Goal: Transaction & Acquisition: Purchase product/service

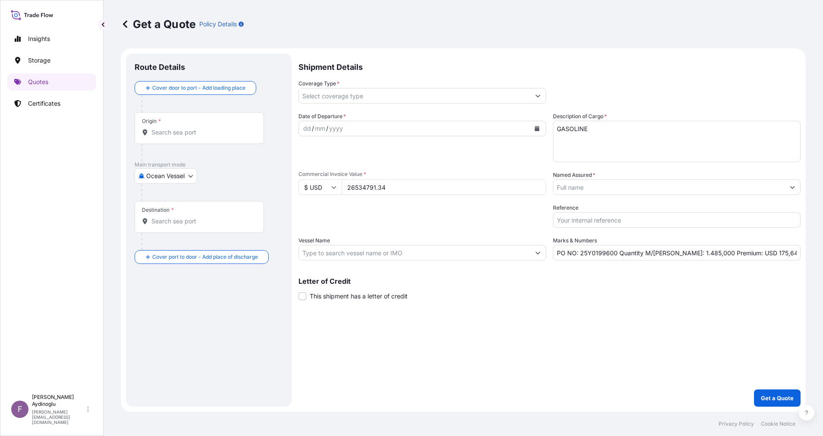
select select "Ocean Vessel"
drag, startPoint x: 669, startPoint y: 253, endPoint x: 697, endPoint y: 254, distance: 28.0
click at [697, 254] on input "PO NO: 25Y0199600 Quantity M/[PERSON_NAME]: 1.485,000 Premium: USD 175,64" at bounding box center [676, 253] width 247 height 16
paste input "32905,288"
click at [676, 253] on input "PO NO: 25Y0199600 Quantity M/[PERSON_NAME]: 32905,288 Premium: USD 175,64" at bounding box center [676, 253] width 247 height 16
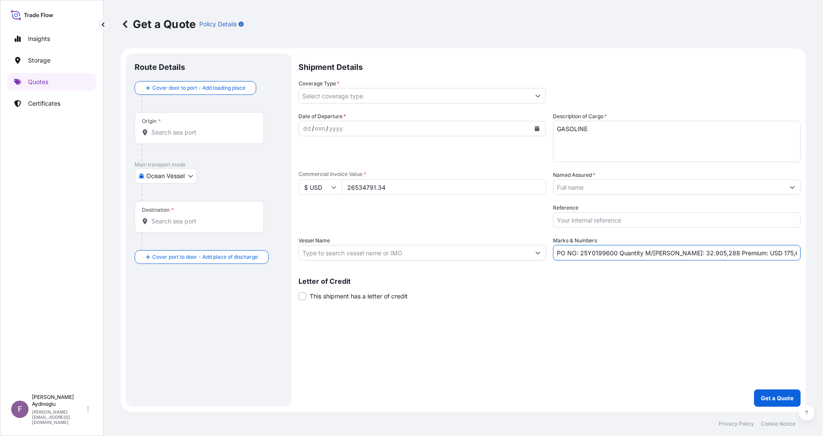
type input "PO NO: 25Y0199600 Quantity M/[PERSON_NAME]: 32.905,288 Premium: USD 175,64"
click at [383, 256] on input "Vessel Name" at bounding box center [414, 253] width 231 height 16
paste input "VALROSSA"
paste input "9391505"
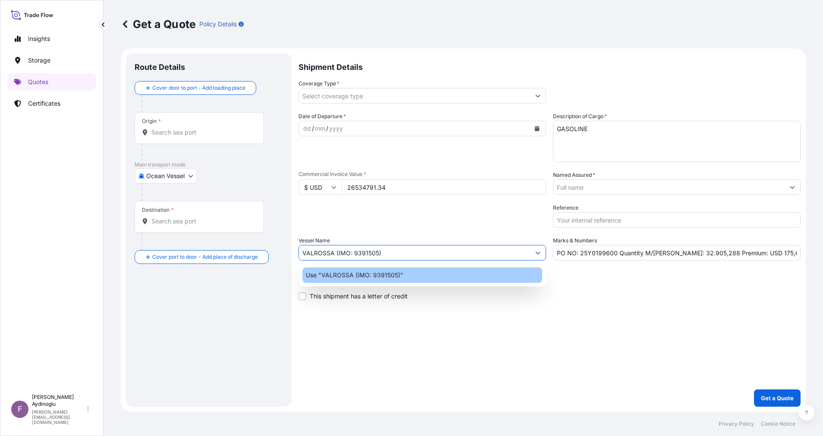
click at [428, 276] on div "Use "VALROSSA (IMO: 9391505)"" at bounding box center [422, 275] width 240 height 16
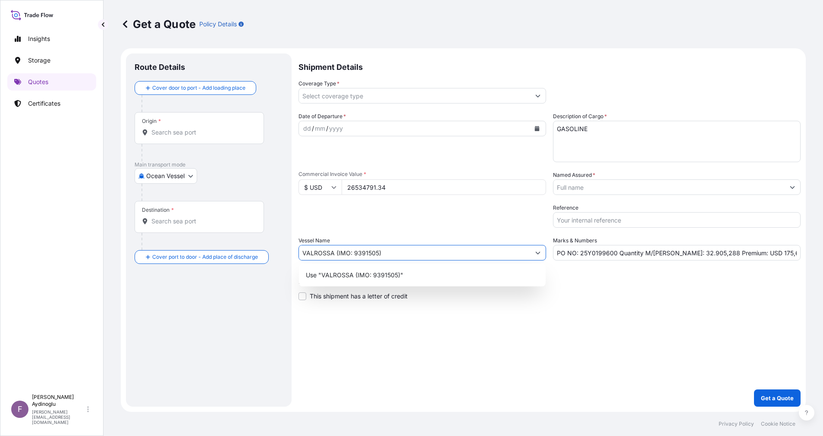
type input "VALROSSA (IMO: 9391505)"
click at [551, 312] on div "Shipment Details Coverage Type * Date of Departure * dd / mm / yyyy Cargo Categ…" at bounding box center [549, 229] width 502 height 353
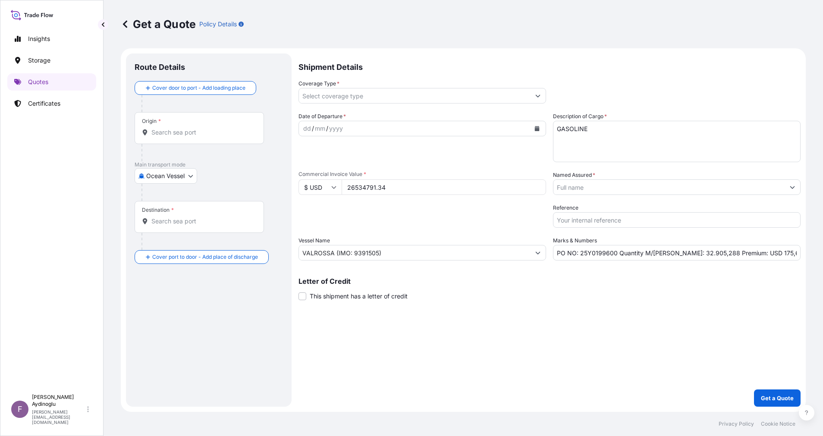
click at [215, 141] on div "Origin *" at bounding box center [199, 128] width 129 height 32
click at [215, 137] on input "Origin *" at bounding box center [202, 132] width 102 height 9
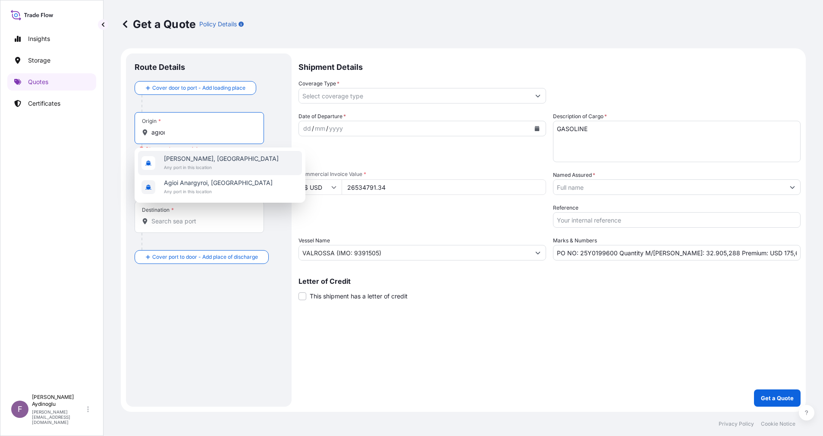
click at [229, 165] on span "Any port in this location" at bounding box center [221, 167] width 115 height 9
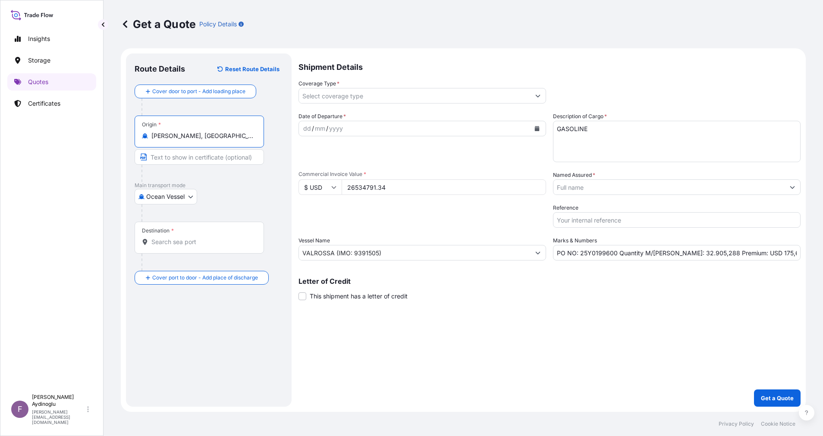
type input "[PERSON_NAME], [GEOGRAPHIC_DATA]"
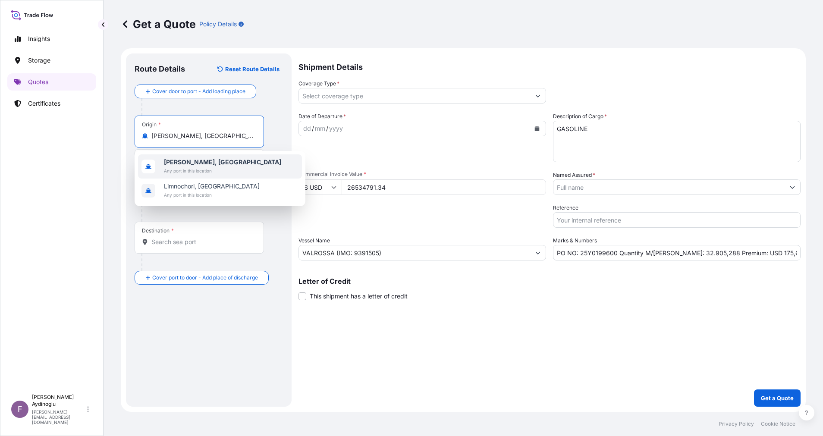
click at [237, 167] on div "Agioi Theodoroi, [GEOGRAPHIC_DATA] Any port in this location" at bounding box center [220, 166] width 164 height 24
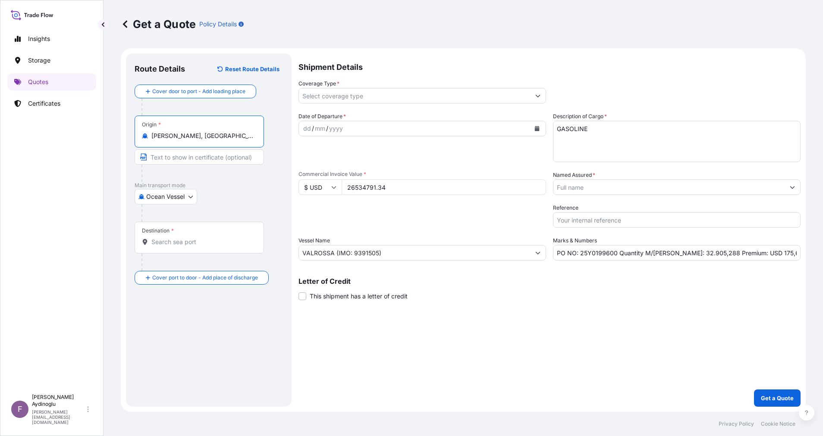
click at [220, 157] on input "Text to appear on certificate" at bounding box center [199, 157] width 129 height 16
click at [230, 194] on div "Ocean Vessel Ocean Vessel Air Land" at bounding box center [209, 197] width 148 height 16
click at [224, 160] on input "[PERSON_NAME]" at bounding box center [199, 157] width 129 height 16
click at [258, 206] on div at bounding box center [211, 212] width 141 height 17
click at [167, 157] on input "[PERSON_NAME] / [GEOGRAPHIC_DATA]" at bounding box center [199, 157] width 129 height 16
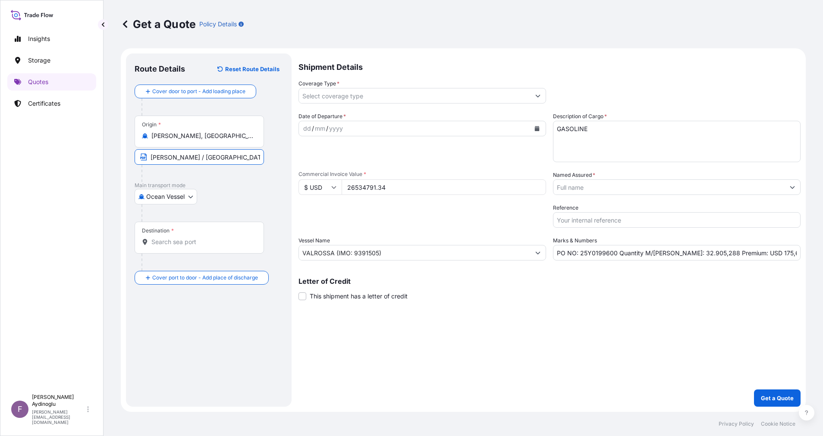
click at [157, 155] on input "[PERSON_NAME] / [GEOGRAPHIC_DATA]" at bounding box center [199, 157] width 129 height 16
click at [159, 158] on input "[PERSON_NAME] / [GEOGRAPHIC_DATA]" at bounding box center [199, 157] width 129 height 16
type input "[PERSON_NAME] / [GEOGRAPHIC_DATA]"
click at [229, 185] on p "Main transport mode" at bounding box center [209, 185] width 148 height 7
click at [202, 241] on input "Destination *" at bounding box center [202, 242] width 102 height 9
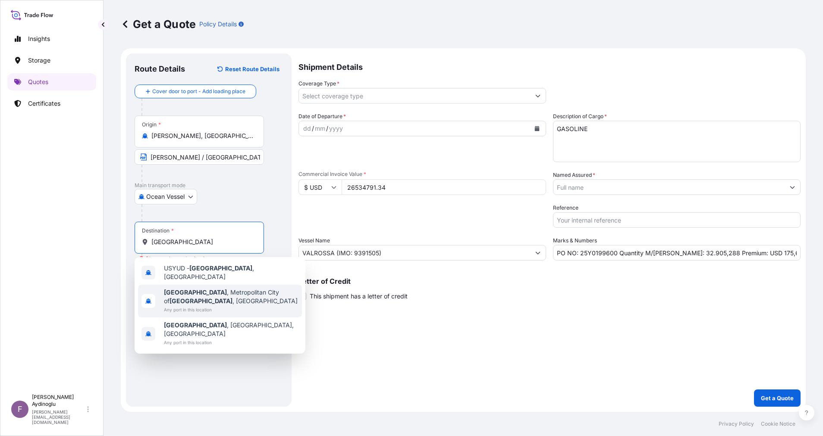
click at [220, 291] on span "[GEOGRAPHIC_DATA] , [GEOGRAPHIC_DATA] of [GEOGRAPHIC_DATA] , [GEOGRAPHIC_DATA]" at bounding box center [231, 296] width 135 height 17
type input "[GEOGRAPHIC_DATA], [GEOGRAPHIC_DATA] of [GEOGRAPHIC_DATA], [GEOGRAPHIC_DATA]"
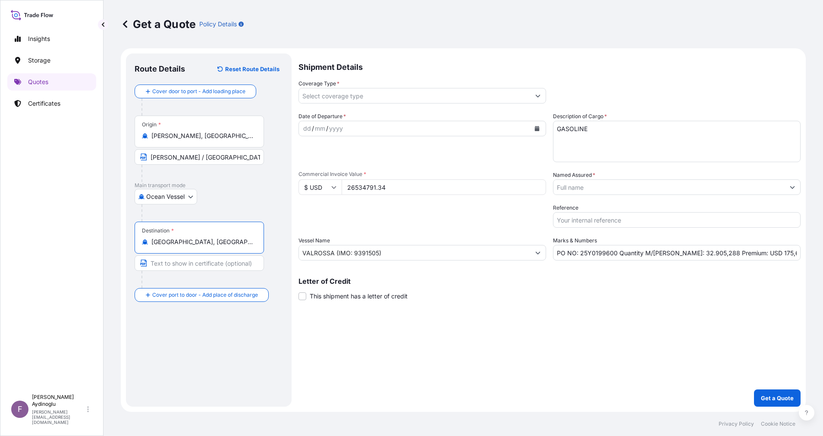
click at [204, 264] on input "Text to appear on certificate" at bounding box center [199, 263] width 129 height 16
type input "[GEOGRAPHIC_DATA] / [GEOGRAPHIC_DATA]"
click at [409, 402] on div "Shipment Details Coverage Type * Date of Departure * dd / mm / yyyy Cargo Categ…" at bounding box center [549, 229] width 502 height 353
click at [306, 125] on div "dd" at bounding box center [306, 128] width 9 height 10
click at [535, 95] on icon "Show suggestions" at bounding box center [537, 96] width 5 height 3
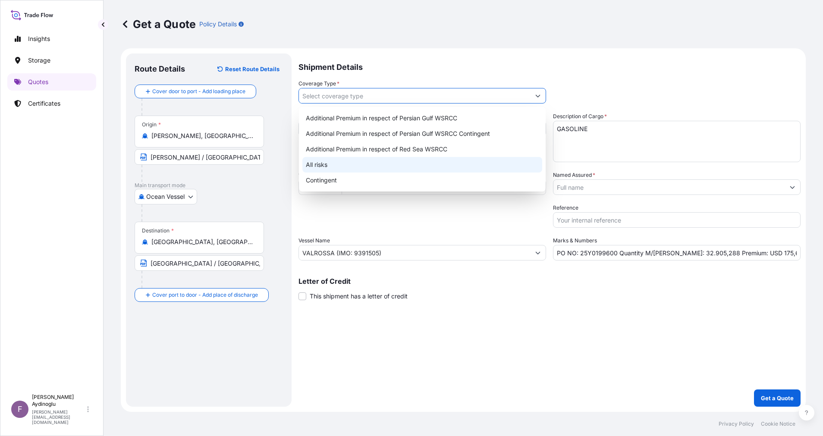
click at [410, 161] on div "All risks" at bounding box center [422, 165] width 240 height 16
type input "All risks"
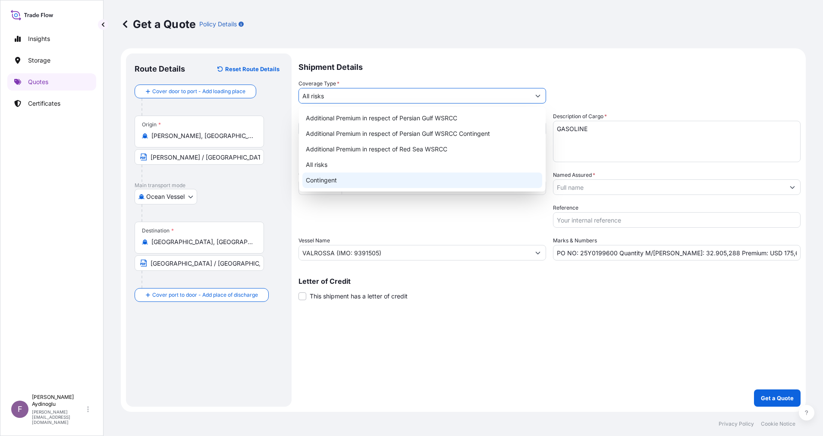
click at [557, 386] on div "Shipment Details Coverage Type * All risks Date of Departure * [DATE] Cargo Cat…" at bounding box center [549, 229] width 502 height 353
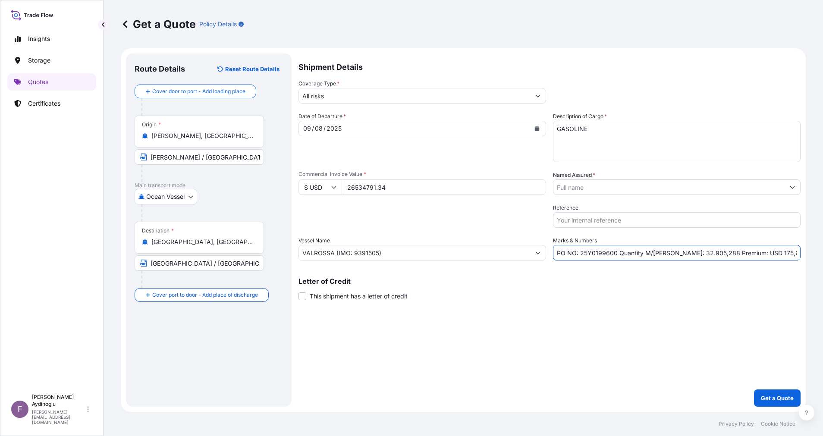
drag, startPoint x: 770, startPoint y: 255, endPoint x: 747, endPoint y: 256, distance: 22.9
click at [747, 256] on input "PO NO: 25Y0199600 Quantity M/[PERSON_NAME]: 32.905,288 Premium: USD 175,64" at bounding box center [676, 253] width 247 height 16
type input "PO NO: 25Y0199600 Quantity M/[PERSON_NAME]: 32.905,288 Premium: USD 2.918,83"
click at [791, 189] on icon "Show suggestions" at bounding box center [791, 187] width 5 height 5
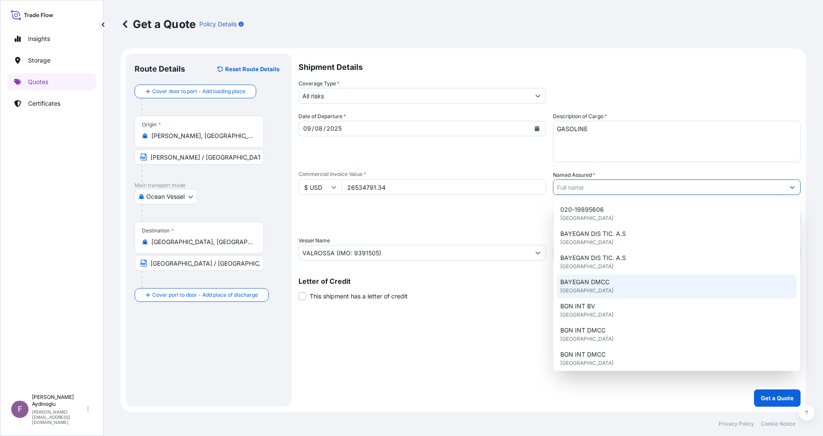
click at [631, 284] on div "BAYEGAN DMCC [GEOGRAPHIC_DATA]" at bounding box center [677, 286] width 240 height 24
type input "BAYEGAN DMCC"
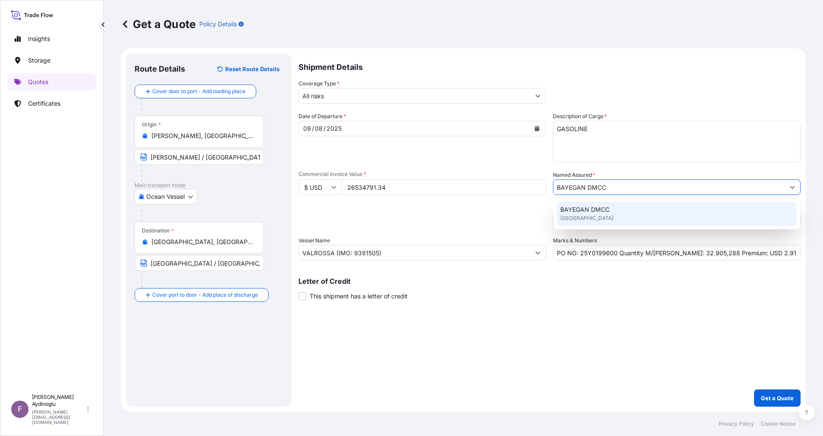
click at [796, 189] on button "Show suggestions" at bounding box center [792, 187] width 16 height 16
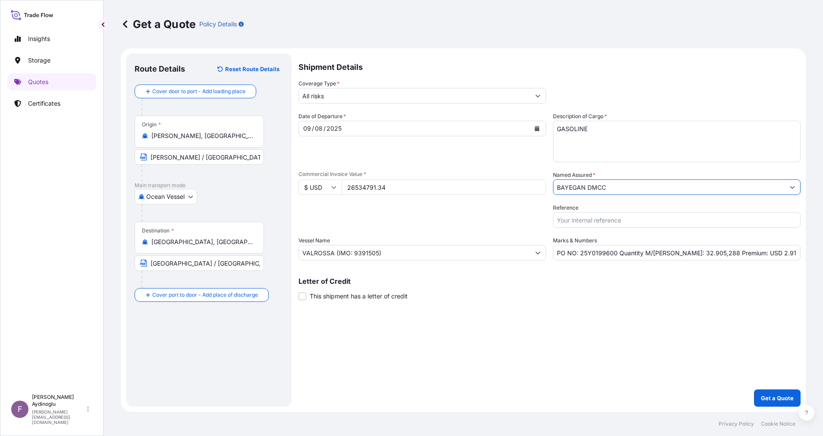
drag, startPoint x: 681, startPoint y: 189, endPoint x: 410, endPoint y: 188, distance: 271.2
click at [410, 188] on div "Date of Departure * [DATE] Cargo Category * LPG, Crude Oil, Utility Fuel, Mid D…" at bounding box center [549, 186] width 502 height 148
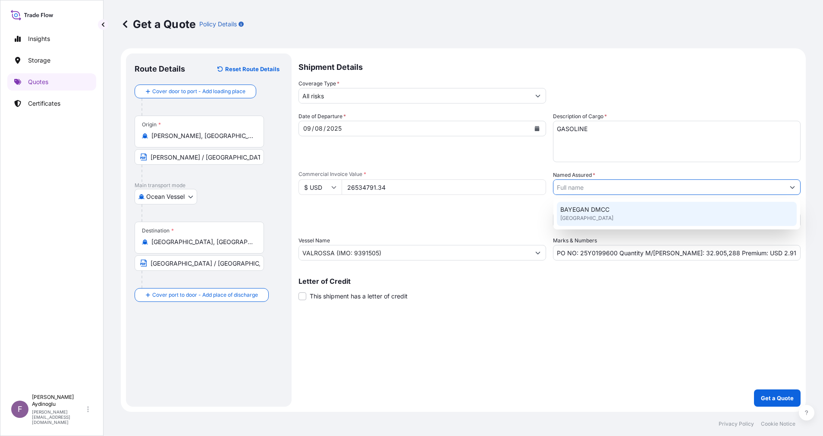
click at [792, 190] on button "Show suggestions" at bounding box center [792, 187] width 16 height 16
click at [792, 189] on icon "Show suggestions" at bounding box center [791, 187] width 5 height 5
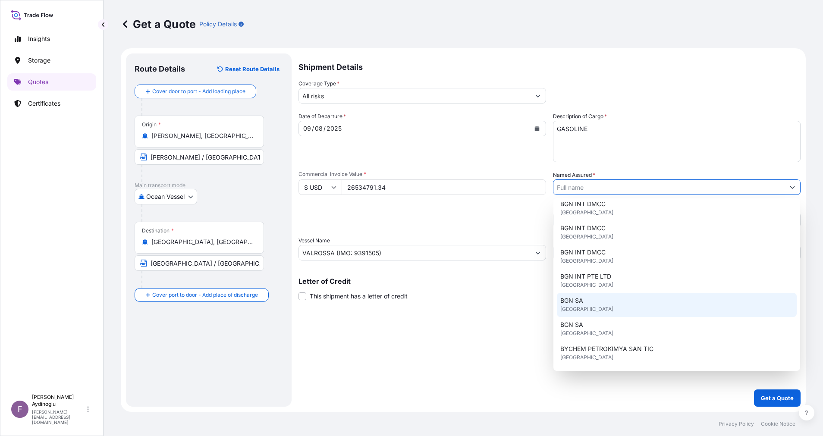
scroll to position [172, 0]
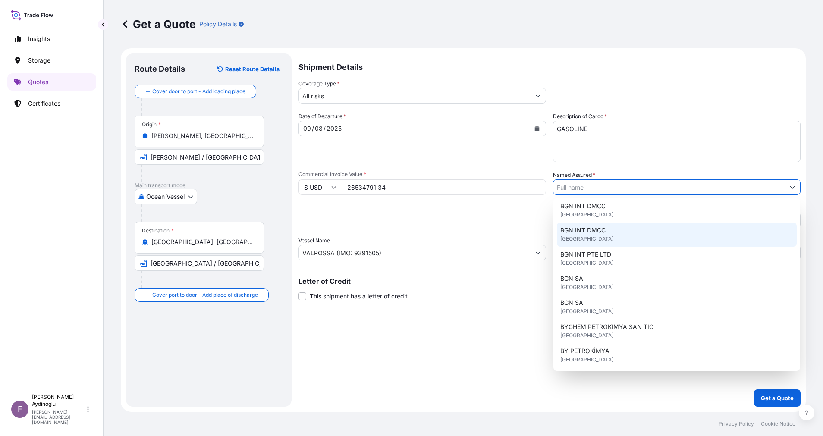
click at [635, 235] on div "BGN INT DMCC [GEOGRAPHIC_DATA]" at bounding box center [677, 234] width 240 height 24
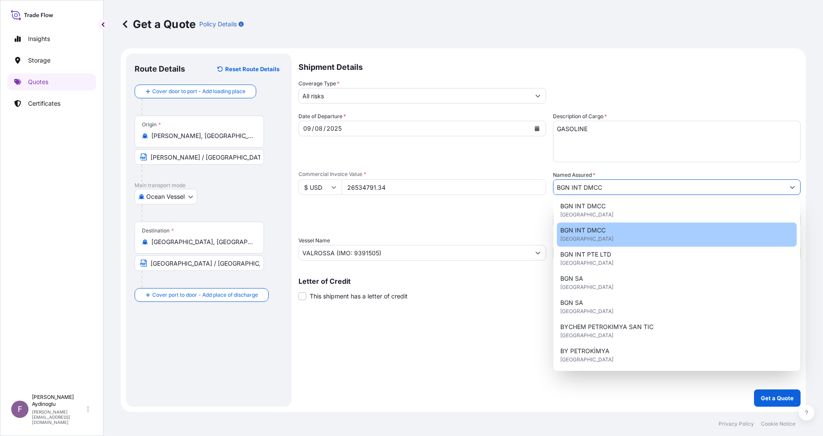
type input "BGN INT DMCC"
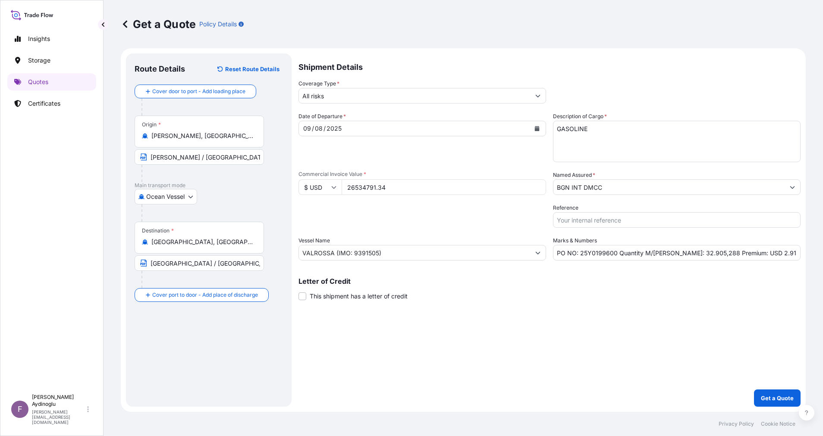
click at [626, 335] on div "Shipment Details Coverage Type * All risks Date of Departure * [DATE] Cargo Cat…" at bounding box center [549, 229] width 502 height 353
drag, startPoint x: 701, startPoint y: 254, endPoint x: 696, endPoint y: 254, distance: 5.2
click at [696, 254] on input "PO NO: 25Y0199600 Quantity M/[PERSON_NAME]: 32.905,288 Premium: USD 2.918,83" at bounding box center [676, 253] width 247 height 16
type input "PO NO: 25Y0199600 Quantity M/[PERSON_NAME]: 32.905,29 Premium: USD 2.918,83"
click at [701, 302] on div "Shipment Details Coverage Type * All risks Date of Departure * [DATE] Cargo Cat…" at bounding box center [549, 229] width 502 height 353
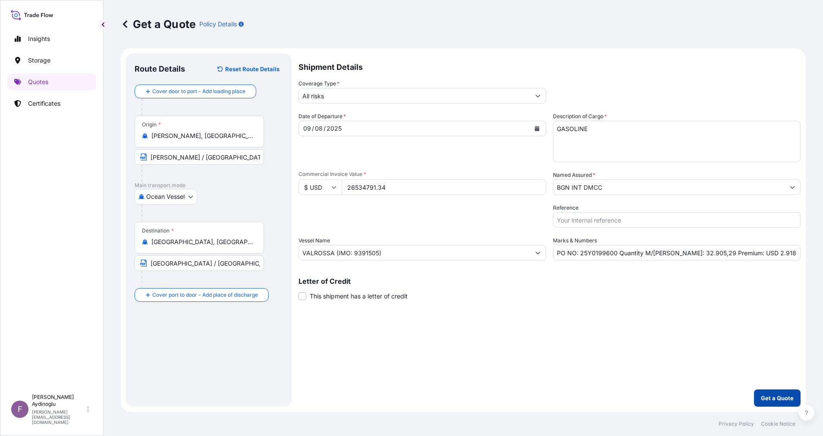
click at [768, 397] on p "Get a Quote" at bounding box center [777, 398] width 33 height 9
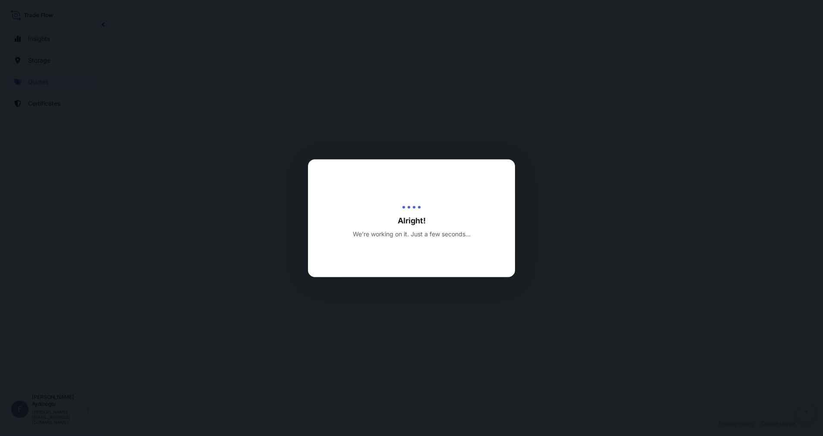
select select "Ocean Vessel"
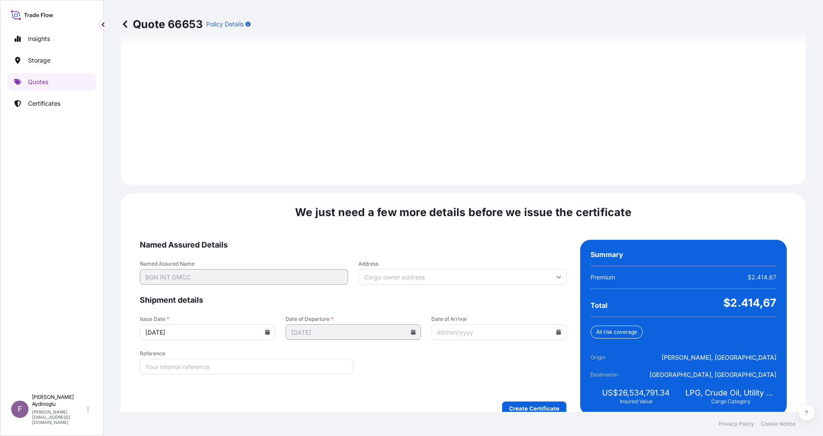
scroll to position [926, 0]
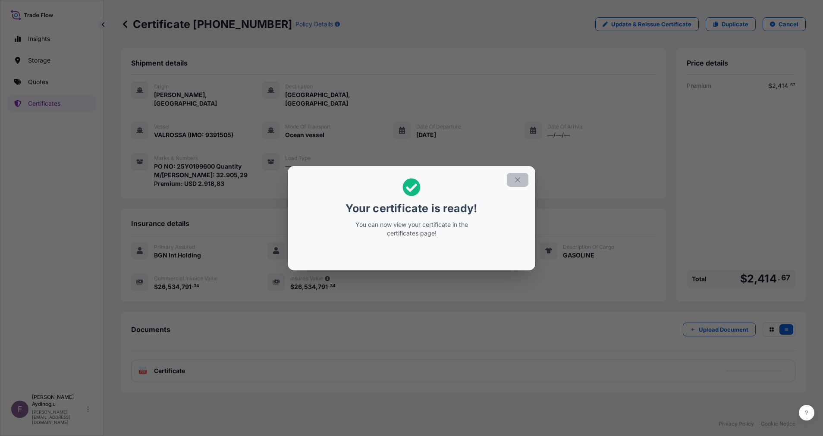
click at [514, 183] on icon "button" at bounding box center [517, 180] width 8 height 8
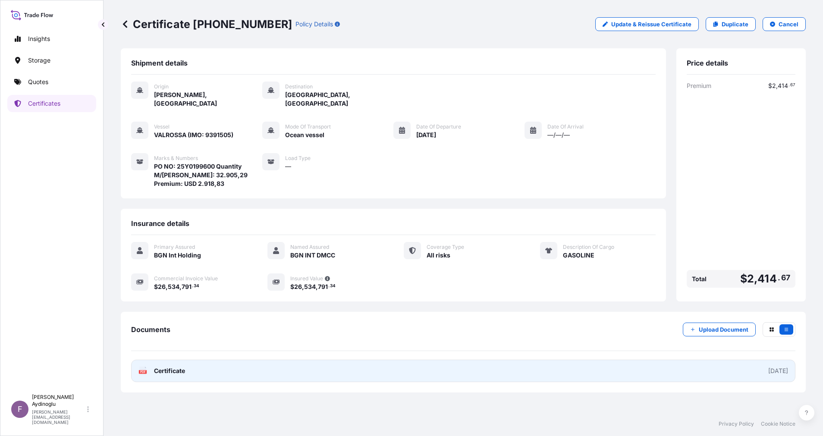
click at [430, 367] on link "PDF Certificate [DATE]" at bounding box center [463, 371] width 664 height 22
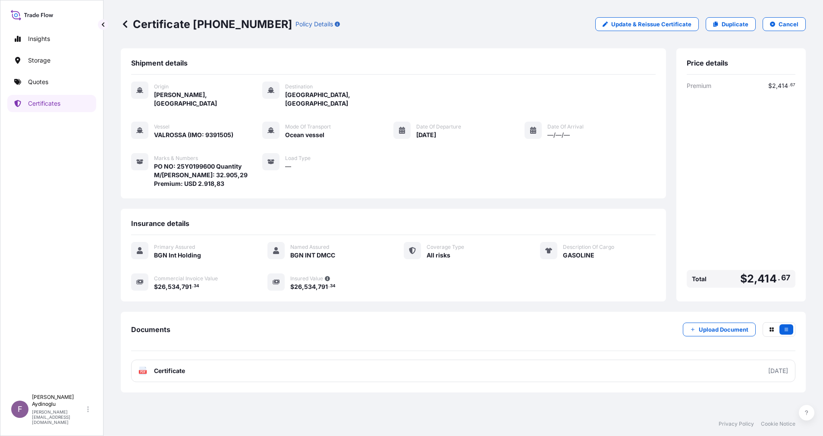
click at [406, 297] on div "Primary Assured BGN Int Holding Named Assured BGN INT DMCC Coverage Type All ri…" at bounding box center [393, 271] width 524 height 72
click at [410, 264] on div "Primary Assured BGN Int Holding Named Assured BGN INT DMCC Coverage Type All ri…" at bounding box center [393, 266] width 524 height 49
click at [410, 273] on div "Primary Assured BGN Int Holding Named Assured BGN INT DMCC Coverage Type All ri…" at bounding box center [393, 266] width 524 height 49
click at [410, 271] on div "Primary Assured BGN Int Holding Named Assured BGN INT DMCC Coverage Type All ri…" at bounding box center [393, 266] width 524 height 49
click at [51, 83] on link "Quotes" at bounding box center [51, 81] width 89 height 17
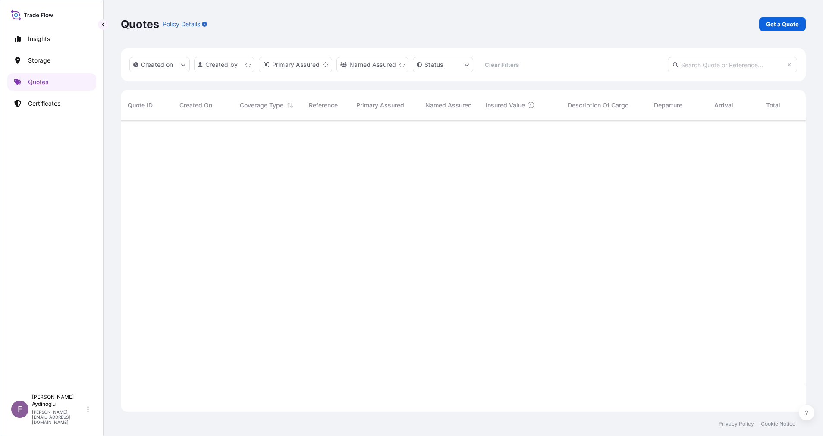
scroll to position [286, 675]
click at [770, 28] on p "Get a Quote" at bounding box center [782, 24] width 33 height 9
select select "Ocean Vessel"
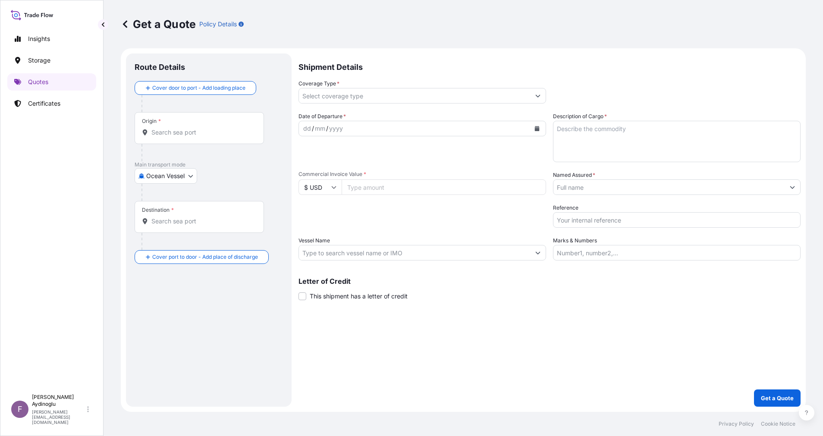
click at [620, 248] on input "Marks & Numbers" at bounding box center [676, 253] width 247 height 16
type input "PO NO: 25Y0199600 Quantity M/[PERSON_NAME]: 32.905,29 Premium: USD 2.918,83"
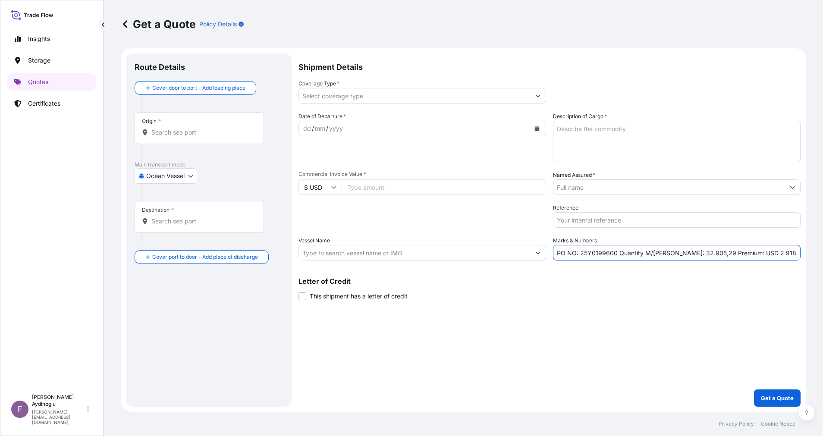
type input "[PERSON_NAME], [GEOGRAPHIC_DATA]"
type input "[GEOGRAPHIC_DATA], [GEOGRAPHIC_DATA] of [GEOGRAPHIC_DATA], [GEOGRAPHIC_DATA]"
type input "All risks"
type input "26534791.34"
type input "BGN INT DMCC"
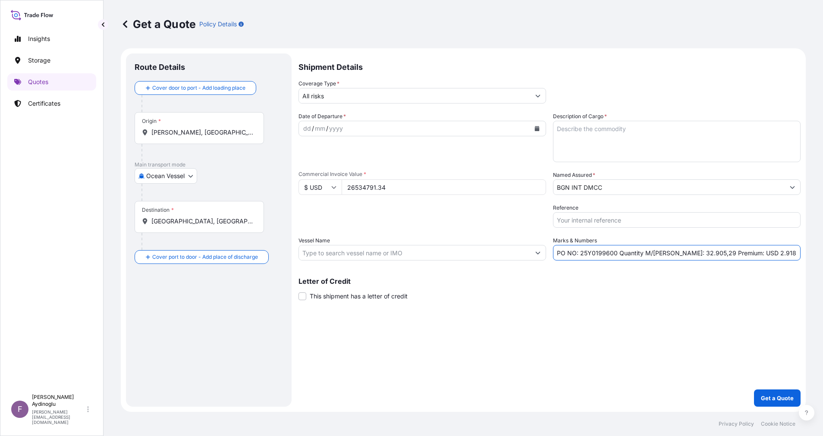
type input "VALROSSA (IMO: 9391505)"
click at [591, 365] on div "Shipment Details Coverage Type * All risks Date of Departure * dd / mm / yyyy C…" at bounding box center [549, 229] width 502 height 353
drag, startPoint x: 581, startPoint y: 254, endPoint x: 615, endPoint y: 254, distance: 33.6
click at [615, 254] on input "PO NO: 25Y0199600 Quantity M/[PERSON_NAME]: 32.905,29 Premium: USD 2.918,83" at bounding box center [676, 253] width 247 height 16
paste input "BL05014"
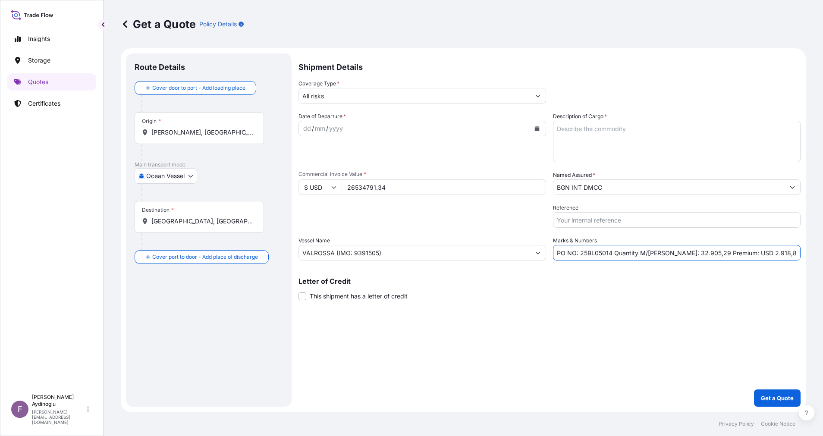
type input "PO NO: 25BL05014 Quantity M/[PERSON_NAME]: 32.905,29 Premium: USD 2.918,83"
drag, startPoint x: 406, startPoint y: 188, endPoint x: 297, endPoint y: 189, distance: 109.1
click at [304, 188] on div "$ USD 26534791.34" at bounding box center [421, 187] width 247 height 16
type input "25564342.48"
click at [504, 356] on div "Shipment Details Coverage Type * All risks Date of Departure * dd / mm / yyyy C…" at bounding box center [549, 229] width 502 height 353
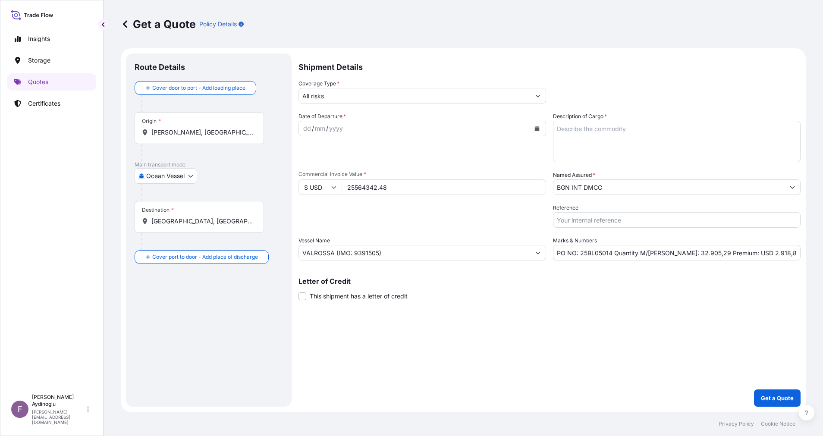
click at [615, 139] on textarea "Description of Cargo *" at bounding box center [676, 141] width 247 height 41
paste textarea "GASOLINE"
type textarea "GASOLINE"
click at [610, 304] on div "Shipment Details Coverage Type * All risks Date of Departure * dd / mm / yyyy C…" at bounding box center [549, 229] width 502 height 353
drag, startPoint x: 664, startPoint y: 254, endPoint x: 670, endPoint y: 254, distance: 6.0
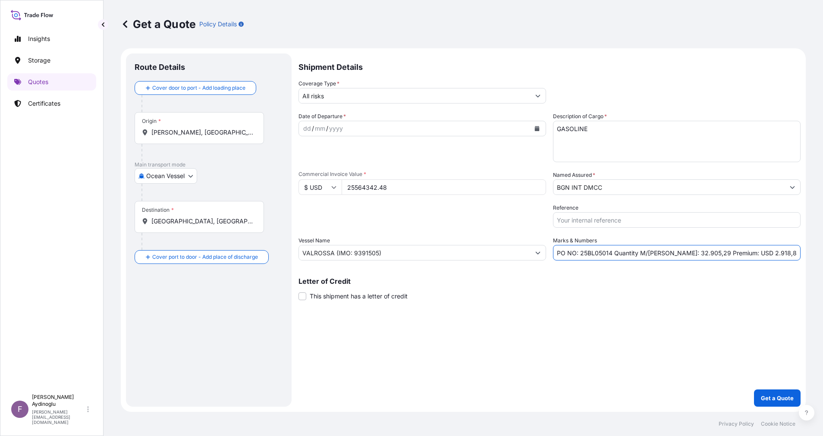
click at [670, 254] on input "PO NO: 25BL05014 Quantity M/[PERSON_NAME]: 32.905,29 Premium: USD 2.918,83" at bounding box center [676, 253] width 247 height 16
drag, startPoint x: 675, startPoint y: 254, endPoint x: 683, endPoint y: 254, distance: 7.8
click at [683, 254] on input "PO NO: 25BL05014 Quantity M/[PERSON_NAME]: 29.905,29 Premium: USD 2.918,83" at bounding box center [676, 253] width 247 height 16
click at [692, 252] on input "PO NO: 25BL05014 Quantity M/[PERSON_NAME]: 29.539,29 Premium: USD 2.918,83" at bounding box center [676, 253] width 247 height 16
type input "PO NO: 25BL05014 Quantity M/[PERSON_NAME]: 29.539,26 Premium: USD 2.918,83"
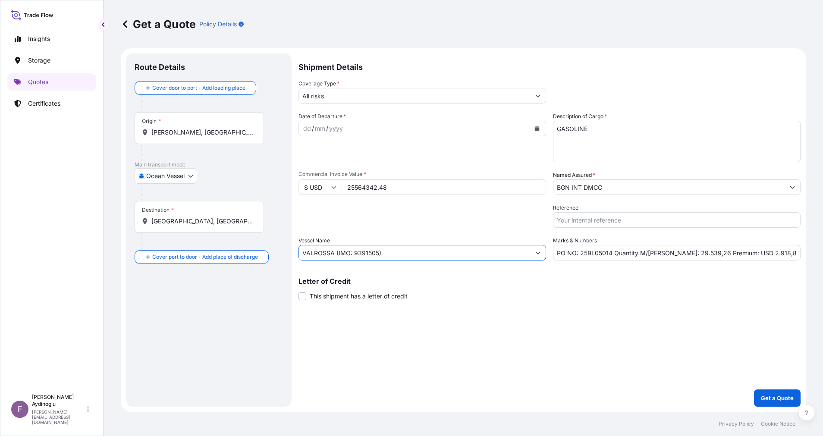
drag, startPoint x: 421, startPoint y: 252, endPoint x: 266, endPoint y: 251, distance: 155.2
click at [266, 251] on form "Route Details Cover door to port - Add loading place Place of loading Road / [G…" at bounding box center [463, 229] width 685 height 363
paste input "REGUETON"
paste input "9411989"
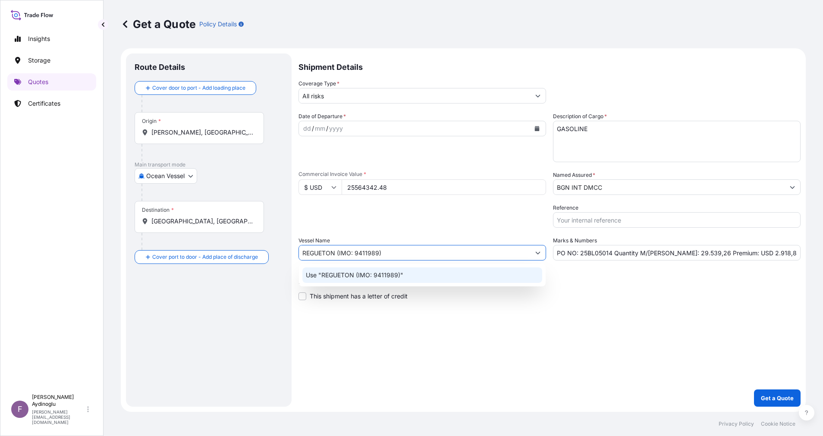
click at [428, 275] on div "Use "REGUETON (IMO: 9411989)"" at bounding box center [422, 275] width 240 height 16
type input "REGUETON (IMO: 9411989)"
click at [573, 320] on div "Shipment Details Coverage Type * All risks Date of Departure * dd / mm / yyyy C…" at bounding box center [549, 229] width 502 height 353
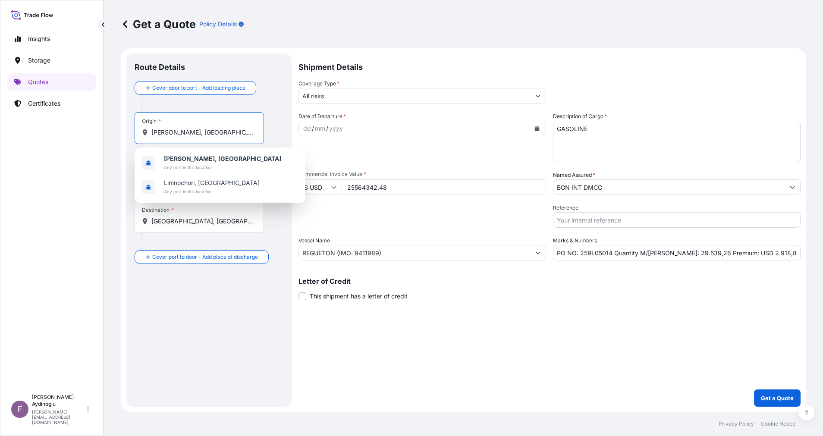
drag, startPoint x: 244, startPoint y: 131, endPoint x: 112, endPoint y: 131, distance: 131.9
click at [112, 131] on div "Get a Quote Policy Details Route Details Cover door to port - Add loading place…" at bounding box center [462, 206] width 719 height 412
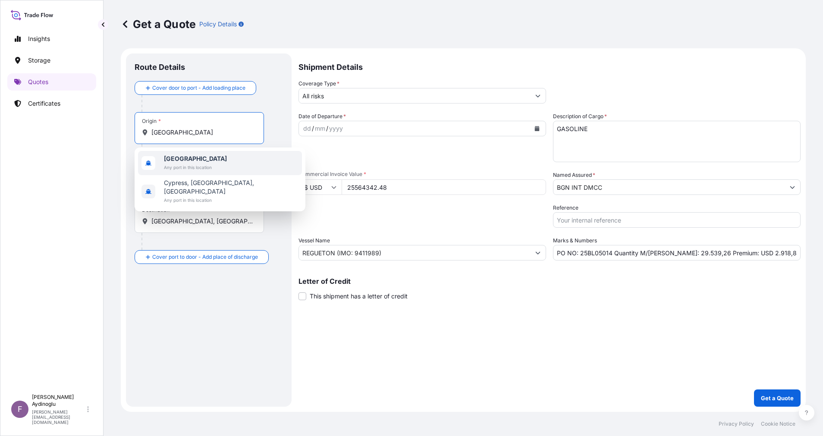
click at [215, 163] on div "[GEOGRAPHIC_DATA] Any port in this location" at bounding box center [220, 163] width 164 height 24
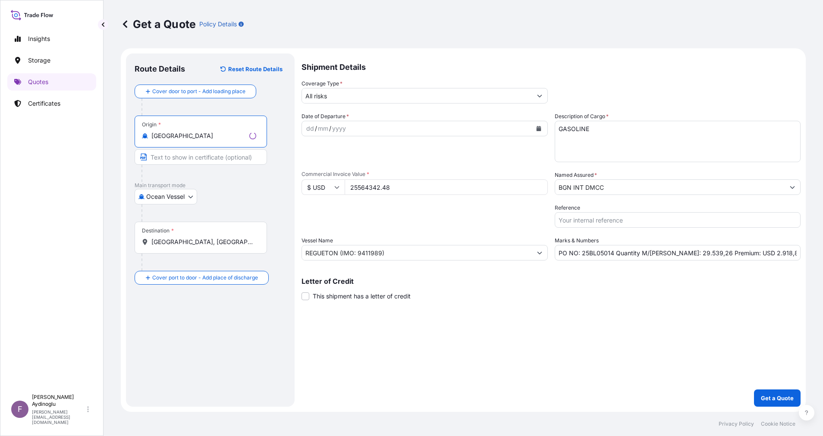
type input "[GEOGRAPHIC_DATA]"
click at [215, 160] on input "Text to appear on certificate" at bounding box center [201, 157] width 132 height 16
type input "VASSILIKO / [GEOGRAPHIC_DATA]"
click at [259, 214] on div at bounding box center [211, 212] width 141 height 17
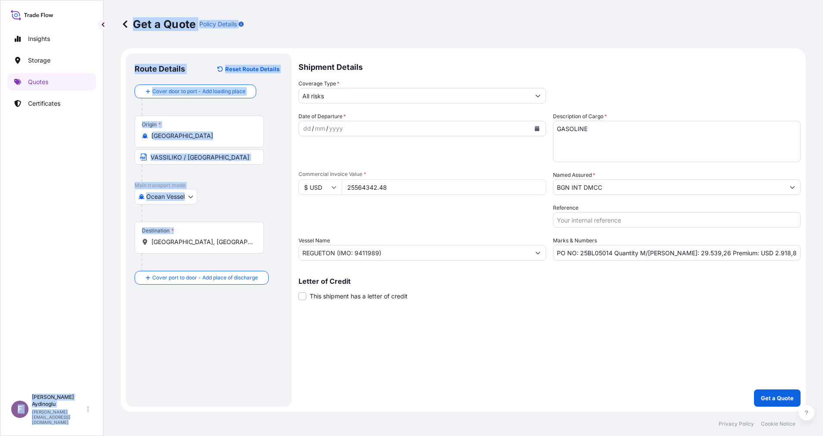
drag, startPoint x: 258, startPoint y: 242, endPoint x: 61, endPoint y: 247, distance: 197.5
click at [62, 247] on div "Insights Storage Quotes Certificates F [PERSON_NAME] [EMAIL_ADDRESS][DOMAIN_NAM…" at bounding box center [411, 218] width 823 height 436
click at [241, 244] on input "[GEOGRAPHIC_DATA], [GEOGRAPHIC_DATA] of [GEOGRAPHIC_DATA], [GEOGRAPHIC_DATA]" at bounding box center [202, 242] width 102 height 9
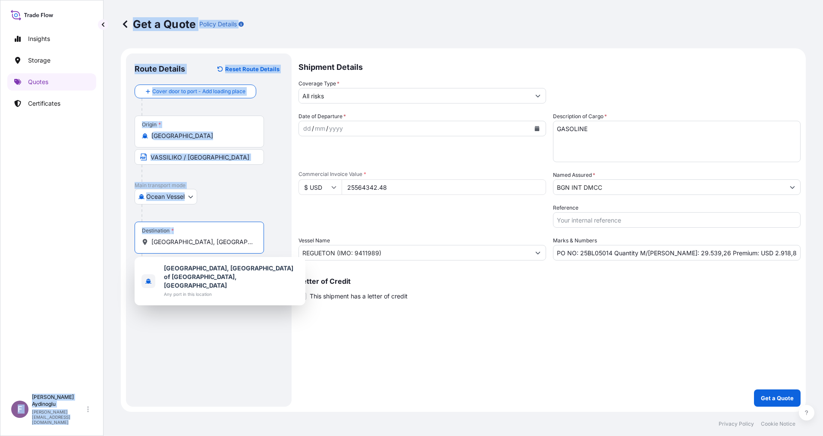
click at [255, 243] on div "[GEOGRAPHIC_DATA], [GEOGRAPHIC_DATA] of [GEOGRAPHIC_DATA], [GEOGRAPHIC_DATA]" at bounding box center [199, 242] width 115 height 9
click at [253, 243] on input "[GEOGRAPHIC_DATA], [GEOGRAPHIC_DATA] of [GEOGRAPHIC_DATA], [GEOGRAPHIC_DATA]" at bounding box center [202, 242] width 102 height 9
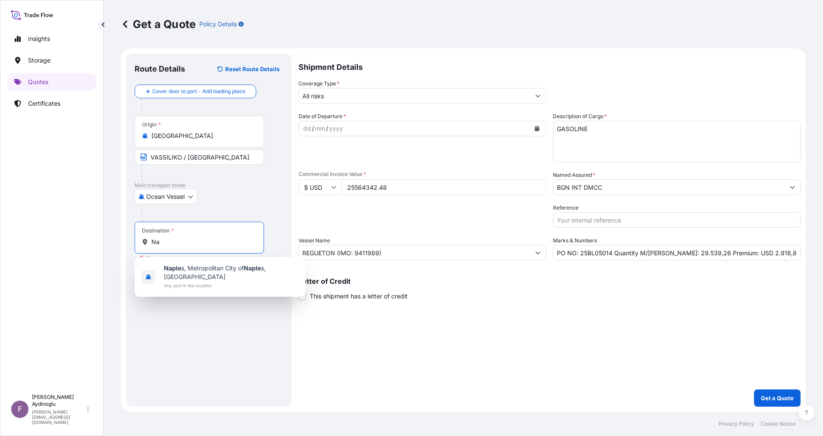
type input "N"
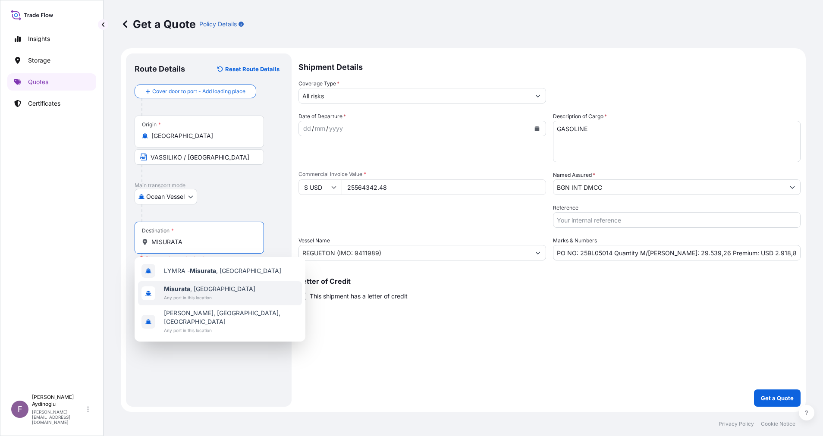
click at [232, 296] on div "[GEOGRAPHIC_DATA] , [GEOGRAPHIC_DATA] Any port in this location" at bounding box center [220, 293] width 164 height 24
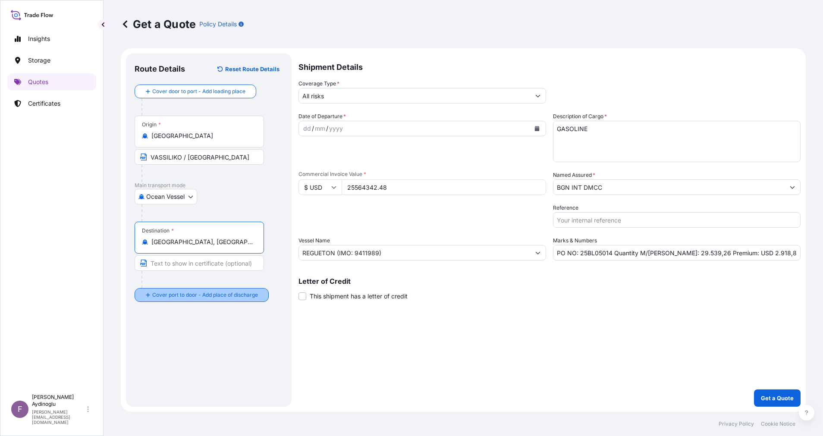
type input "[GEOGRAPHIC_DATA], [GEOGRAPHIC_DATA]"
click at [220, 336] on div "Route Details Reset Route Details Cover door to port - Add loading place Place …" at bounding box center [210, 230] width 151 height 336
click at [206, 262] on input "Text to appear on certificate" at bounding box center [199, 263] width 129 height 16
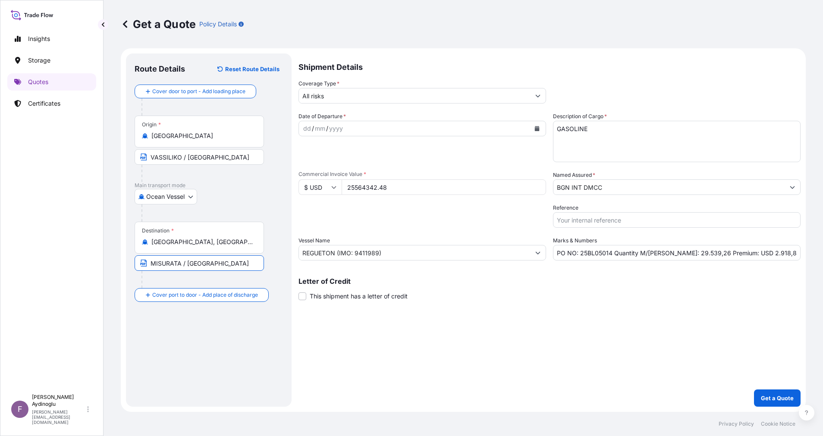
type input "MISURATA / [GEOGRAPHIC_DATA]"
click at [306, 125] on div "dd" at bounding box center [306, 128] width 9 height 10
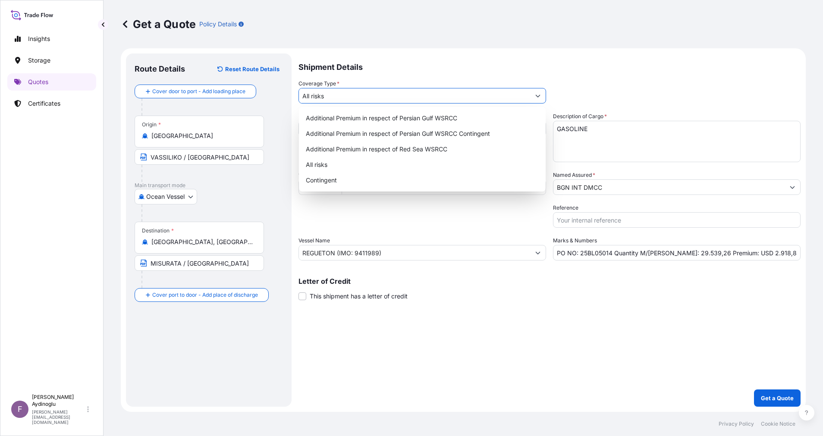
click at [541, 103] on button "Show suggestions" at bounding box center [538, 96] width 16 height 16
click at [374, 163] on div "All risks" at bounding box center [422, 165] width 240 height 16
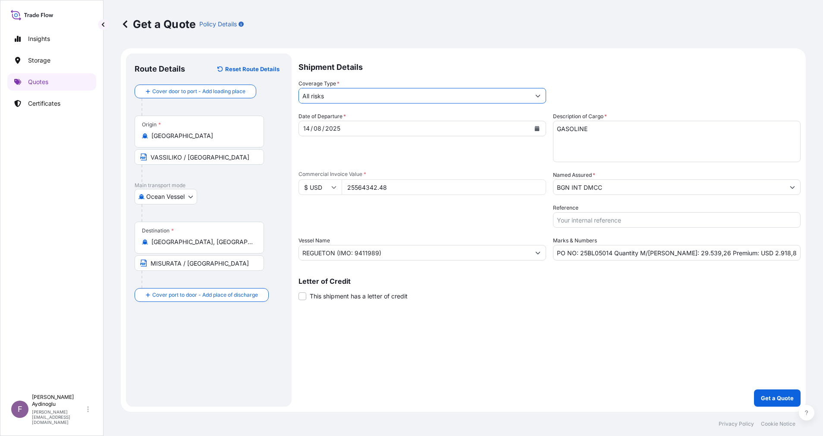
click at [541, 337] on div "Shipment Details Coverage Type * All risks Date of Departure * [DATE] Cargo Cat…" at bounding box center [549, 229] width 502 height 353
drag, startPoint x: 745, startPoint y: 255, endPoint x: 752, endPoint y: 255, distance: 7.8
click at [752, 255] on input "PO NO: 25BL05014 Quantity M/[PERSON_NAME]: 29.539,26 Premium: USD 2.918,83" at bounding box center [676, 253] width 247 height 16
click at [762, 250] on input "PO NO: 25BL05014 Quantity M/[PERSON_NAME]: 29.539,26 Premium: USD 2.812,83" at bounding box center [676, 253] width 247 height 16
type input "PO NO: 25BL05014 Quantity M/[PERSON_NAME]: 29.539,26 Premium: USD 2.812,08"
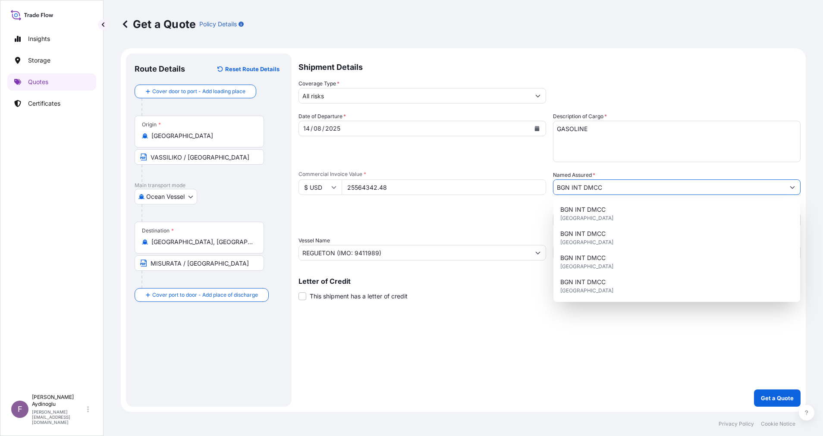
click at [788, 183] on button "Show suggestions" at bounding box center [792, 187] width 16 height 16
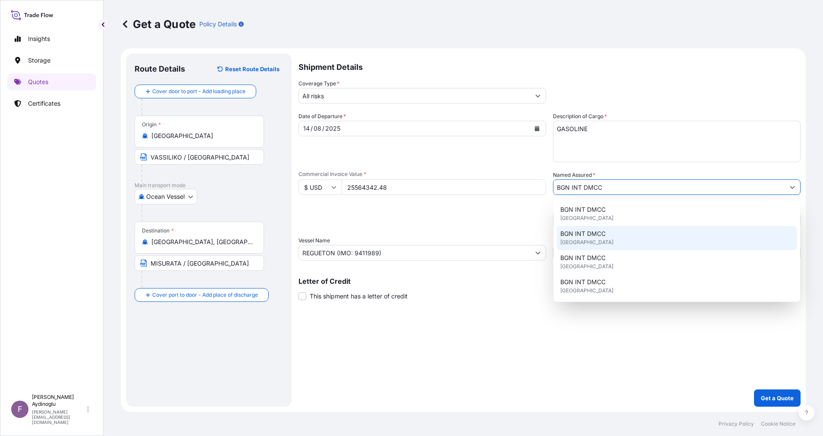
click at [627, 235] on div "BGN INT DMCC [GEOGRAPHIC_DATA]" at bounding box center [677, 238] width 240 height 24
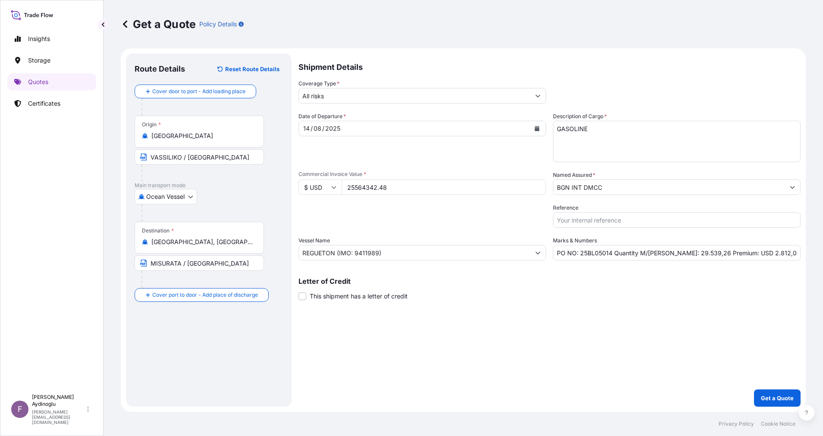
click at [611, 328] on div "Shipment Details Coverage Type * All risks Date of Departure * [DATE] Cargo Cat…" at bounding box center [549, 229] width 502 height 353
click at [774, 395] on p "Get a Quote" at bounding box center [777, 398] width 33 height 9
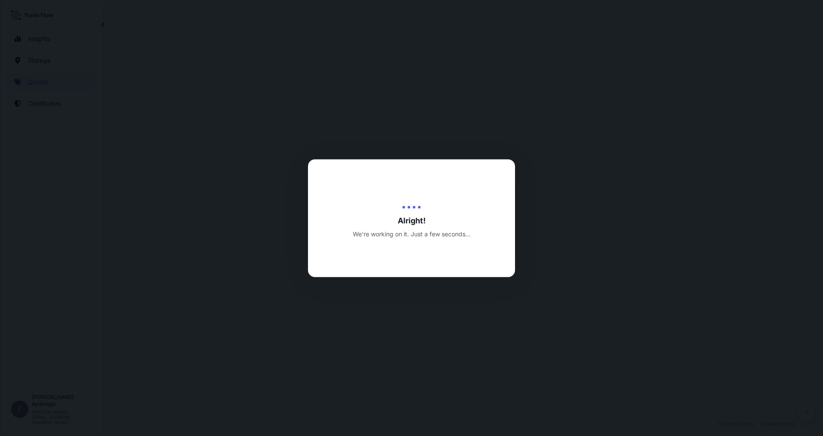
select select "Ocean Vessel"
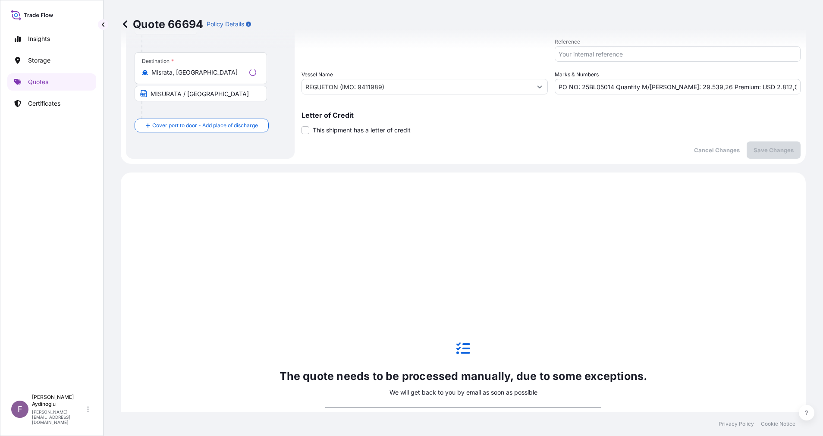
scroll to position [295, 0]
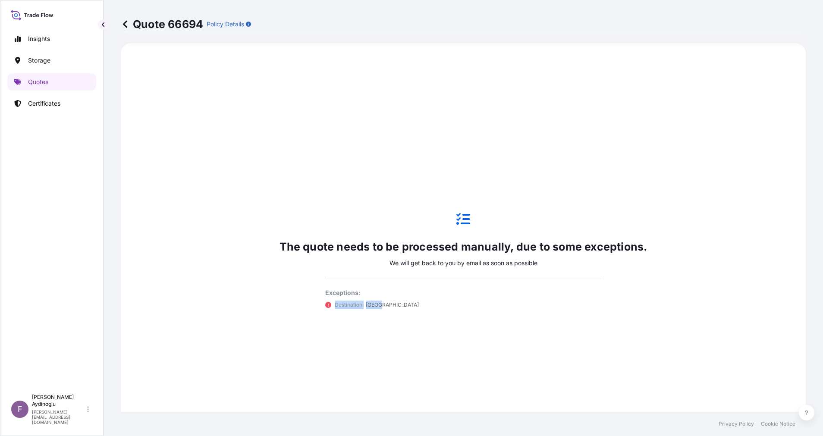
drag, startPoint x: 332, startPoint y: 304, endPoint x: 409, endPoint y: 304, distance: 77.2
click at [409, 304] on div "Destination [GEOGRAPHIC_DATA]" at bounding box center [463, 304] width 276 height 9
drag, startPoint x: 386, startPoint y: 305, endPoint x: 283, endPoint y: 305, distance: 103.0
click at [283, 305] on div "The quote needs to be processed manually, due to some exceptions. We will get b…" at bounding box center [463, 260] width 368 height 129
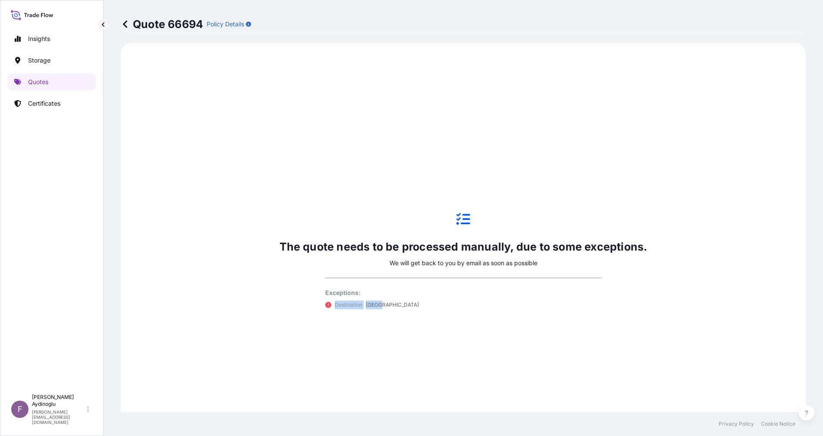
click at [409, 344] on div "The quote needs to be processed manually, due to some exceptions. We will get b…" at bounding box center [463, 260] width 660 height 411
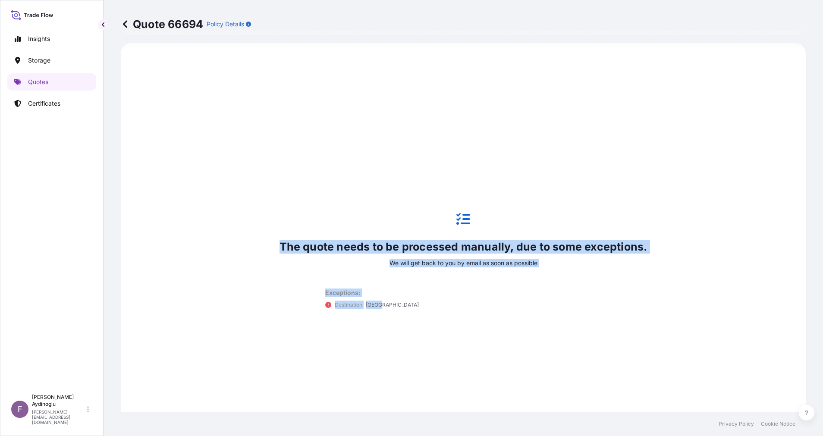
drag, startPoint x: 346, startPoint y: 301, endPoint x: 267, endPoint y: 300, distance: 78.5
click at [267, 300] on div "The quote needs to be processed manually, due to some exceptions. We will get b…" at bounding box center [463, 260] width 660 height 411
click at [358, 368] on div "The quote needs to be processed manually, due to some exceptions. We will get b…" at bounding box center [463, 260] width 660 height 411
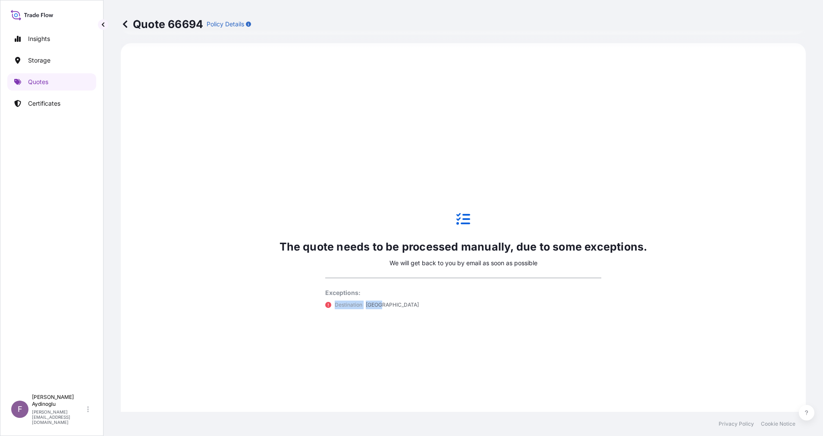
drag, startPoint x: 379, startPoint y: 307, endPoint x: 320, endPoint y: 306, distance: 59.5
click at [320, 306] on div "The quote needs to be processed manually, due to some exceptions. We will get b…" at bounding box center [463, 260] width 368 height 129
click at [360, 351] on div "The quote needs to be processed manually, due to some exceptions. We will get b…" at bounding box center [463, 260] width 660 height 411
drag, startPoint x: 380, startPoint y: 304, endPoint x: 310, endPoint y: 303, distance: 69.9
click at [310, 303] on div "The quote needs to be processed manually, due to some exceptions. We will get b…" at bounding box center [463, 260] width 368 height 129
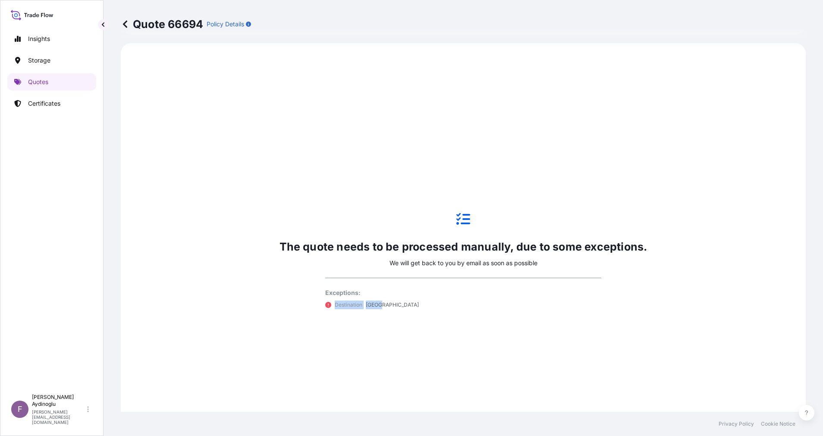
click at [330, 328] on div "The quote needs to be processed manually, due to some exceptions. We will get b…" at bounding box center [463, 260] width 660 height 411
drag, startPoint x: 382, startPoint y: 302, endPoint x: 283, endPoint y: 305, distance: 98.8
click at [282, 304] on div "The quote needs to be processed manually, due to some exceptions. We will get b…" at bounding box center [463, 260] width 368 height 129
click at [371, 367] on div "The quote needs to be processed manually, due to some exceptions. We will get b…" at bounding box center [463, 260] width 660 height 411
drag, startPoint x: 391, startPoint y: 308, endPoint x: 295, endPoint y: 330, distance: 98.6
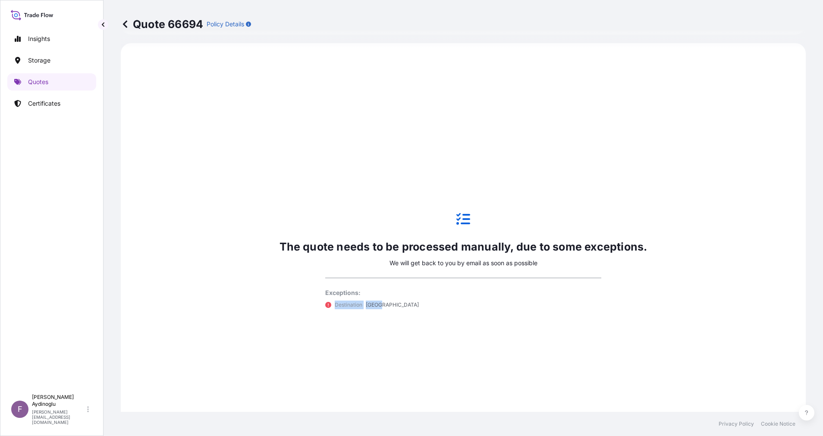
click at [280, 312] on div "The quote needs to be processed manually, due to some exceptions. We will get b…" at bounding box center [463, 260] width 368 height 129
click at [345, 307] on p "Destination" at bounding box center [349, 304] width 28 height 9
click at [41, 79] on p "Quotes" at bounding box center [38, 82] width 20 height 9
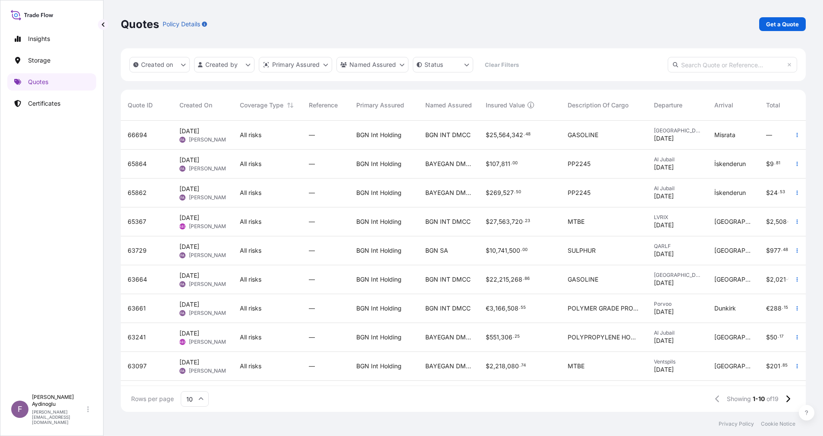
click at [776, 28] on p "Get a Quote" at bounding box center [782, 24] width 33 height 9
select select "Ocean Vessel"
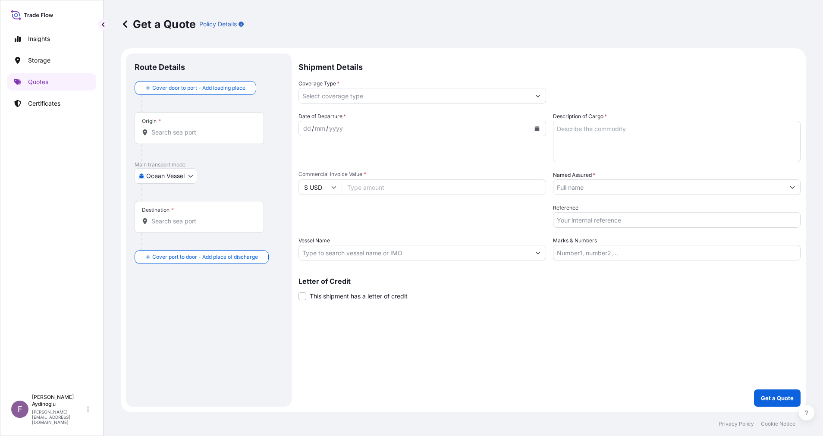
click at [627, 257] on input "Marks & Numbers" at bounding box center [676, 253] width 247 height 16
type input "PO NO: 25BL05014 Quantity M/[PERSON_NAME]: 29.539,26 Premium: USD 2.812,08"
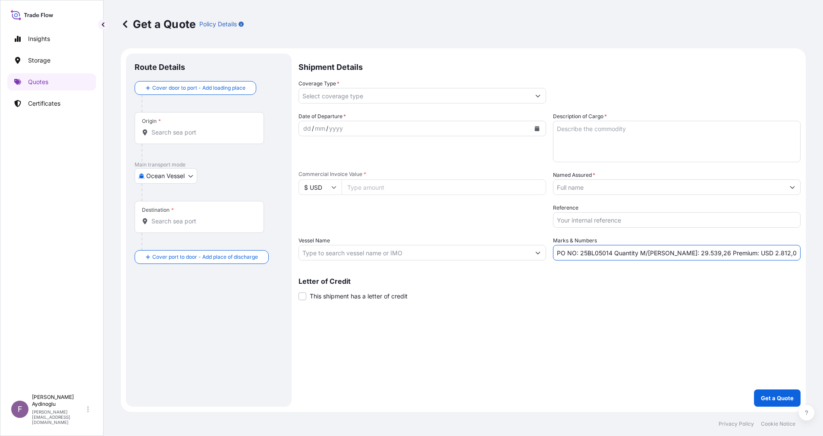
type input "[GEOGRAPHIC_DATA]"
type input "[GEOGRAPHIC_DATA], [GEOGRAPHIC_DATA]"
type input "All risks"
type input "25564342.48"
type input "BGN INT DMCC"
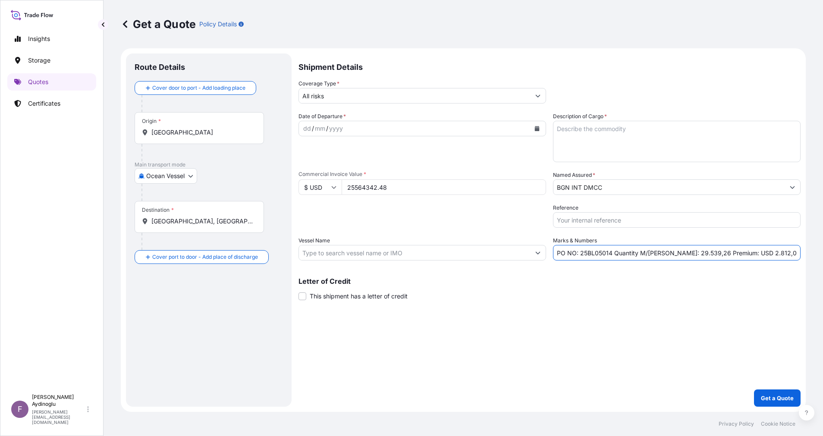
type input "REGUETON (IMO: 9411989)"
click at [601, 334] on div "Shipment Details Coverage Type * All risks Date of Departure * dd / mm / yyyy C…" at bounding box center [549, 229] width 502 height 353
drag, startPoint x: 613, startPoint y: 254, endPoint x: 453, endPoint y: 255, distance: 160.4
click at [466, 256] on div "Date of Departure * dd / mm / yyyy Cargo Category * LPG, Crude Oil, Utility Fue…" at bounding box center [549, 186] width 502 height 148
type input "Quantity M/[PERSON_NAME]: 29.539,26 Premium: USD 2.812,08"
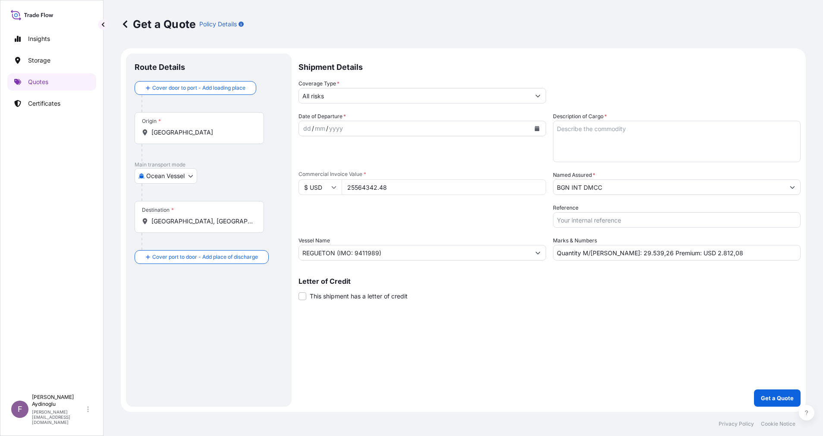
drag, startPoint x: 351, startPoint y: 188, endPoint x: 306, endPoint y: 192, distance: 45.0
click at [306, 192] on div "$ USD 25564342.48" at bounding box center [421, 187] width 247 height 16
type input "24655110.88"
click at [635, 129] on textarea "Description of Cargo *" at bounding box center [676, 141] width 247 height 41
paste textarea "GASOLINE"
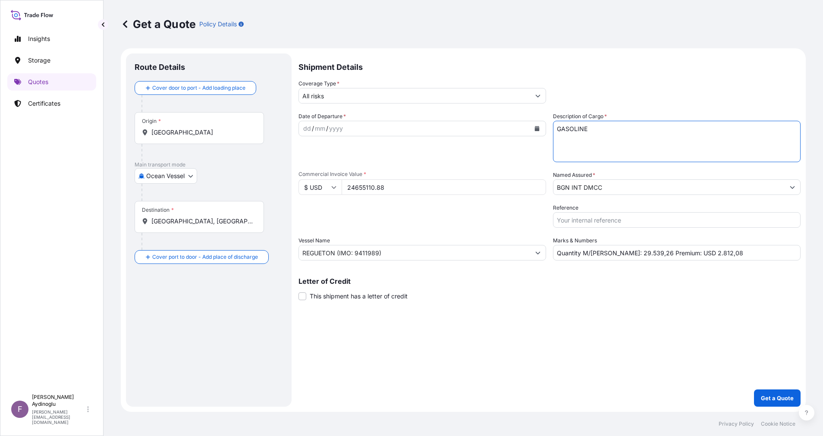
type textarea "GASOLINE"
click at [603, 345] on div "Shipment Details Coverage Type * All risks Date of Departure * dd / mm / yyyy C…" at bounding box center [549, 229] width 502 height 353
drag, startPoint x: 608, startPoint y: 255, endPoint x: 635, endPoint y: 256, distance: 26.7
click at [635, 256] on input "Quantity M/[PERSON_NAME]: 29.539,26 Premium: USD 2.812,08" at bounding box center [676, 253] width 247 height 16
paste input "8105,352"
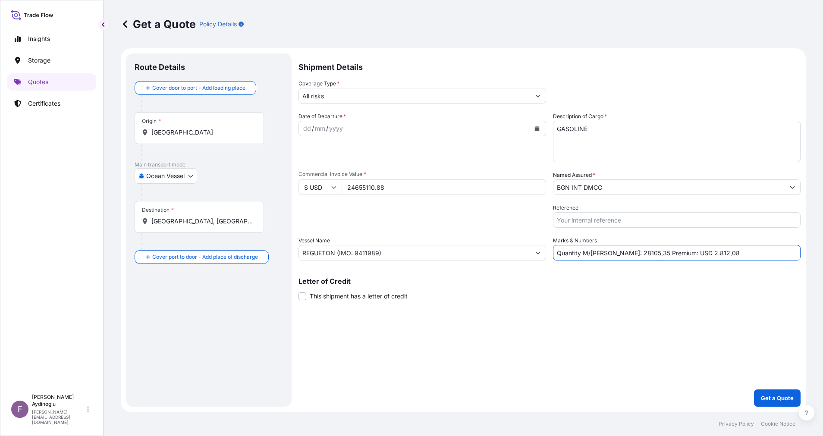
click at [629, 291] on div "Letter of Credit This shipment has a letter of credit Letter of credit * Letter…" at bounding box center [549, 289] width 502 height 23
click at [614, 253] on input "Quantity M/[PERSON_NAME]: 28105,35 Premium: USD 2.812,08" at bounding box center [676, 253] width 247 height 16
type input "Quantity M/[PERSON_NAME]: 28.105,35 Premium: USD 2.812,08"
click at [657, 286] on div "Letter of Credit This shipment has a letter of credit Letter of credit * Letter…" at bounding box center [549, 289] width 502 height 23
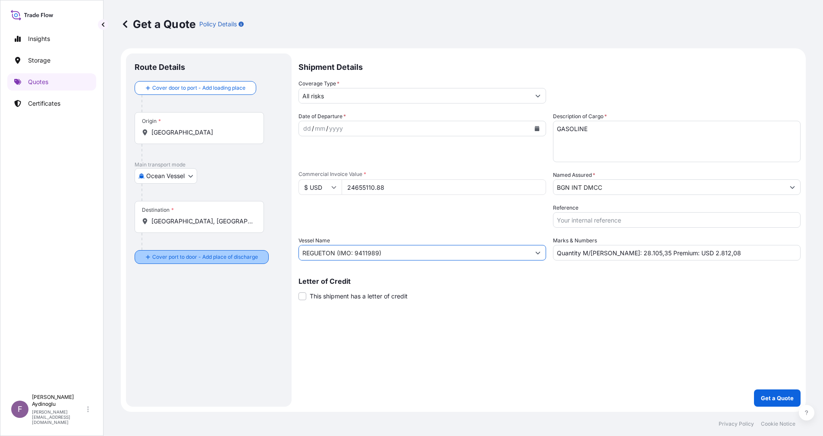
drag, startPoint x: 403, startPoint y: 252, endPoint x: 257, endPoint y: 249, distance: 146.2
click at [255, 250] on form "Route Details Cover door to port - Add loading place Place of loading Road / In…" at bounding box center [463, 229] width 685 height 363
paste input "MOUNT [PERSON_NAME]"
paste input "9263174"
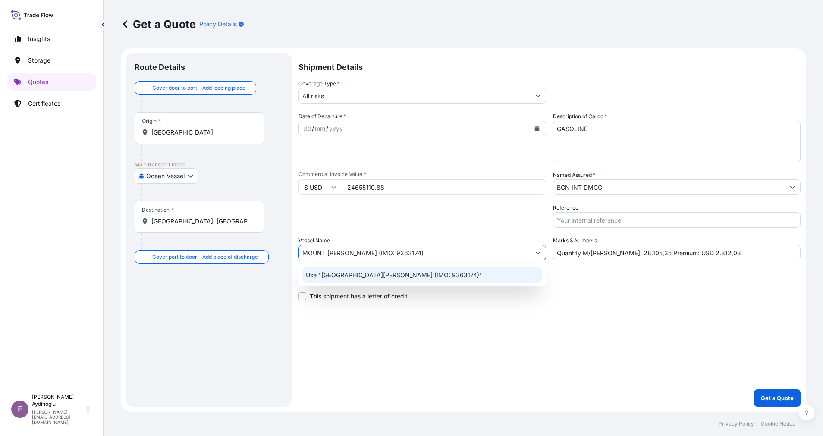
click at [448, 272] on div "Use "[GEOGRAPHIC_DATA][PERSON_NAME] (IMO: 9263174)"" at bounding box center [422, 275] width 240 height 16
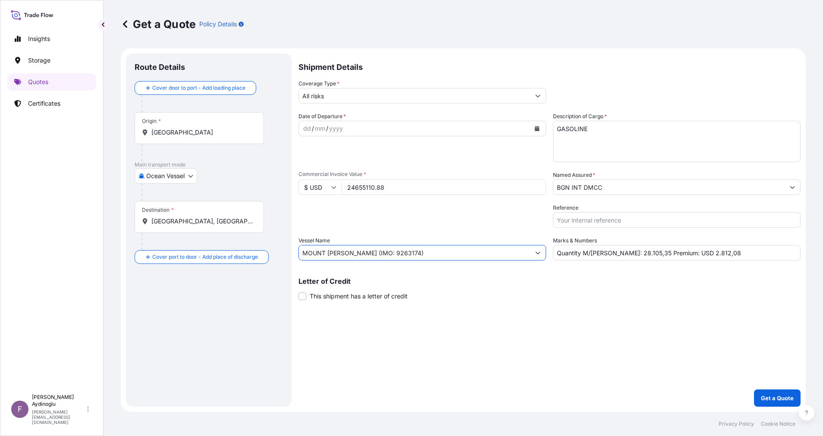
type input "MOUNT [PERSON_NAME] (IMO: 9263174)"
click at [617, 313] on div "Shipment Details Coverage Type * All risks Date of Departure * dd / mm / yyyy C…" at bounding box center [549, 229] width 502 height 353
click at [204, 131] on input "[GEOGRAPHIC_DATA]" at bounding box center [202, 132] width 102 height 9
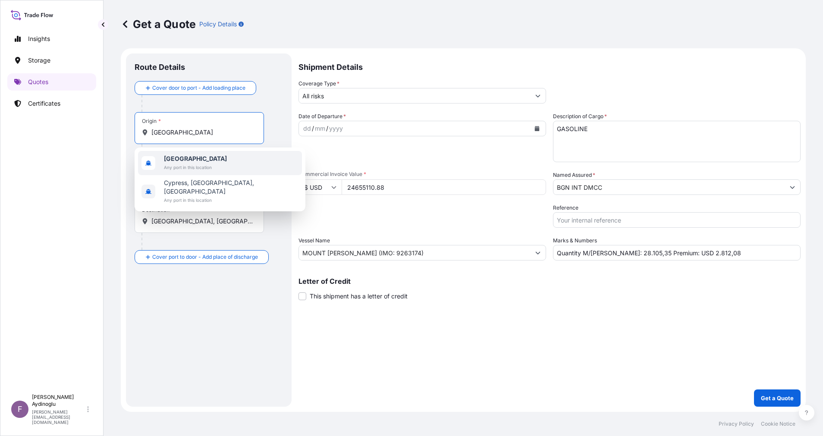
click at [209, 162] on span "[GEOGRAPHIC_DATA]" at bounding box center [195, 158] width 63 height 9
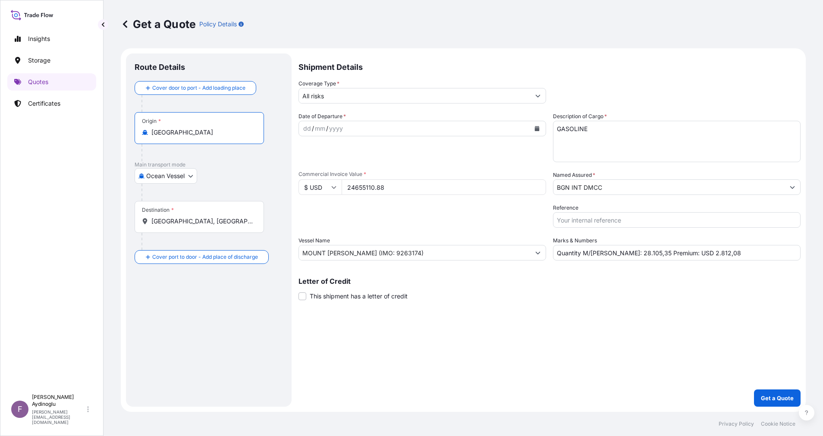
click at [234, 178] on div "Cover door to port - Add loading place Place of loading Road / [GEOGRAPHIC_DATA…" at bounding box center [209, 172] width 148 height 183
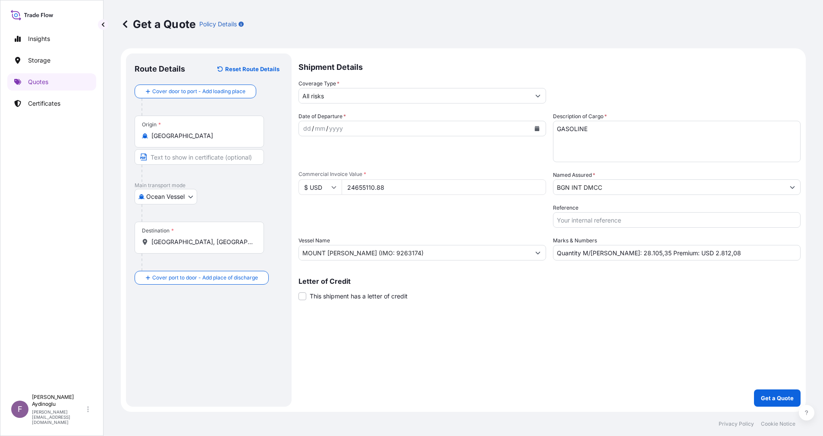
click at [209, 161] on input "Text to appear on certificate" at bounding box center [199, 157] width 129 height 16
type input "VASSILIKO / [GEOGRAPHIC_DATA]"
click at [579, 340] on div "Shipment Details Coverage Type * All risks Date of Departure * dd / mm / yyyy C…" at bounding box center [549, 229] width 502 height 353
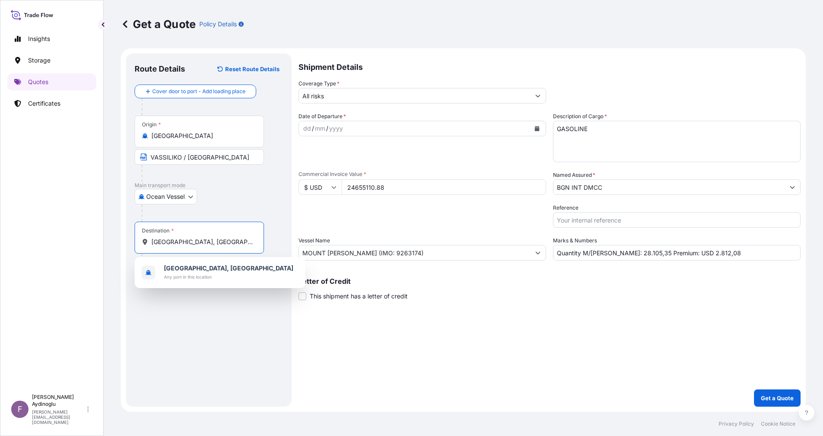
drag, startPoint x: 230, startPoint y: 241, endPoint x: 112, endPoint y: 244, distance: 118.1
click at [112, 244] on div "Get a Quote Policy Details Route Details Reset Route Details Cover door to port…" at bounding box center [462, 206] width 719 height 412
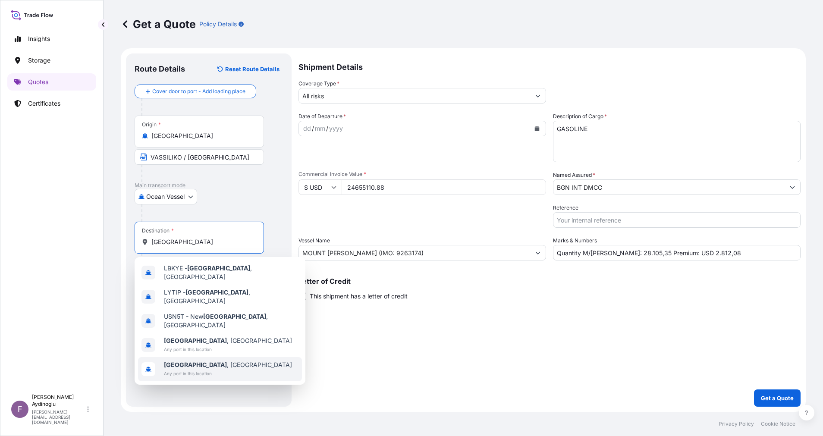
click at [229, 357] on div "[GEOGRAPHIC_DATA] , [GEOGRAPHIC_DATA] Any port in this location" at bounding box center [220, 369] width 164 height 24
type input "[GEOGRAPHIC_DATA], [GEOGRAPHIC_DATA]"
click at [207, 336] on div "Route Details Reset Route Details Cover door to port - Add loading place Place …" at bounding box center [209, 230] width 148 height 336
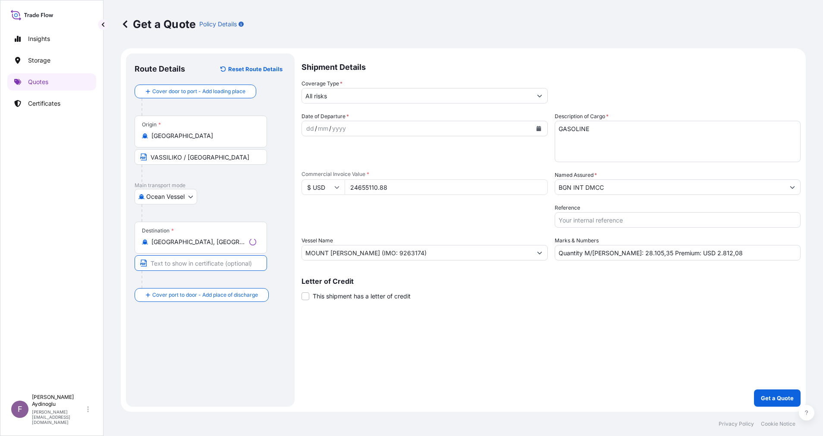
click at [200, 263] on input "Text to appear on certificate" at bounding box center [201, 263] width 132 height 16
click at [195, 338] on div "Route Details Reset Route Details Cover door to port - Add loading place Place …" at bounding box center [209, 230] width 148 height 336
click at [198, 261] on input "Text to appear on certificate" at bounding box center [199, 263] width 129 height 16
click at [204, 322] on div "Route Details Reset Route Details Cover door to port - Add loading place Place …" at bounding box center [209, 230] width 148 height 336
click at [198, 263] on input "Text to appear on certificate" at bounding box center [199, 263] width 129 height 16
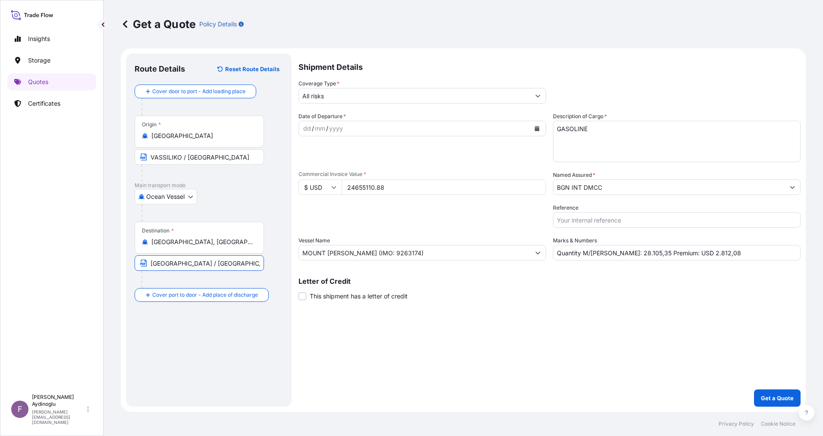
type input "[GEOGRAPHIC_DATA] / [GEOGRAPHIC_DATA]"
click at [305, 131] on div "dd" at bounding box center [306, 128] width 9 height 10
click at [541, 95] on button "Show suggestions" at bounding box center [538, 96] width 16 height 16
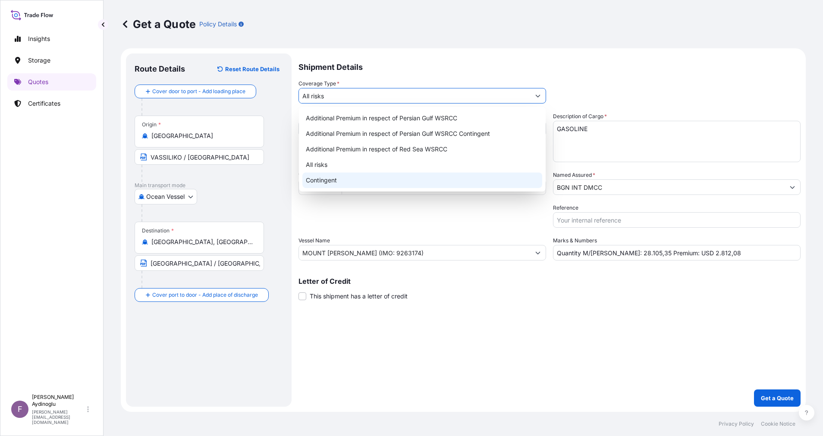
click at [394, 173] on div "Contingent" at bounding box center [422, 180] width 240 height 16
type input "Contingent"
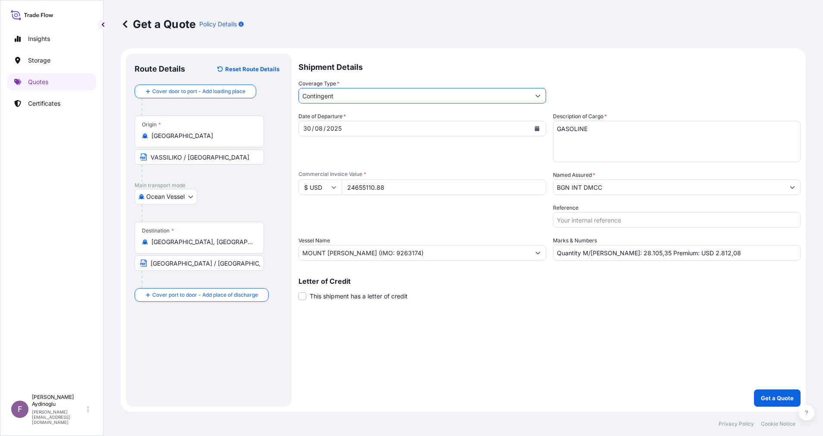
click at [509, 315] on div "Shipment Details Coverage Type * Contingent Date of Departure * [DATE] Cargo Ca…" at bounding box center [549, 229] width 502 height 353
click at [682, 254] on input "Quantity M/[PERSON_NAME]: 28.105,35 Premium: USD 2.812,08" at bounding box center [676, 253] width 247 height 16
click at [719, 250] on input "Quantity M/[PERSON_NAME]: 28.105,35 Premium: USD 1.232,08" at bounding box center [676, 253] width 247 height 16
type input "Quantity M/[PERSON_NAME]: 28.105,35 Premium: USD 1.232,76"
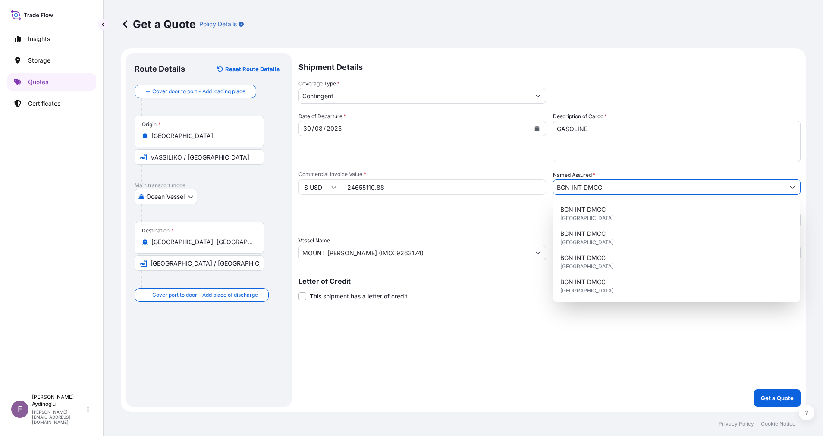
click at [791, 191] on button "Show suggestions" at bounding box center [792, 187] width 16 height 16
click at [623, 211] on div "BGN INT DMCC [GEOGRAPHIC_DATA]" at bounding box center [677, 214] width 240 height 24
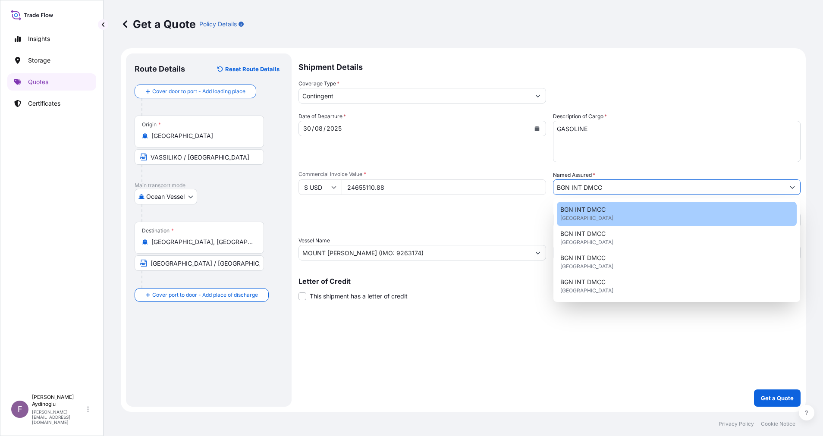
click at [576, 314] on div "Shipment Details Coverage Type * Contingent Date of Departure * [DATE] Cargo Ca…" at bounding box center [549, 229] width 502 height 353
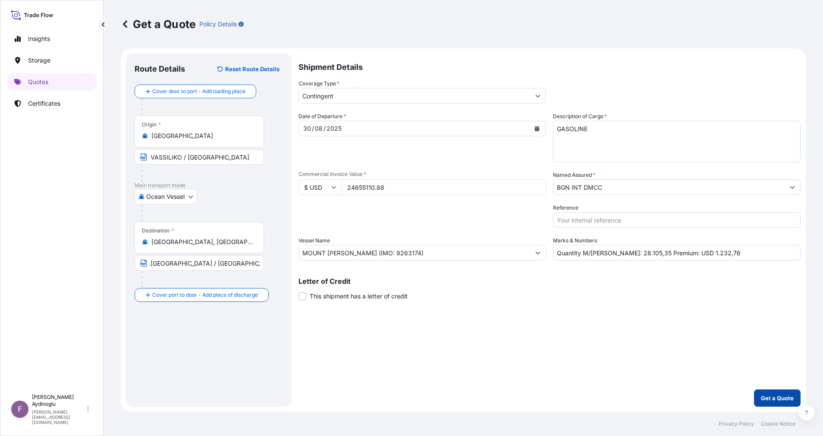
click at [773, 393] on button "Get a Quote" at bounding box center [777, 397] width 47 height 17
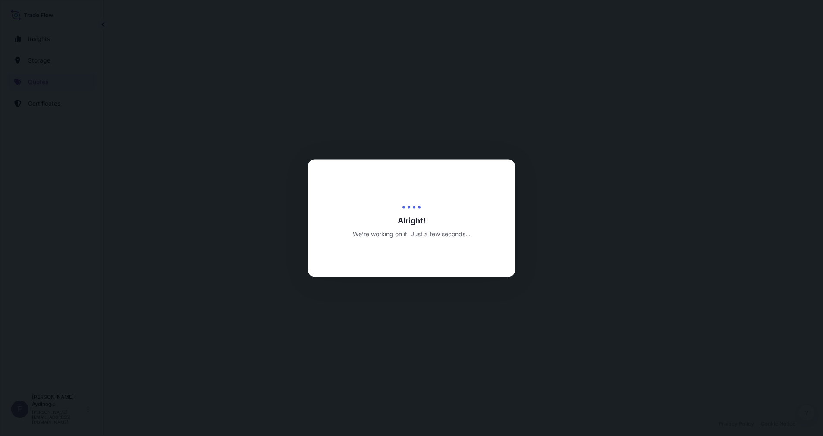
select select "Ocean Vessel"
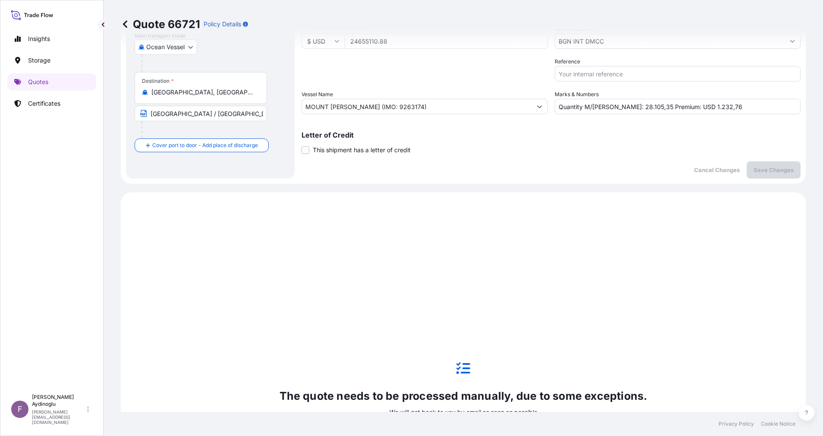
scroll to position [295, 0]
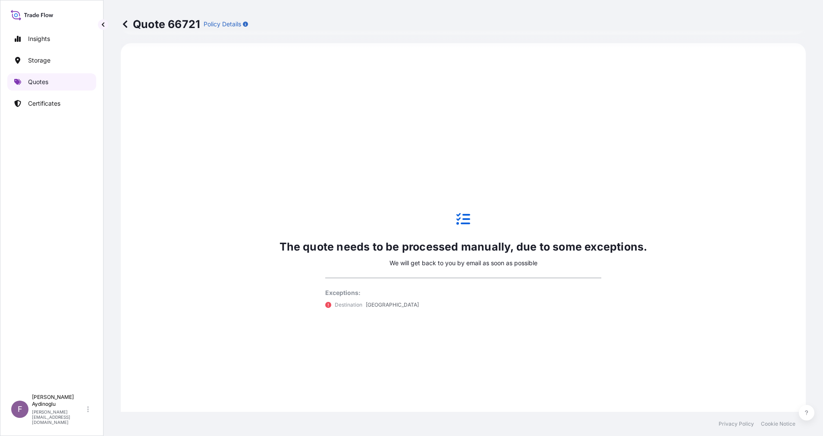
click at [37, 86] on p "Quotes" at bounding box center [38, 82] width 20 height 9
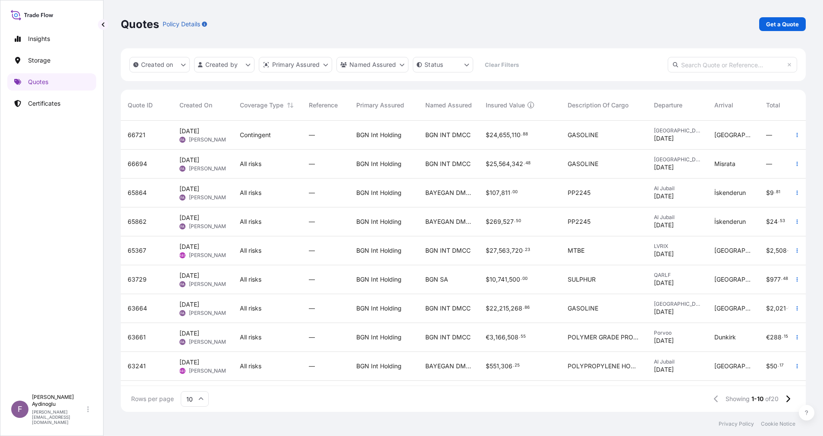
click at [783, 13] on div "Quotes Policy Details Get a Quote" at bounding box center [463, 24] width 685 height 48
click at [786, 25] on p "Get a Quote" at bounding box center [782, 24] width 33 height 9
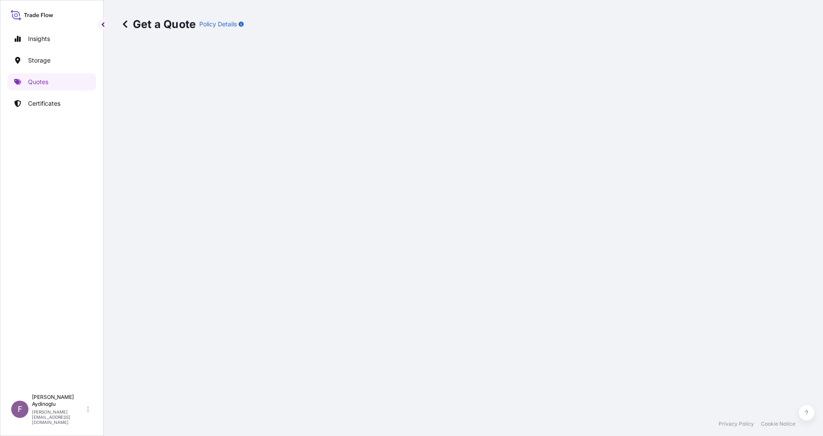
select select "Ocean Vessel"
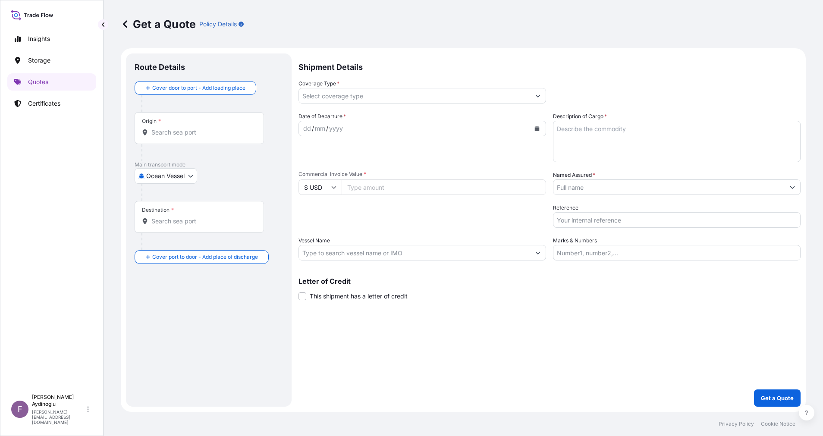
click at [664, 253] on input "Marks & Numbers" at bounding box center [676, 253] width 247 height 16
type input "Quantity M/[PERSON_NAME]: 28.105,35 Premium: USD 1.232,76"
type input "[GEOGRAPHIC_DATA]"
type input "[GEOGRAPHIC_DATA], [GEOGRAPHIC_DATA]"
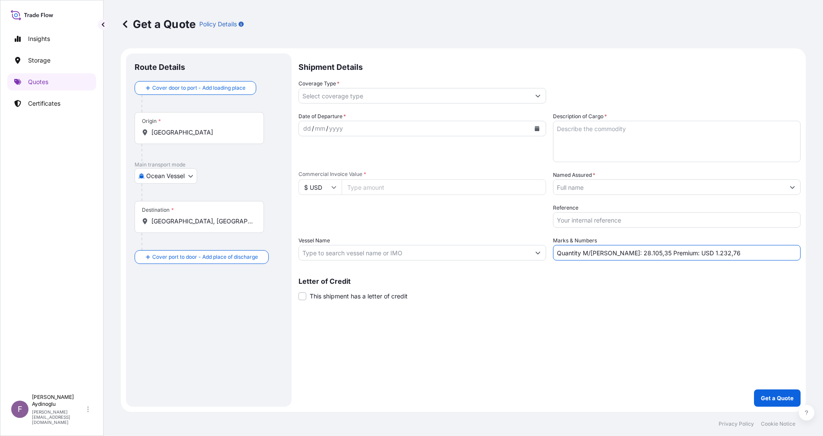
type input "Contingent"
type input "24655110.88"
type input "BGN INT DMCC"
type input "MOUNT [PERSON_NAME] (IMO: 9263174)"
click at [592, 340] on div "Shipment Details Coverage Type * Contingent Date of Departure * dd / mm / yyyy …" at bounding box center [549, 229] width 502 height 353
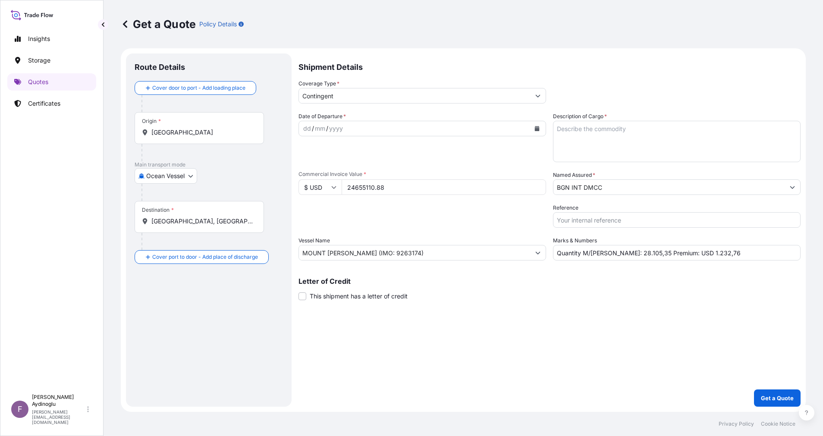
drag, startPoint x: 399, startPoint y: 187, endPoint x: 274, endPoint y: 191, distance: 125.5
click at [274, 191] on form "Route Details Cover door to port - Add loading place Place of loading Road / [G…" at bounding box center [463, 229] width 685 height 363
type input "26094317.95"
click at [537, 343] on div "Shipment Details Coverage Type * Contingent Date of Departure * dd / mm / yyyy …" at bounding box center [549, 229] width 502 height 353
click at [608, 144] on textarea "Description of Cargo *" at bounding box center [676, 141] width 247 height 41
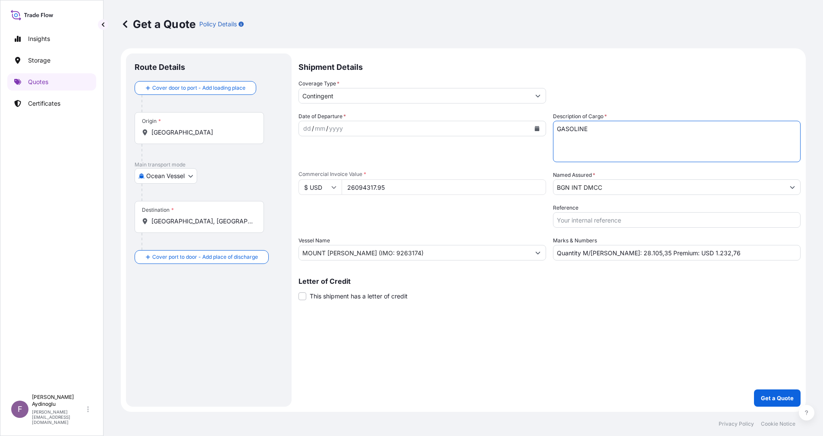
type textarea "GASOLINE"
drag, startPoint x: 609, startPoint y: 252, endPoint x: 614, endPoint y: 253, distance: 5.7
click at [614, 253] on input "Quantity M/[PERSON_NAME]: 28.105,35 Premium: USD 1.232,76" at bounding box center [676, 253] width 247 height 16
click at [633, 254] on input "Quantity M/[PERSON_NAME]: 30.196,35 Premium: USD 1.232,76" at bounding box center [676, 253] width 247 height 16
type input "Quantity M/[PERSON_NAME]: 30.196,17 Premium: USD 1.232,76"
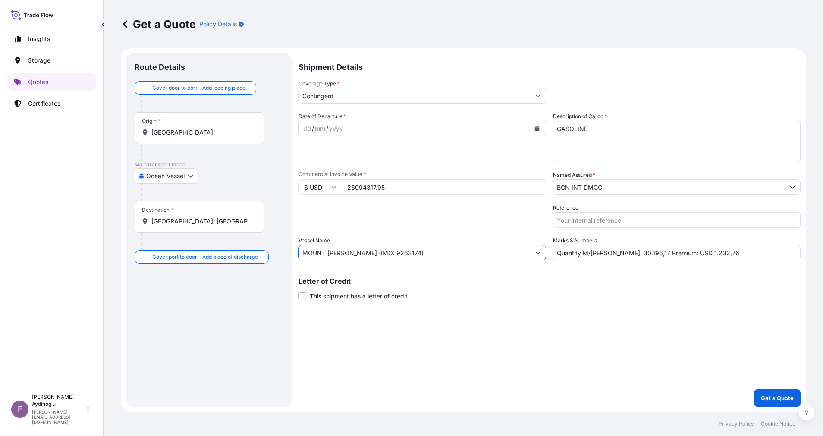
click at [419, 255] on input "MOUNT [PERSON_NAME] (IMO: 9263174)" at bounding box center [414, 253] width 231 height 16
drag, startPoint x: 431, startPoint y: 253, endPoint x: 176, endPoint y: 254, distance: 254.4
click at [176, 254] on form "Route Details Cover door to port - Add loading place Place of loading Road / [G…" at bounding box center [463, 229] width 685 height 363
paste input "[PERSON_NAME]"
paste input "9389526"
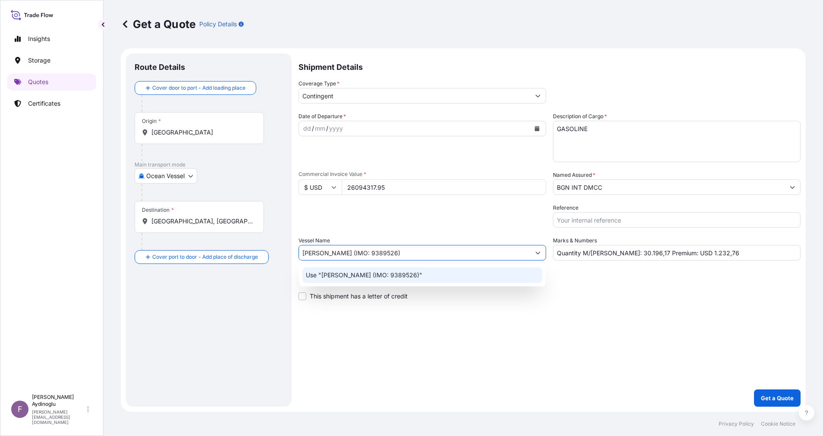
click at [414, 277] on p "Use "[PERSON_NAME] (IMO: 9389526)"" at bounding box center [364, 275] width 116 height 9
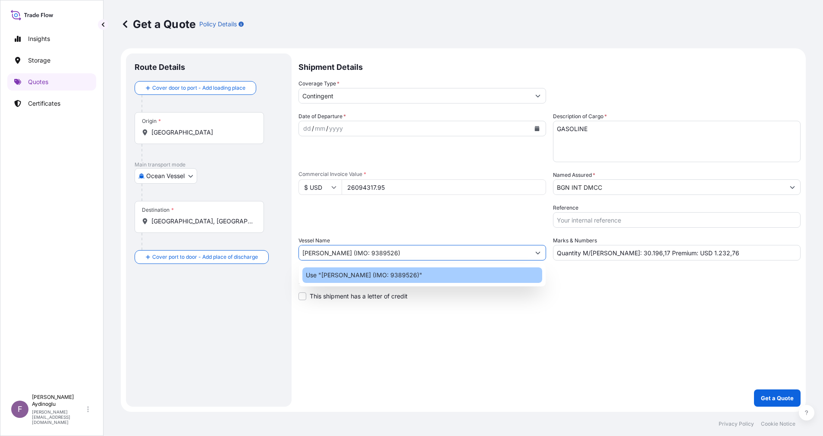
type input "[PERSON_NAME] (IMO: 9389526)"
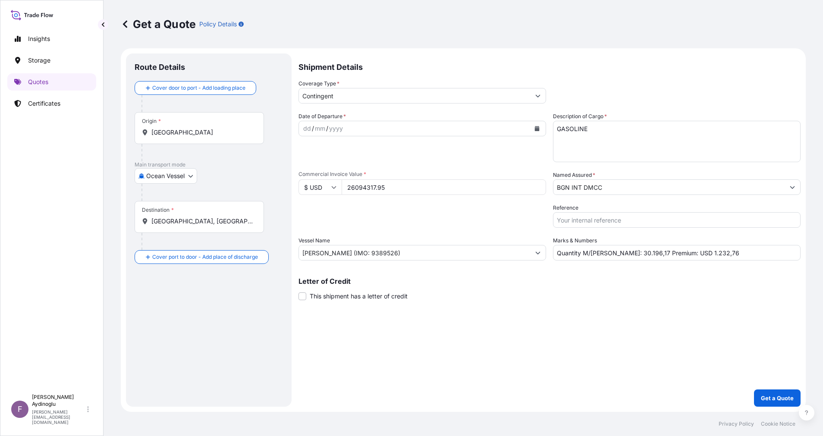
click at [575, 305] on div "Shipment Details Coverage Type * Contingent Date of Departure * dd / mm / yyyy …" at bounding box center [549, 229] width 502 height 353
click at [200, 129] on input "[GEOGRAPHIC_DATA]" at bounding box center [202, 132] width 102 height 9
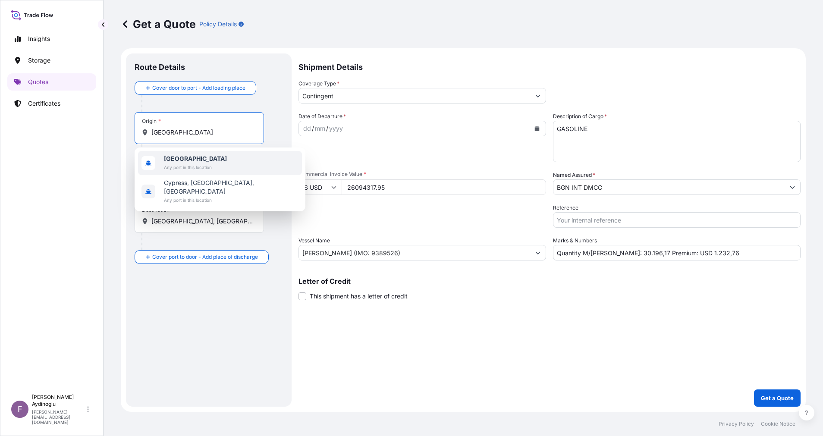
click at [200, 165] on span "Any port in this location" at bounding box center [195, 167] width 63 height 9
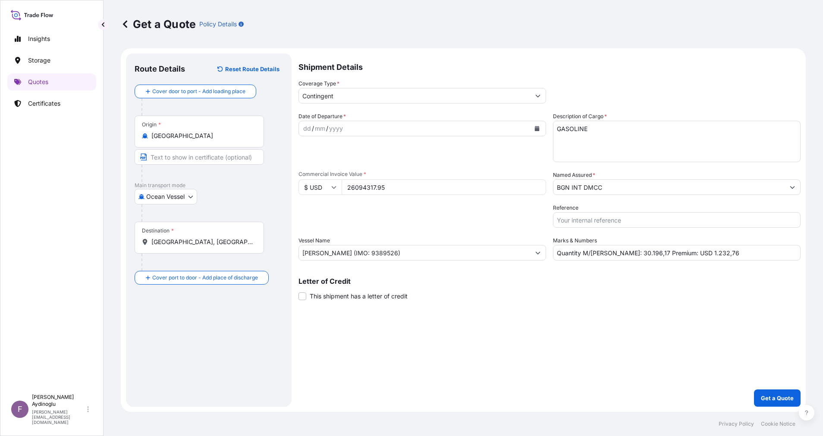
click at [244, 175] on div "Cover door to port - Add loading place Place of loading Road / [GEOGRAPHIC_DATA…" at bounding box center [209, 185] width 148 height 200
click at [191, 158] on input "Text to appear on certificate" at bounding box center [199, 157] width 129 height 16
type input "VASSILIKO / [GEOGRAPHIC_DATA]"
click at [273, 252] on div "Destination * [GEOGRAPHIC_DATA], [GEOGRAPHIC_DATA]" at bounding box center [209, 246] width 148 height 49
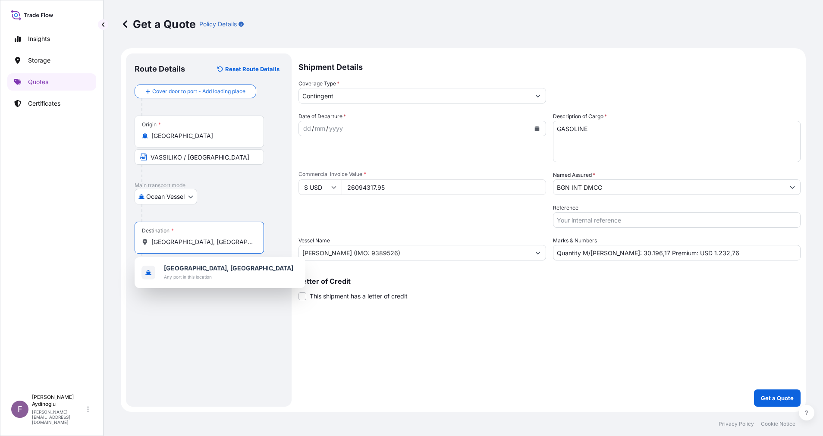
drag, startPoint x: 219, startPoint y: 246, endPoint x: 117, endPoint y: 244, distance: 102.2
click at [119, 245] on div "Get a Quote Policy Details Route Details Reset Route Details Cover door to port…" at bounding box center [462, 206] width 719 height 412
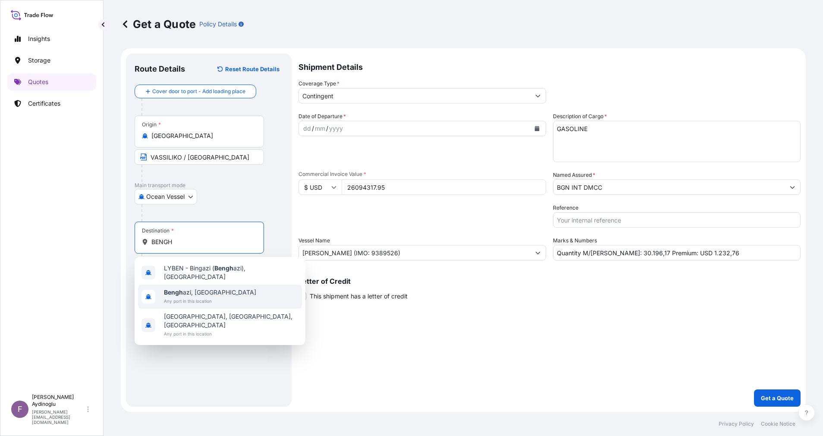
click at [219, 294] on div "[GEOGRAPHIC_DATA], [GEOGRAPHIC_DATA] Any port in this location" at bounding box center [220, 297] width 164 height 24
type input "[GEOGRAPHIC_DATA], [GEOGRAPHIC_DATA]"
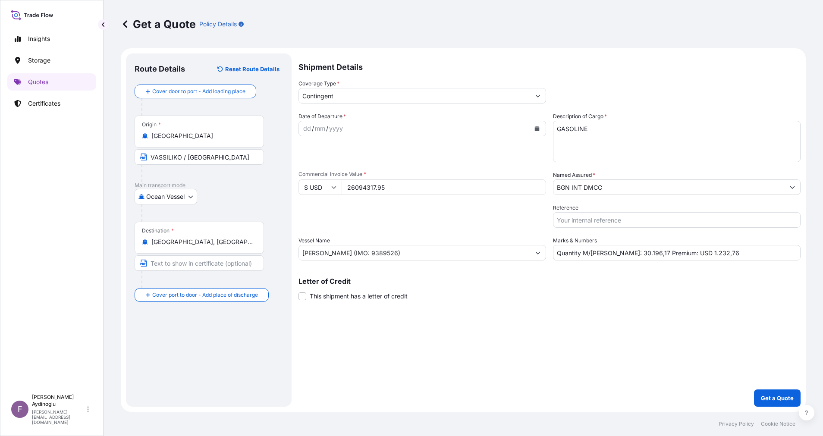
click at [205, 317] on div "Route Details Reset Route Details Cover door to port - Add loading place Place …" at bounding box center [209, 230] width 148 height 336
click at [191, 261] on input "Text to appear on certificate" at bounding box center [201, 263] width 132 height 16
type input "BENGHAZI / [GEOGRAPHIC_DATA]"
click at [304, 130] on div "dd" at bounding box center [306, 128] width 9 height 10
click at [533, 97] on button "Show suggestions" at bounding box center [538, 96] width 16 height 16
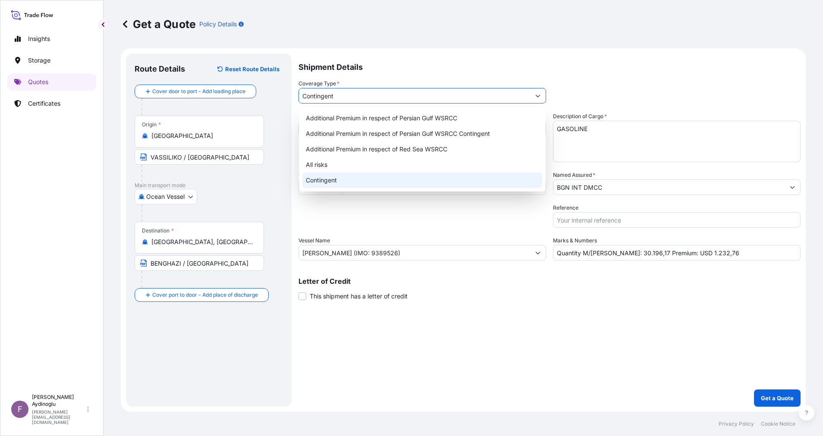
click at [446, 179] on div "Contingent" at bounding box center [422, 180] width 240 height 16
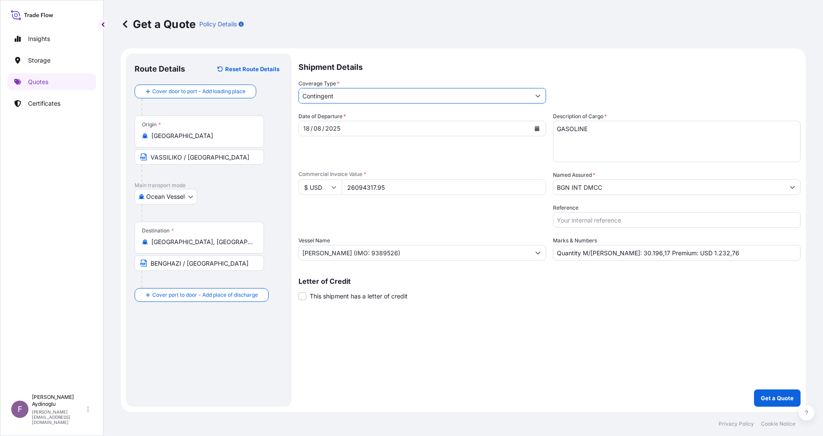
click at [532, 360] on div "Shipment Details Coverage Type * Contingent Date of Departure * [DATE] Cargo Ca…" at bounding box center [549, 229] width 502 height 353
drag, startPoint x: 682, startPoint y: 254, endPoint x: 692, endPoint y: 254, distance: 9.5
click at [692, 254] on input "Quantity M/[PERSON_NAME]: 30.196,17 Premium: USD 1.232,76" at bounding box center [676, 253] width 247 height 16
click at [714, 249] on input "Quantity M/[PERSON_NAME]: 30.196,17 Premium: USD 1.304,76" at bounding box center [676, 253] width 247 height 16
type input "Quantity M/[PERSON_NAME]: 30.196,17 Premium: USD 1.304,72"
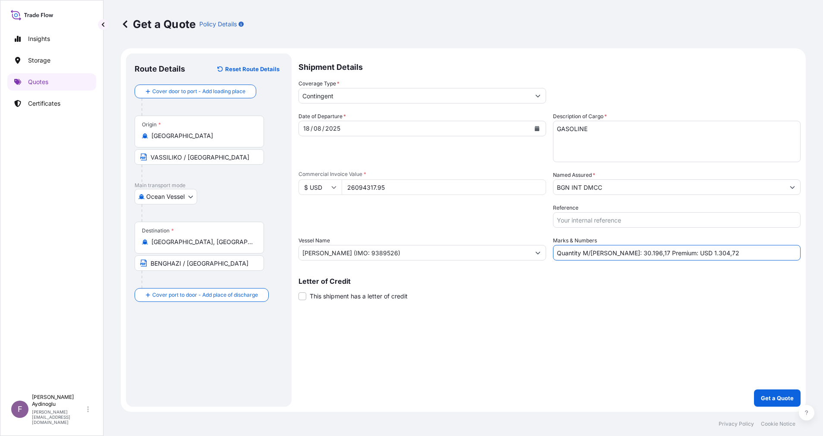
click at [702, 278] on p "Letter of Credit" at bounding box center [549, 281] width 502 height 7
click at [639, 291] on div "Letter of Credit This shipment has a letter of credit Letter of credit * Letter…" at bounding box center [549, 289] width 502 height 23
click at [794, 186] on icon "Show suggestions" at bounding box center [791, 187] width 5 height 5
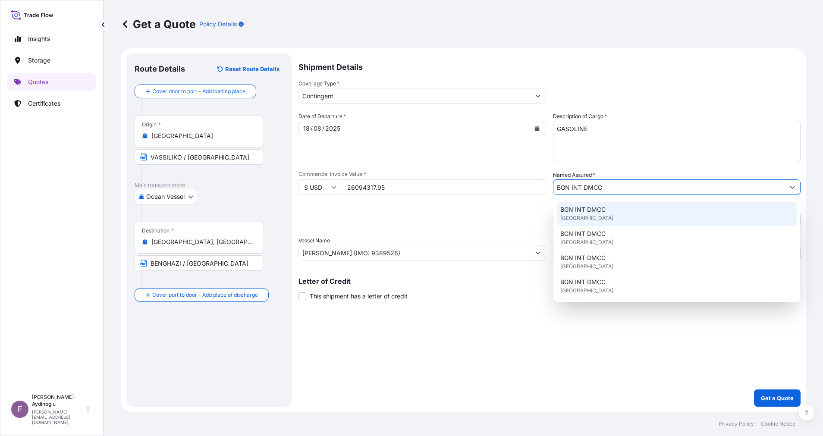
click at [676, 219] on div "BGN INT DMCC [GEOGRAPHIC_DATA]" at bounding box center [677, 214] width 240 height 24
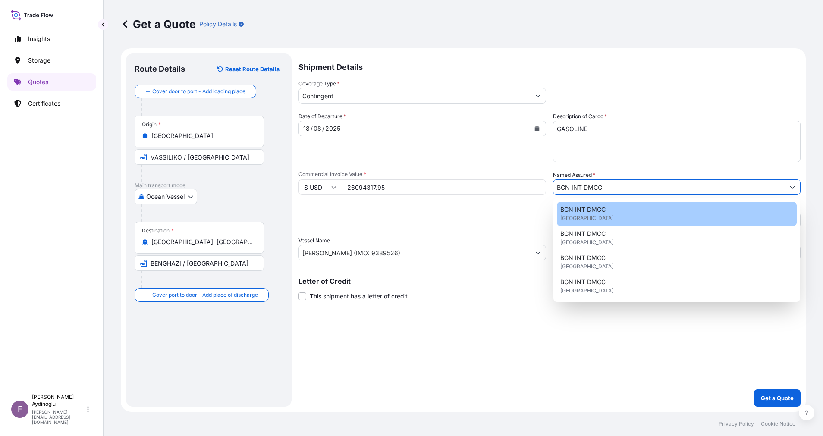
click at [670, 329] on div "Shipment Details Coverage Type * Contingent Date of Departure * [DATE] Cargo Ca…" at bounding box center [549, 229] width 502 height 353
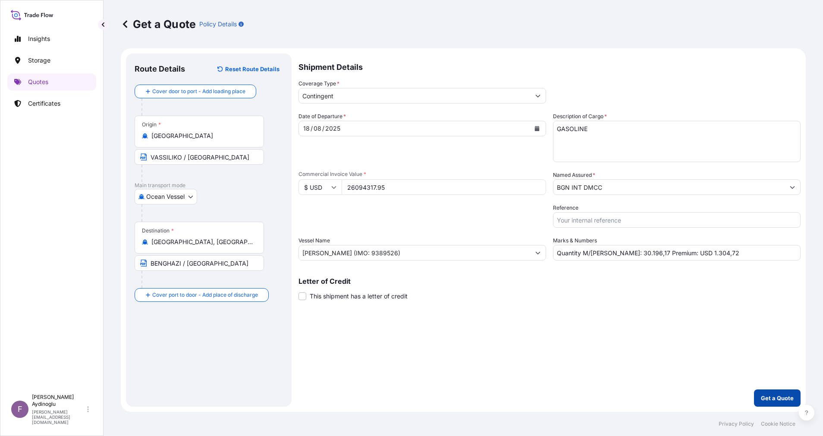
click at [776, 391] on button "Get a Quote" at bounding box center [777, 397] width 47 height 17
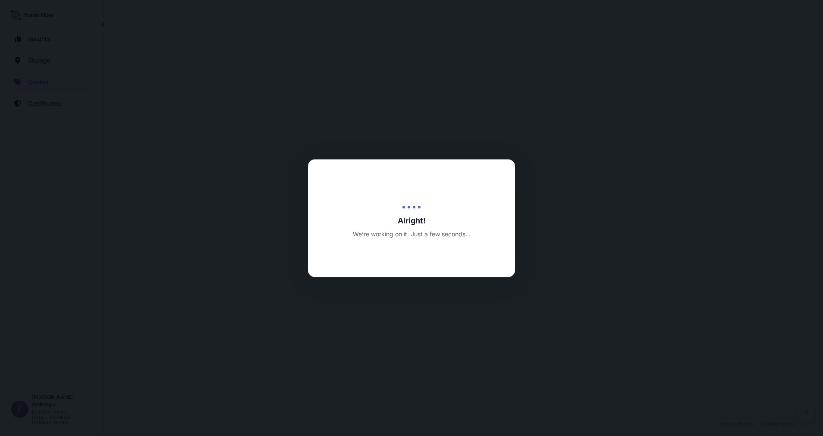
select select "Ocean Vessel"
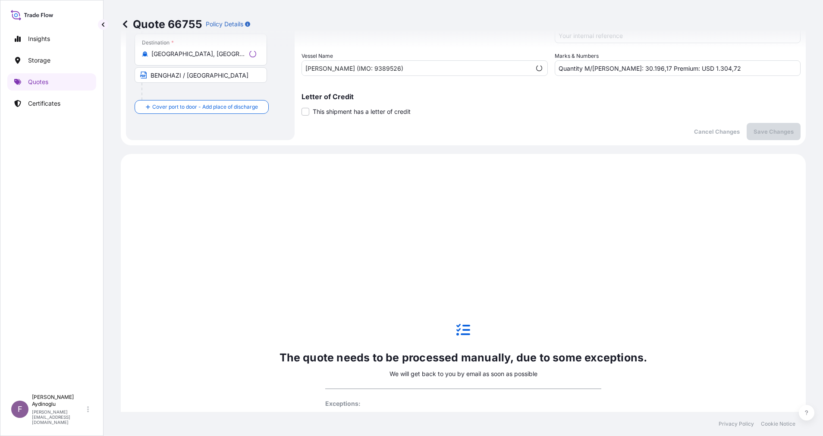
scroll to position [295, 0]
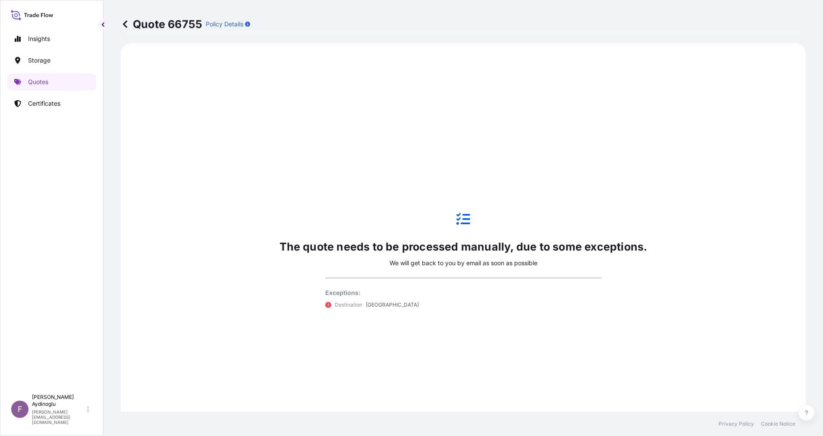
drag, startPoint x: 361, startPoint y: 372, endPoint x: 356, endPoint y: 369, distance: 5.8
click at [361, 372] on div "The quote needs to be processed manually, due to some exceptions. We will get b…" at bounding box center [463, 260] width 660 height 411
click at [44, 80] on p "Quotes" at bounding box center [38, 82] width 20 height 9
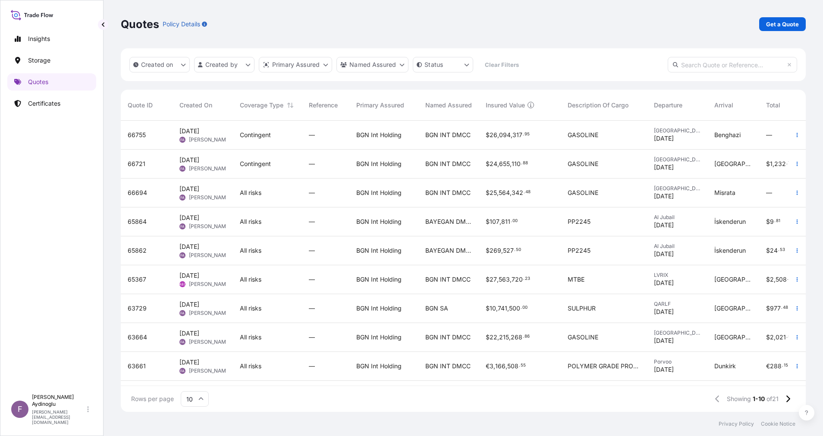
click at [494, 162] on span "24" at bounding box center [493, 164] width 8 height 6
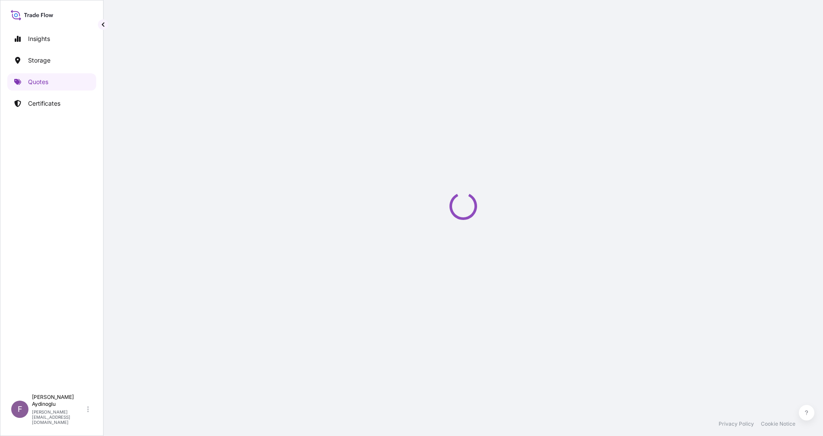
select select "Ocean Vessel"
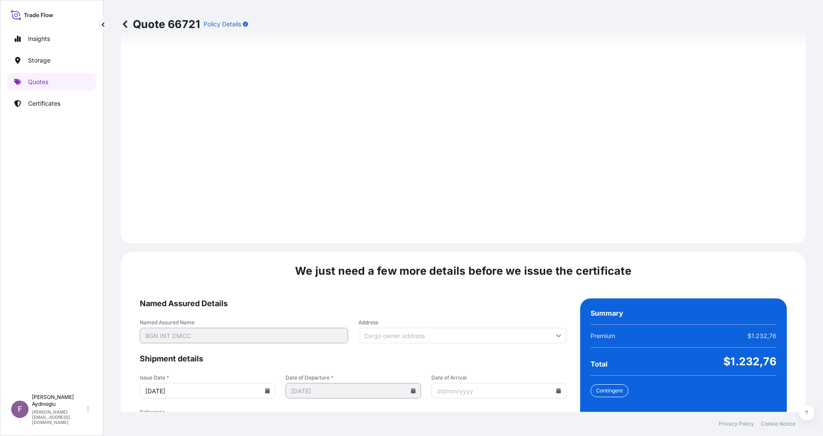
scroll to position [926, 0]
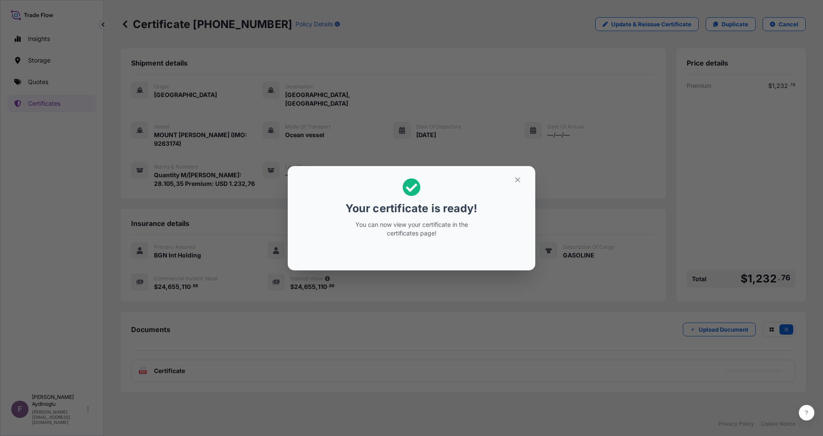
click at [516, 178] on icon "button" at bounding box center [517, 179] width 5 height 5
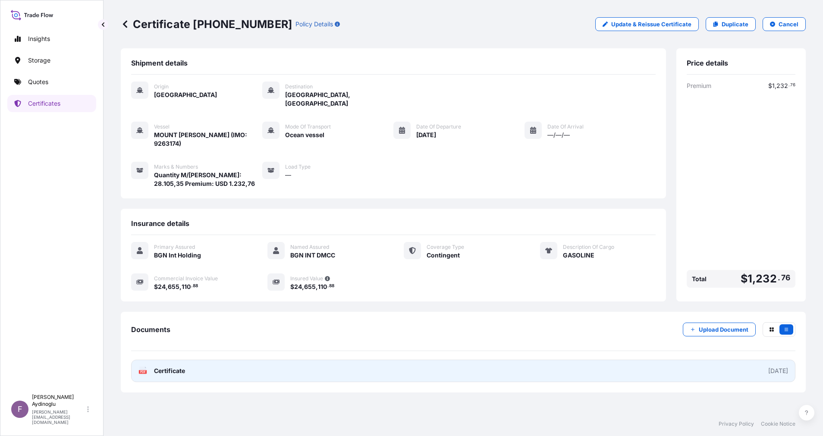
click at [448, 360] on link "PDF Certificate [DATE]" at bounding box center [463, 371] width 664 height 22
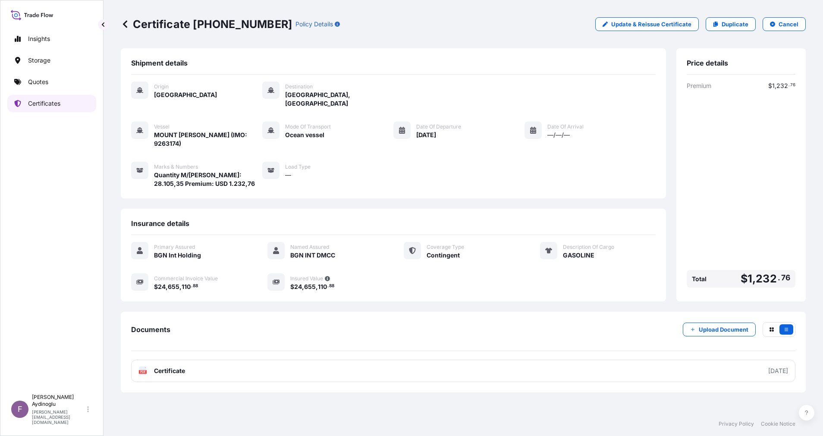
click at [46, 101] on p "Certificates" at bounding box center [44, 103] width 32 height 9
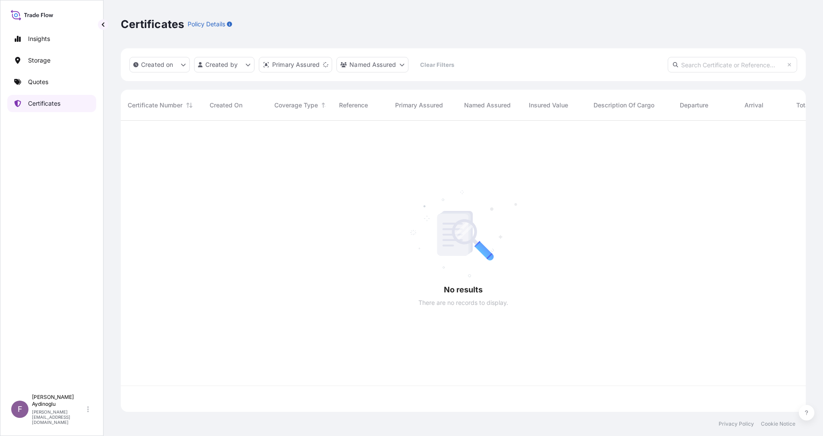
scroll to position [286, 675]
click at [45, 88] on link "Quotes" at bounding box center [51, 81] width 89 height 17
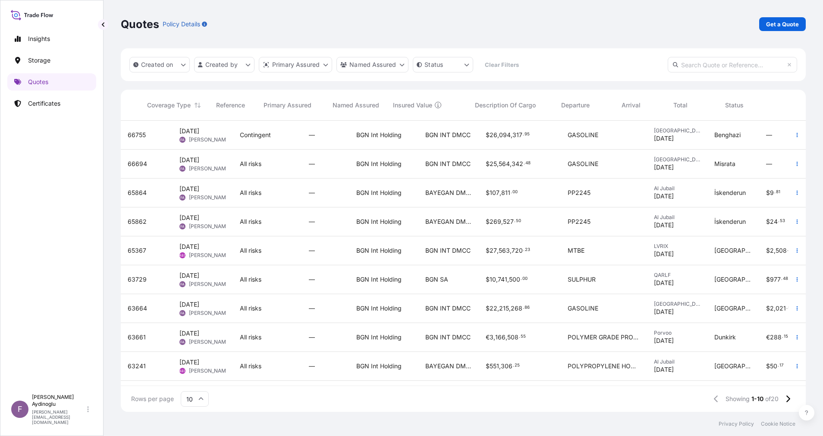
scroll to position [0, 93]
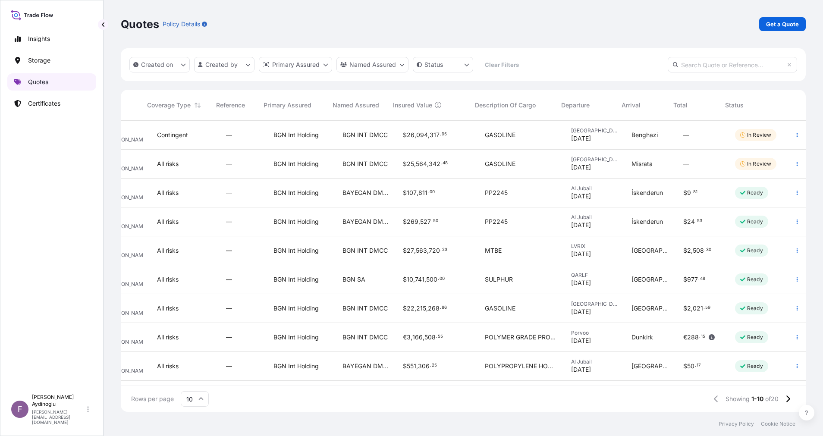
click at [42, 85] on p "Quotes" at bounding box center [38, 82] width 20 height 9
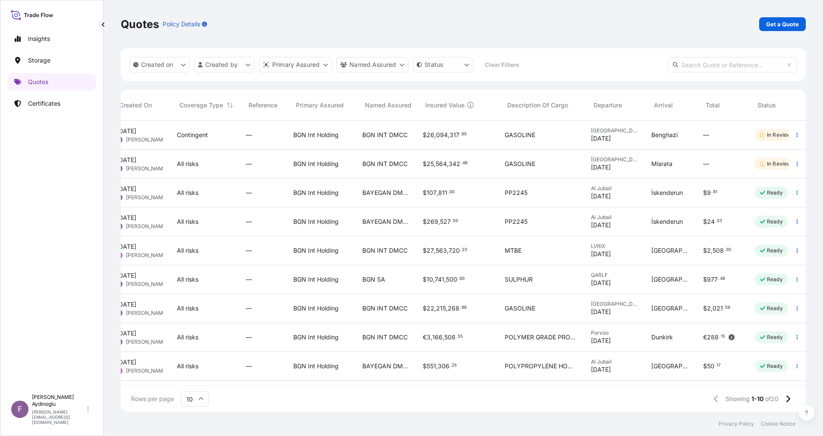
scroll to position [0, 93]
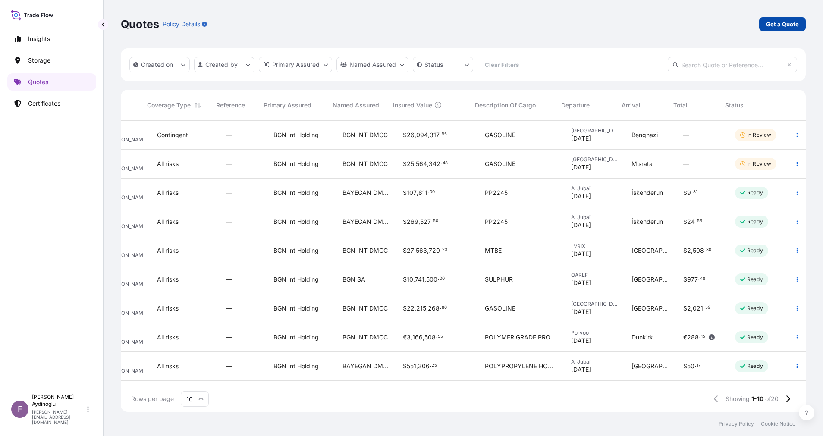
click at [790, 22] on p "Get a Quote" at bounding box center [782, 24] width 33 height 9
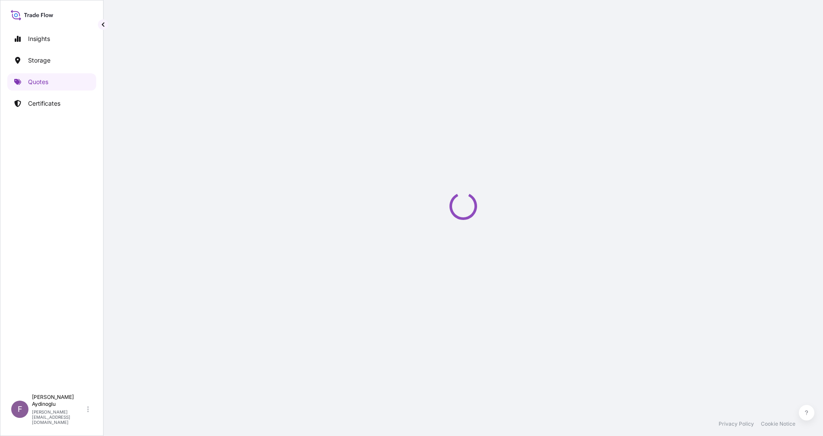
select select "Ocean Vessel"
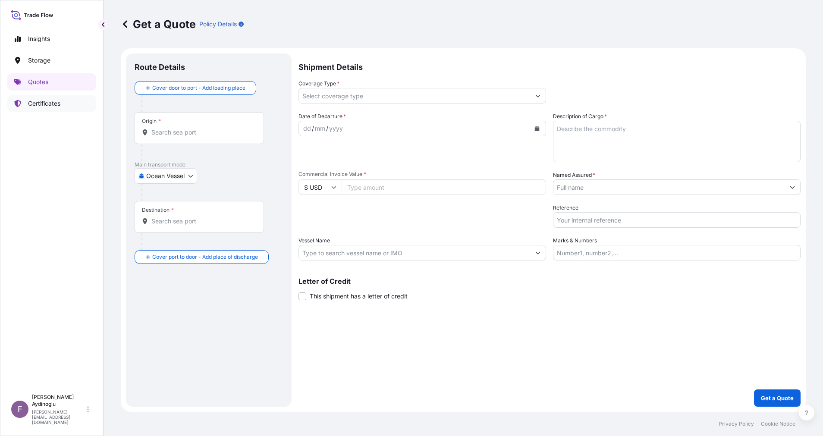
click at [51, 85] on link "Quotes" at bounding box center [51, 81] width 89 height 17
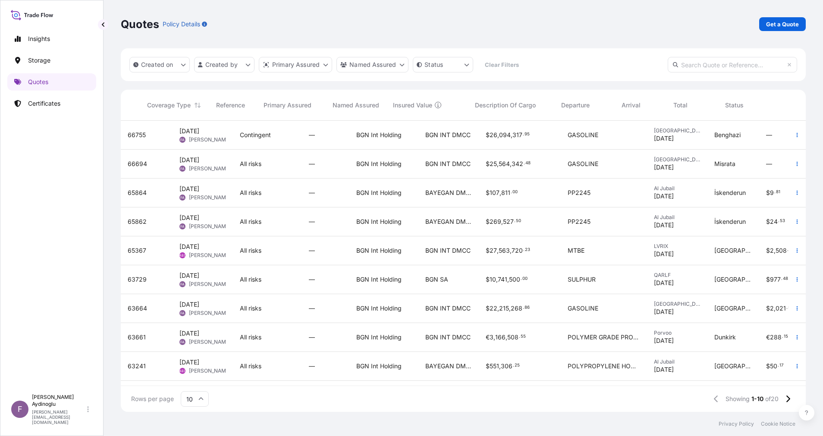
scroll to position [0, 93]
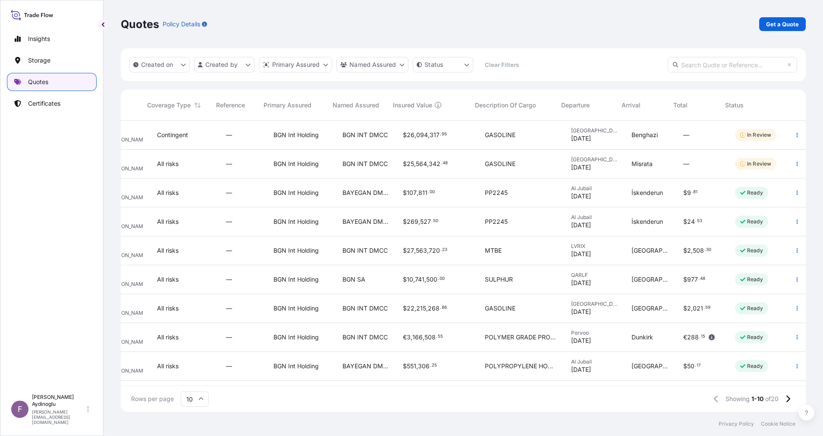
click at [30, 81] on p "Quotes" at bounding box center [38, 82] width 20 height 9
click at [784, 25] on p "Get a Quote" at bounding box center [782, 24] width 33 height 9
select select "Ocean Vessel"
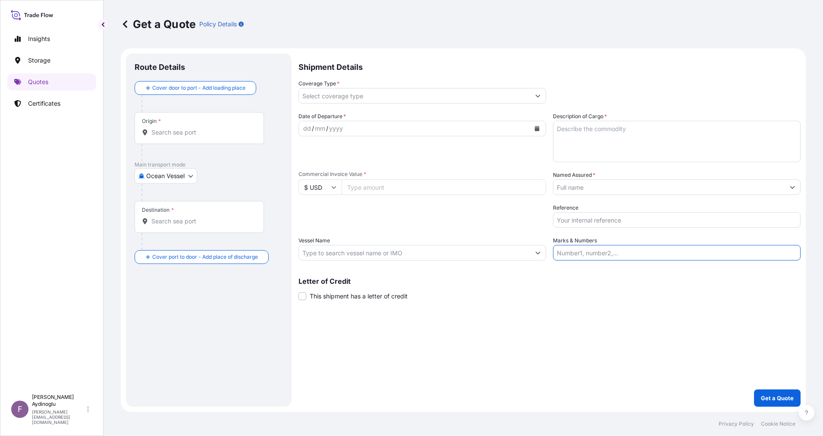
drag, startPoint x: 634, startPoint y: 254, endPoint x: 632, endPoint y: 250, distance: 5.0
click at [634, 254] on input "Marks & Numbers" at bounding box center [676, 253] width 247 height 16
type input "Quantity M/[PERSON_NAME]: 30.196,17 Premium: USD 1.304,72"
type input "[GEOGRAPHIC_DATA]"
type input "[GEOGRAPHIC_DATA], [GEOGRAPHIC_DATA]"
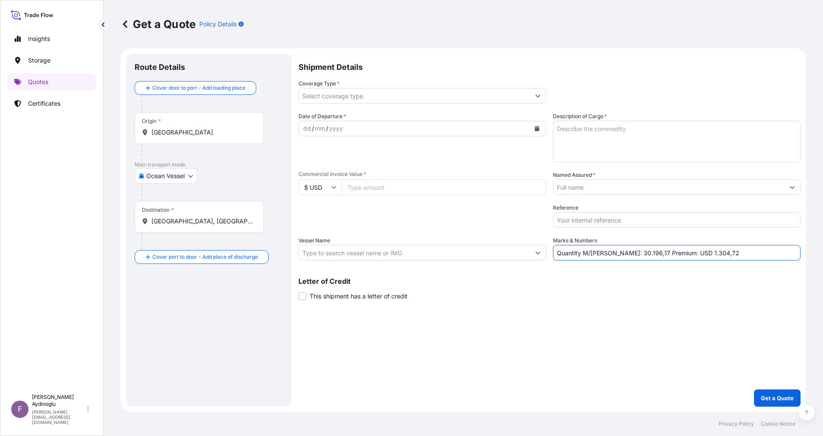
type input "Contingent"
type input "26094317.95"
type input "BGN INT DMCC"
type input "[PERSON_NAME] (IMO: 9389526)"
click at [594, 350] on div "Shipment Details Coverage Type * Contingent Date of Departure * dd / mm / yyyy …" at bounding box center [549, 229] width 502 height 353
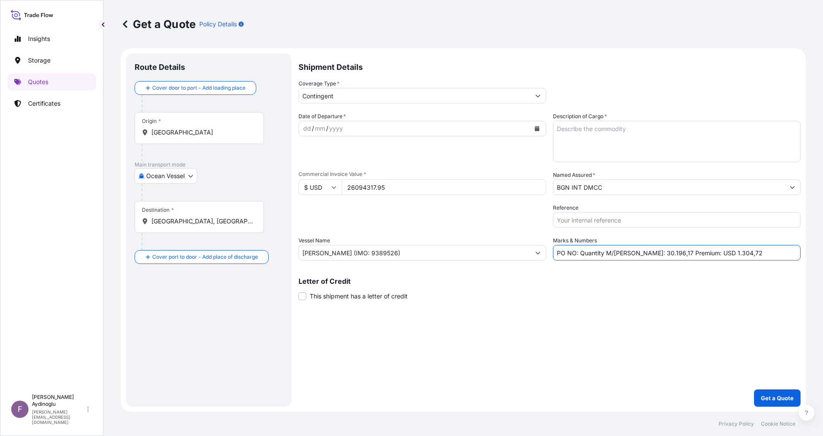
paste input "25Y0203400"
type input "PO NO: 25Y0203400 Quantity M/Tonn: 30.196,17 Premium: USD 1.304,72"
drag, startPoint x: 402, startPoint y: 190, endPoint x: 298, endPoint y: 186, distance: 104.4
click at [306, 185] on div "$ USD 26094317.95" at bounding box center [421, 187] width 247 height 16
type input "374550"
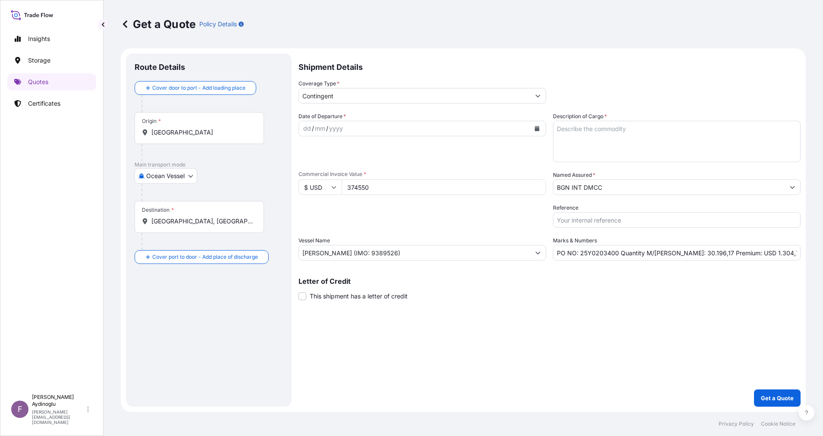
click at [634, 130] on textarea "Description of Cargo *" at bounding box center [676, 141] width 247 height 41
paste textarea "DIDP"
type textarea "DIDP"
click at [625, 337] on div "Shipment Details Coverage Type * Contingent Date of Departure * dd / mm / yyyy …" at bounding box center [549, 229] width 502 height 353
drag, startPoint x: 671, startPoint y: 254, endPoint x: 688, endPoint y: 254, distance: 16.4
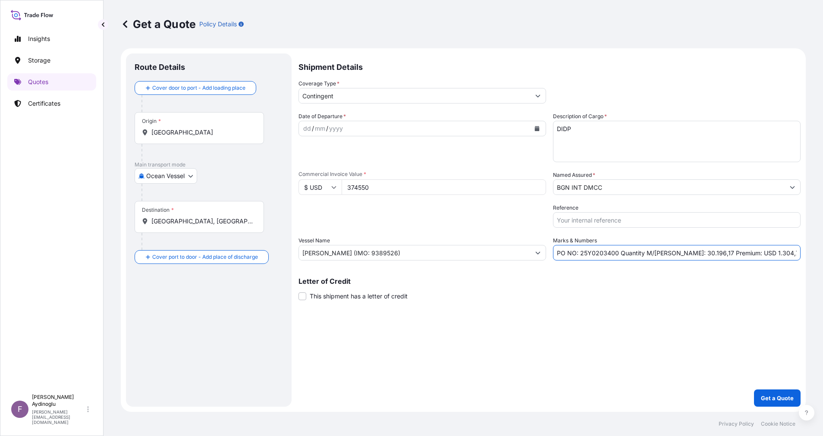
click at [688, 254] on input "PO NO: 25Y0203400 Quantity M/Tonn: 30.196,17 Premium: USD 1.304,72" at bounding box center [676, 253] width 247 height 16
click at [686, 253] on input "PO NO: 25Y0203400 Quantity M/Tonn: 299,17 Premium: USD 1.304,72" at bounding box center [676, 253] width 247 height 16
type input "PO NO: 25Y0203400 Quantity M/Tonn: 299,22 Premium: USD 1.304,72"
click at [661, 287] on div "Letter of Credit This shipment has a letter of credit Letter of credit * Letter…" at bounding box center [549, 289] width 502 height 23
drag, startPoint x: 444, startPoint y: 249, endPoint x: 191, endPoint y: 247, distance: 253.5
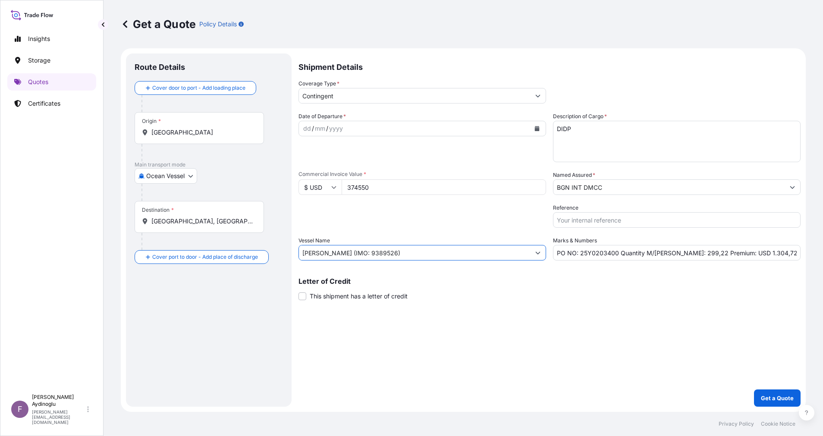
click at [192, 247] on form "Route Details Cover door to port - Add loading place Place of loading Road / In…" at bounding box center [463, 229] width 685 height 363
paste input "CHEMICAL SAILOR"
paste input "9804875"
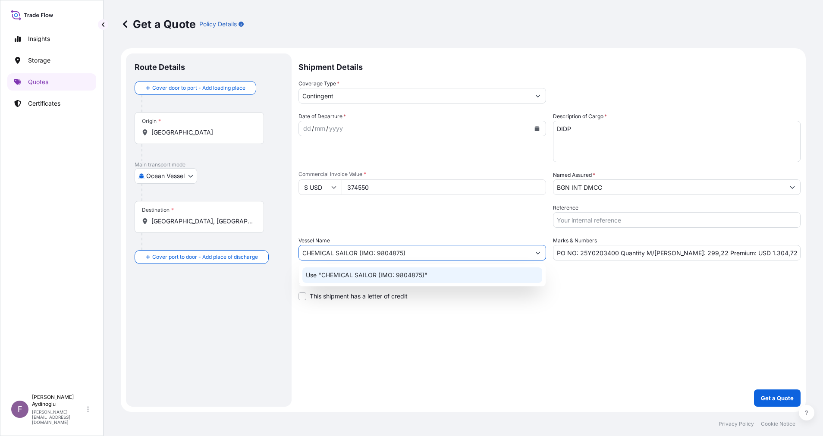
click at [439, 273] on div "Use "CHEMICAL SAILOR (IMO: 9804875)"" at bounding box center [422, 275] width 240 height 16
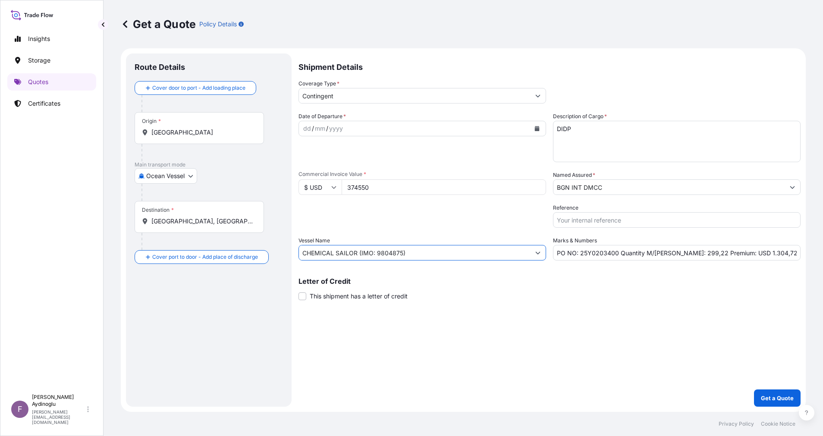
type input "CHEMICAL SAILOR (IMO: 9804875)"
click at [590, 307] on div "Shipment Details Coverage Type * Contingent Date of Departure * dd / mm / yyyy …" at bounding box center [549, 229] width 502 height 353
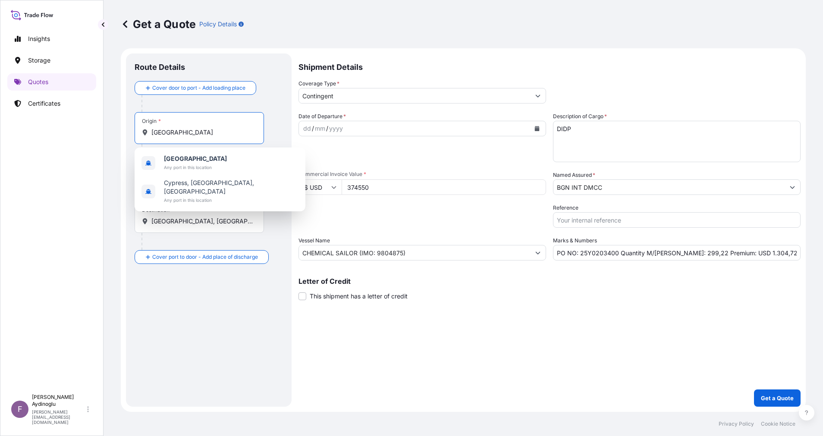
drag, startPoint x: 197, startPoint y: 133, endPoint x: 96, endPoint y: 141, distance: 100.8
click at [96, 141] on div "Insights Storage Quotes Certificates F Fatih Aydinoglu fatih.aydinoglu@polarisb…" at bounding box center [411, 218] width 823 height 436
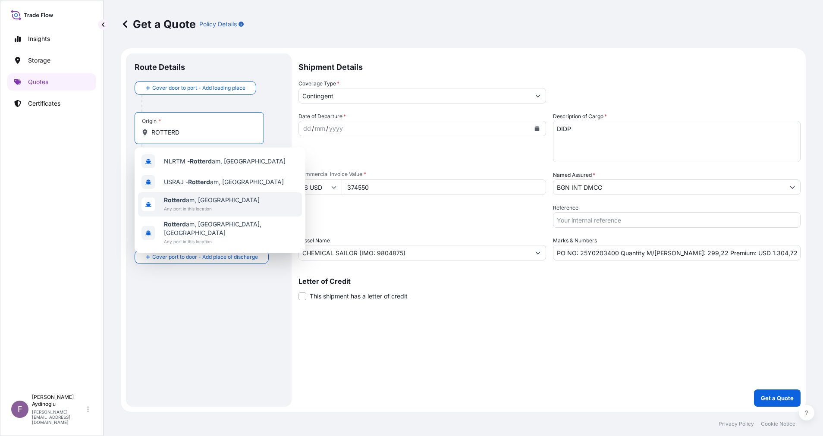
click at [232, 207] on span "Any port in this location" at bounding box center [212, 208] width 96 height 9
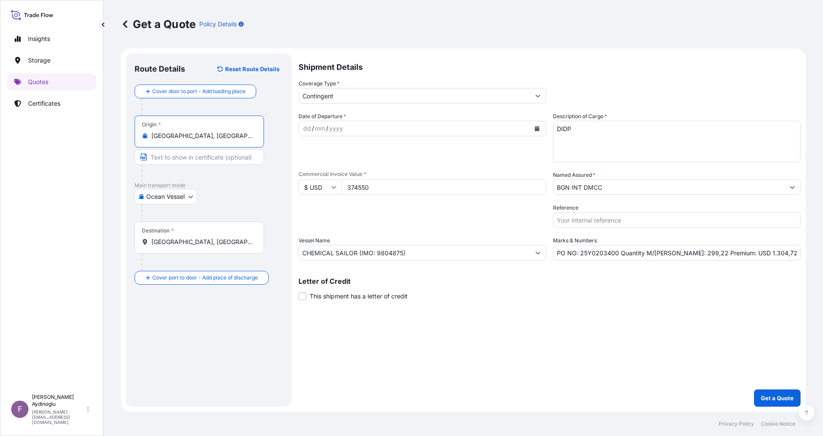
type input "Rotterdam, Netherlands"
drag, startPoint x: 237, startPoint y: 193, endPoint x: 225, endPoint y: 172, distance: 24.3
click at [237, 193] on div "Ocean Vessel Ocean Vessel Air Land" at bounding box center [209, 197] width 148 height 16
click at [219, 163] on input "Text to appear on certificate" at bounding box center [201, 157] width 132 height 16
type input "ROTTERDAM / NETHERLAND"
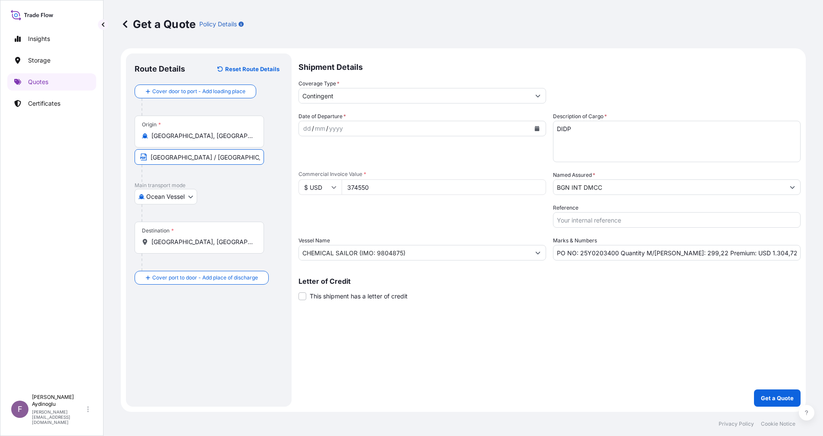
drag, startPoint x: 235, startPoint y: 244, endPoint x: 77, endPoint y: 241, distance: 157.8
click at [86, 243] on div "Insights Storage Quotes Certificates F Fatih Aydinoglu fatih.aydinoglu@polarisb…" at bounding box center [411, 218] width 823 height 436
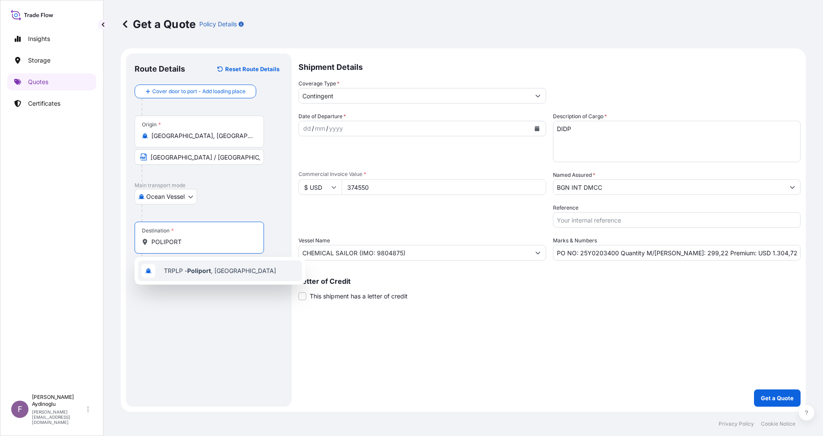
click at [207, 275] on div "TRPLP - Poliport , Turkey" at bounding box center [220, 270] width 164 height 21
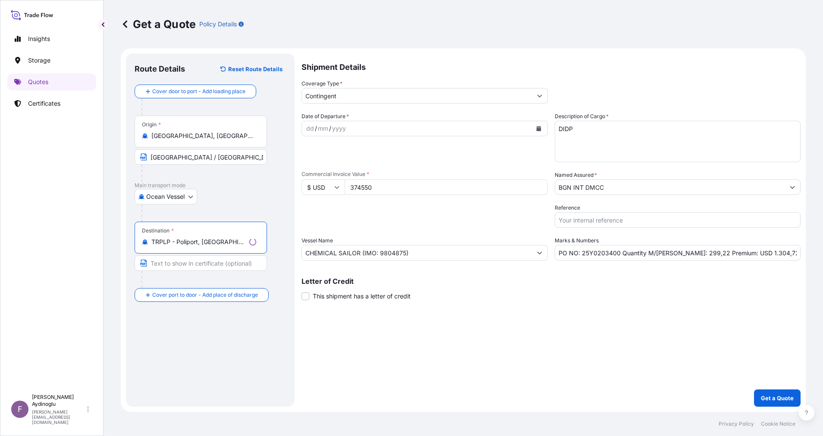
type input "TRPLP - Poliport, Turkey"
click at [205, 269] on input "Text to appear on certificate" at bounding box center [201, 263] width 132 height 16
type input "POLIPORT / TURKEY"
click at [231, 339] on div "Route Details Reset Route Details Cover door to port - Add loading place Place …" at bounding box center [209, 230] width 148 height 336
click at [219, 375] on div "Route Details Reset Route Details Cover door to port - Add loading place Place …" at bounding box center [209, 230] width 148 height 336
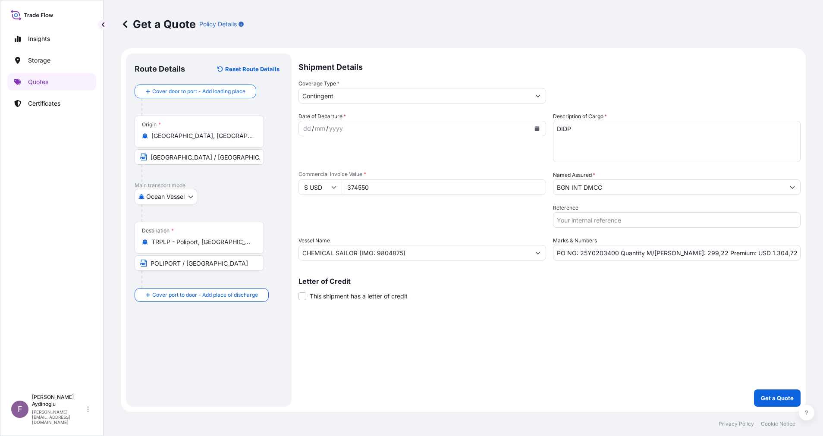
click at [304, 131] on div "dd" at bounding box center [306, 128] width 9 height 10
click at [542, 97] on button "Show suggestions" at bounding box center [538, 96] width 16 height 16
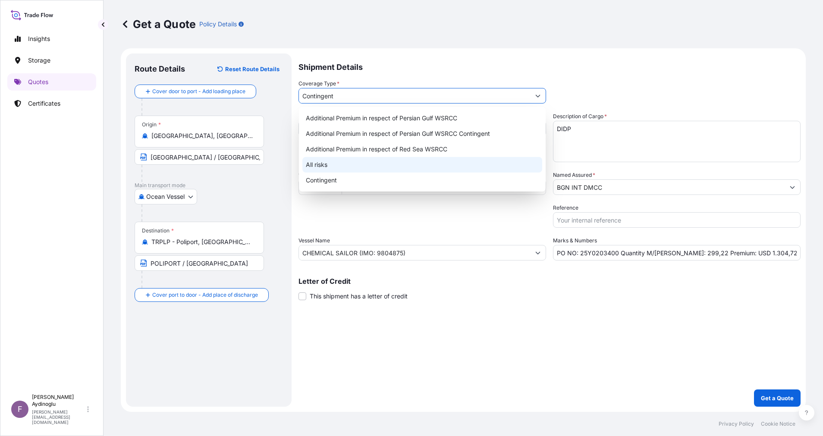
click at [375, 168] on div "All risks" at bounding box center [422, 165] width 240 height 16
type input "All risks"
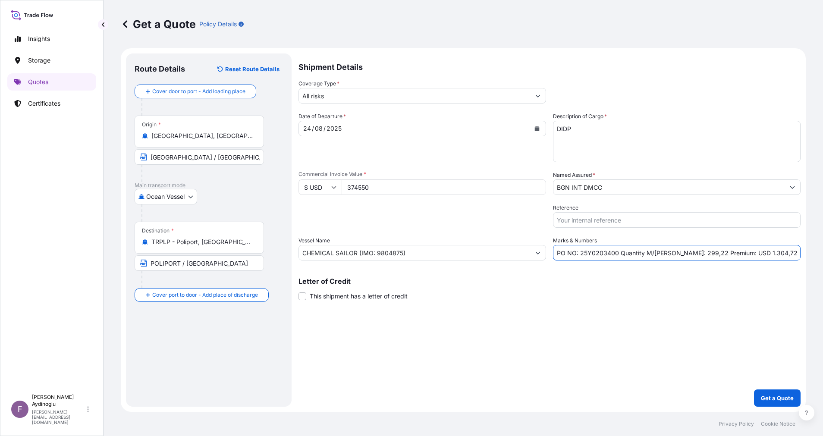
drag, startPoint x: 760, startPoint y: 249, endPoint x: 736, endPoint y: 251, distance: 23.8
click at [736, 251] on input "PO NO: 25Y0203400 Quantity M/Tonn: 299,22 Premium: USD 1.304,72" at bounding box center [676, 253] width 247 height 16
type input "PO NO: 25Y0203400 Quantity M/Tonn: 299,22 Premium: USD 41,20"
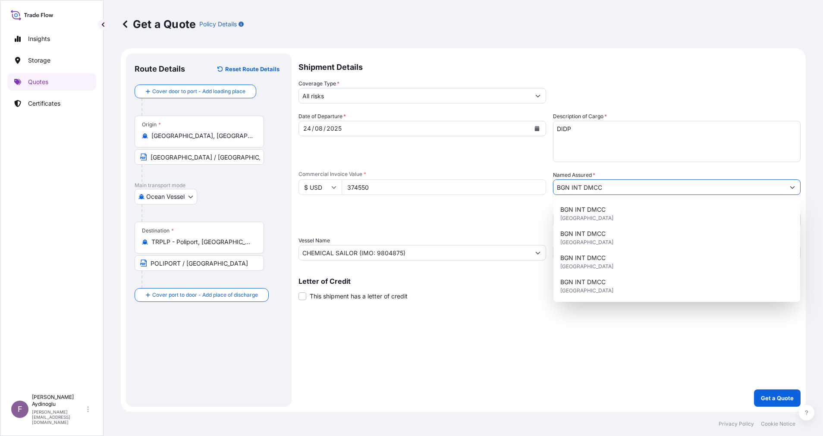
click at [788, 188] on button "Show suggestions" at bounding box center [792, 187] width 16 height 16
drag, startPoint x: 617, startPoint y: 192, endPoint x: 451, endPoint y: 201, distance: 166.7
click at [466, 200] on div "Date of Departure * 24 / 08 / 2025 Cargo Category * LPG, Crude Oil, Utility Fue…" at bounding box center [549, 186] width 502 height 148
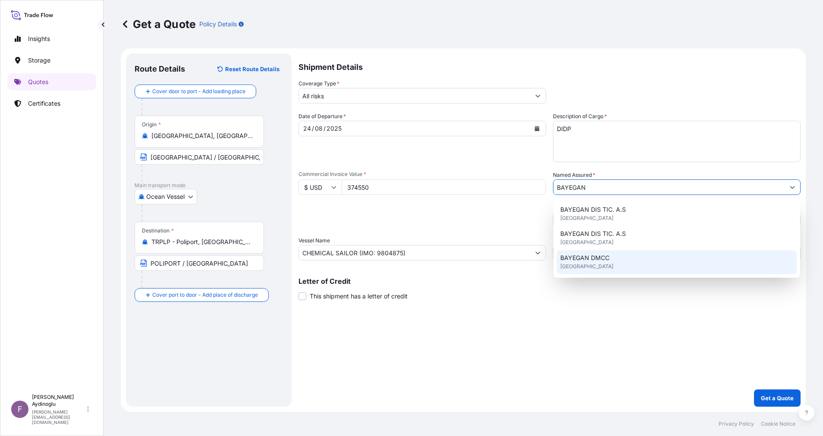
click at [682, 262] on div "BAYEGAN DMCC [GEOGRAPHIC_DATA]" at bounding box center [677, 262] width 240 height 24
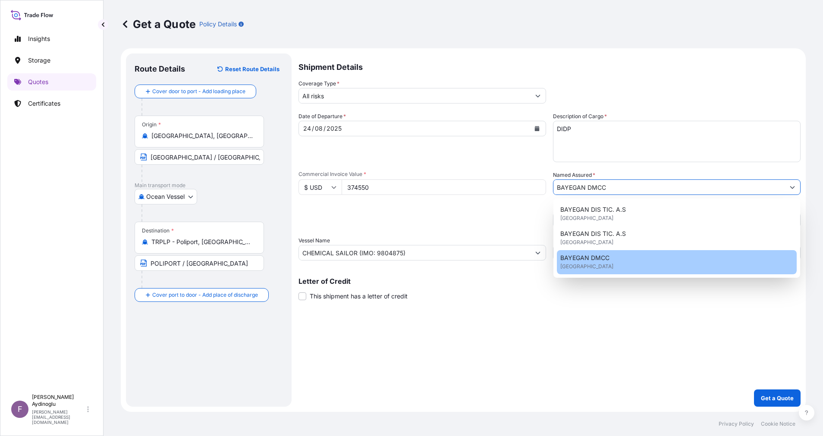
type input "BAYEGAN DMCC"
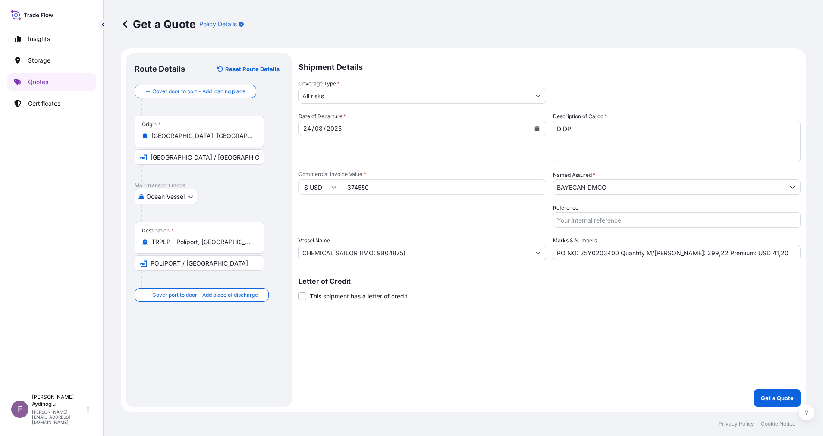
click at [621, 330] on div "Shipment Details Coverage Type * All risks Date of Departure * 24 / 08 / 2025 C…" at bounding box center [549, 229] width 502 height 353
click at [776, 394] on p "Get a Quote" at bounding box center [777, 398] width 33 height 9
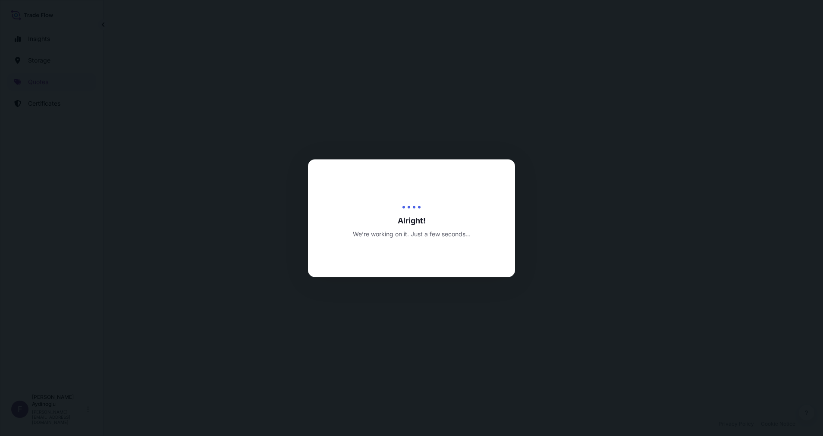
select select "Ocean Vessel"
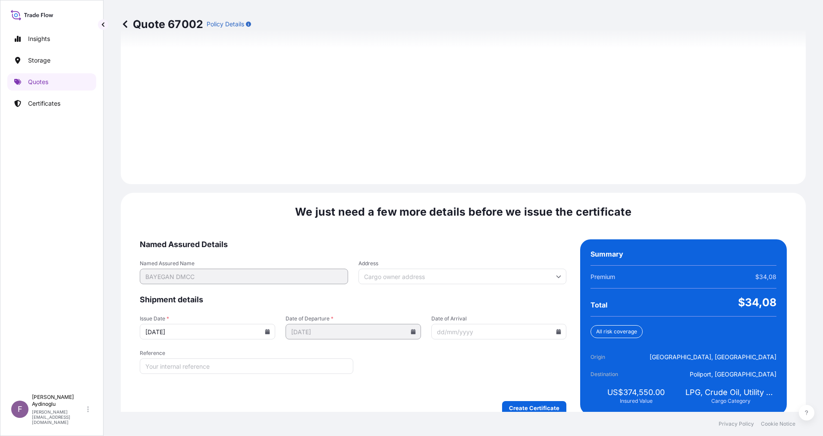
scroll to position [926, 0]
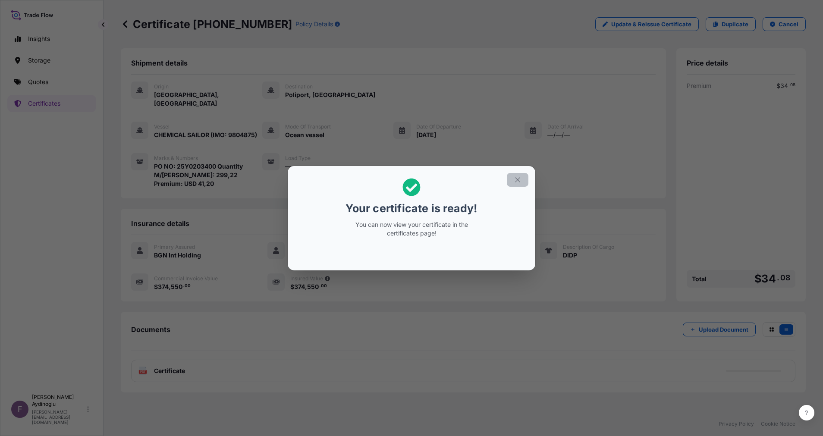
click at [516, 173] on button "button" at bounding box center [518, 180] width 22 height 14
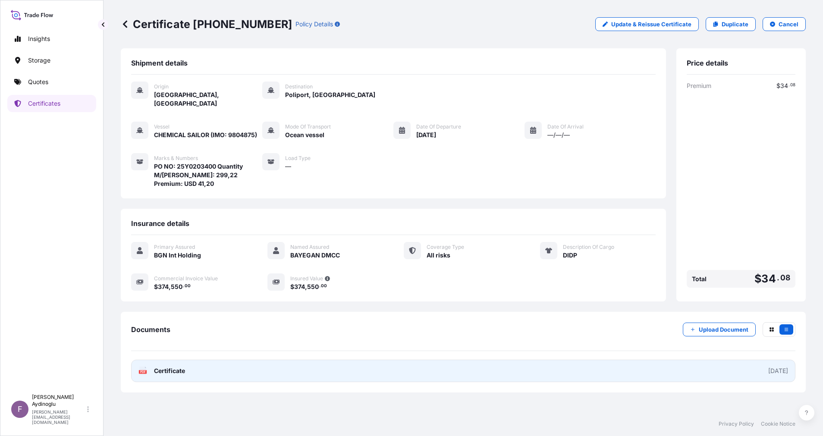
click at [426, 364] on link "PDF Certificate [DATE]" at bounding box center [463, 371] width 664 height 22
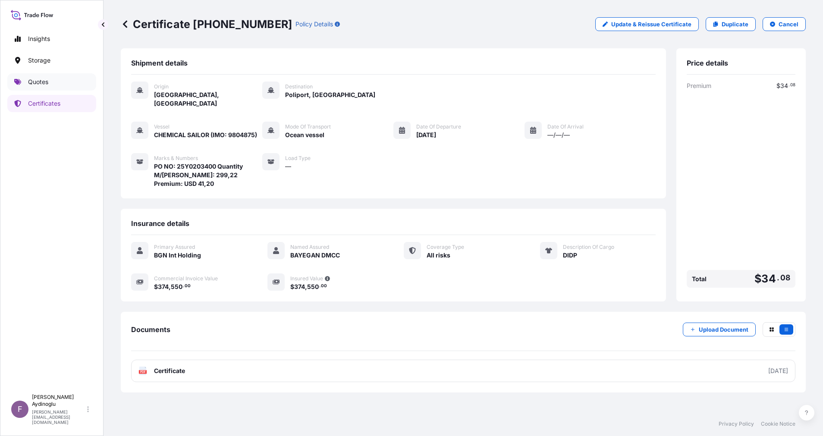
click at [34, 87] on link "Quotes" at bounding box center [51, 81] width 89 height 17
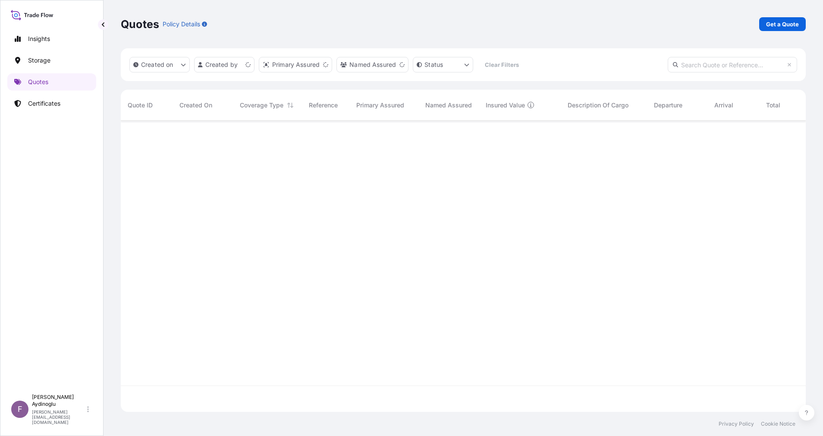
scroll to position [286, 675]
click at [778, 16] on div "Quotes Policy Details Get a Quote" at bounding box center [463, 24] width 685 height 48
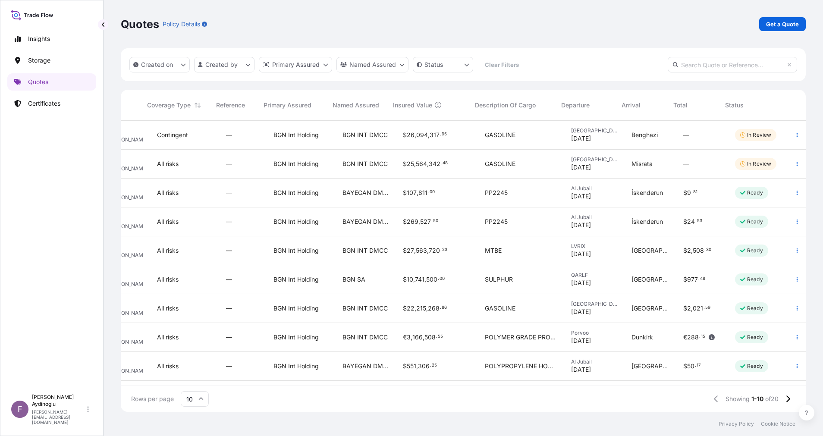
scroll to position [0, 0]
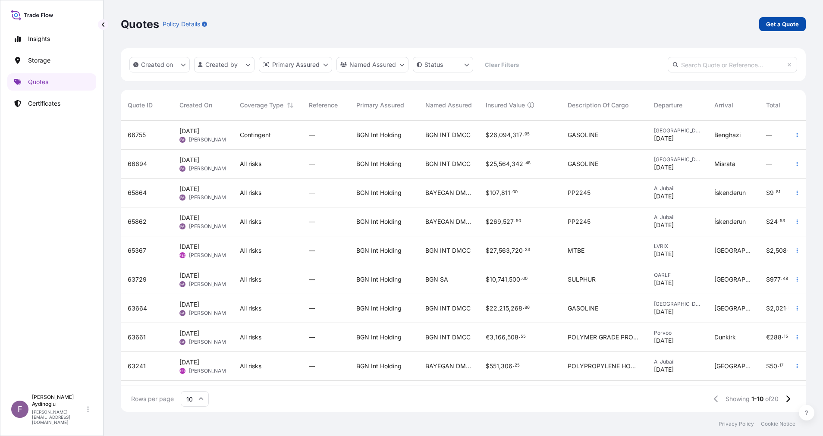
click at [778, 23] on p "Get a Quote" at bounding box center [782, 24] width 33 height 9
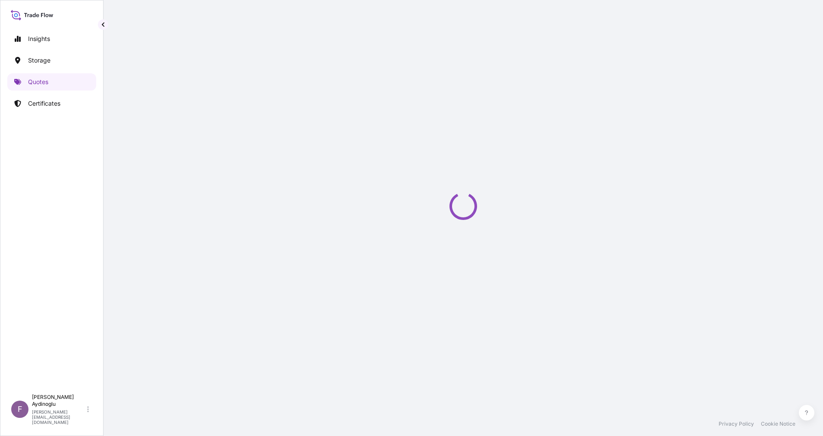
select select "Ocean Vessel"
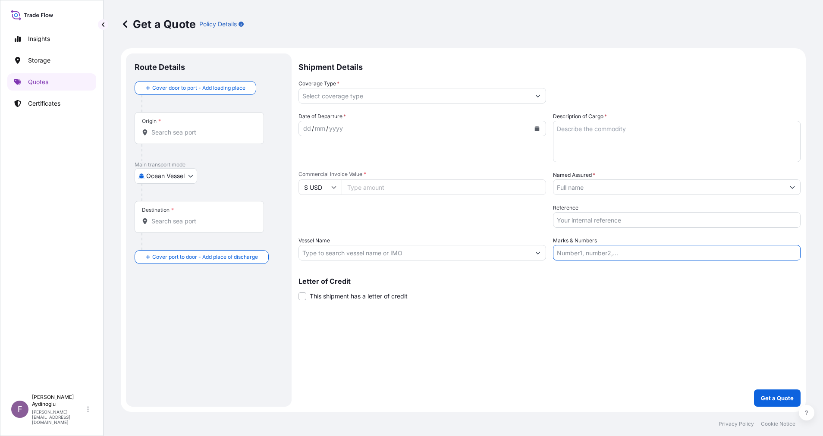
click at [633, 258] on input "Marks & Numbers" at bounding box center [676, 253] width 247 height 16
type input "PO NO: 25Y0203400 Quantity M/Tonn: 299,22 Premium: USD 41,20"
type input "Rotterdam, Netherlands"
type input "TRPLP - Poliport, Turkey"
type input "All risks"
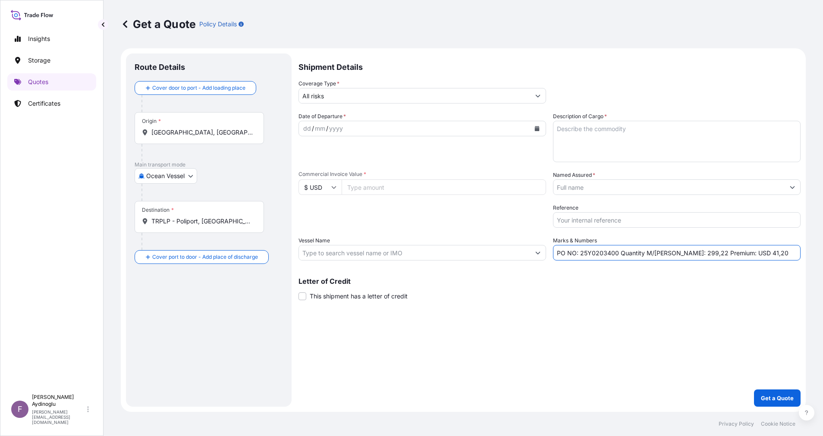
type input "374550"
type input "BAYEGAN DMCC"
type input "CHEMICAL SAILOR (IMO: 9804875)"
click at [581, 330] on div "Shipment Details Coverage Type * All risks Date of Departure * dd / mm / yyyy C…" at bounding box center [549, 229] width 502 height 353
drag, startPoint x: 580, startPoint y: 253, endPoint x: 616, endPoint y: 253, distance: 36.2
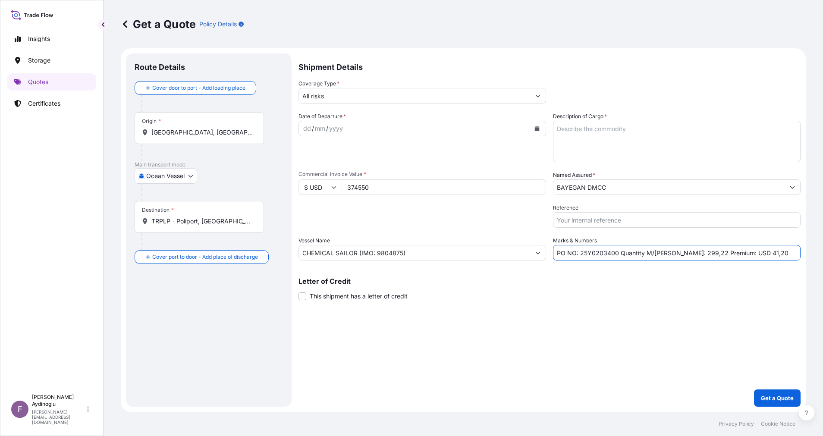
click at [616, 253] on input "PO NO: 25Y0203400 Quantity M/Tonn: 299,22 Premium: USD 41,20" at bounding box center [676, 253] width 247 height 16
paste input "5"
type input "PO NO: 25Y0203500 Quantity M/Tonn: 299,22 Premium: USD 41,20"
click at [614, 316] on div "Shipment Details Coverage Type * All risks Date of Departure * dd / mm / yyyy C…" at bounding box center [549, 229] width 502 height 353
drag, startPoint x: 431, startPoint y: 188, endPoint x: 297, endPoint y: 186, distance: 133.7
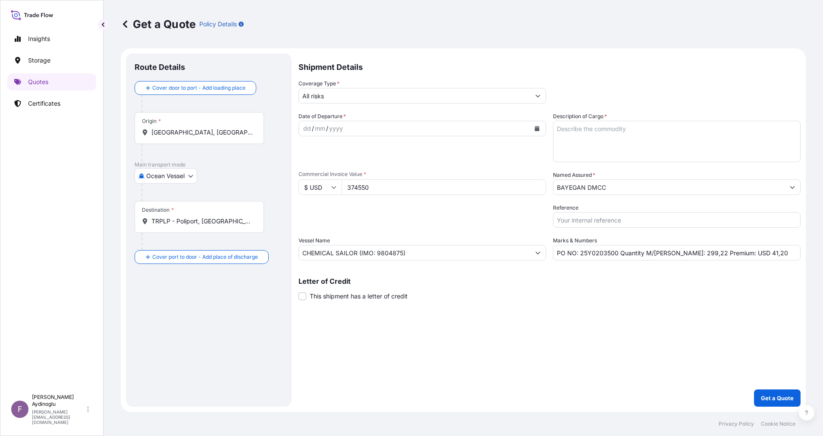
click at [297, 186] on form "Route Details Cover door to port - Add loading place Place of loading Road / In…" at bounding box center [463, 229] width 685 height 363
type input "831600"
click at [611, 140] on textarea "Description of Cargo *" at bounding box center [676, 141] width 247 height 41
paste textarea "DINP"
type textarea "DINP"
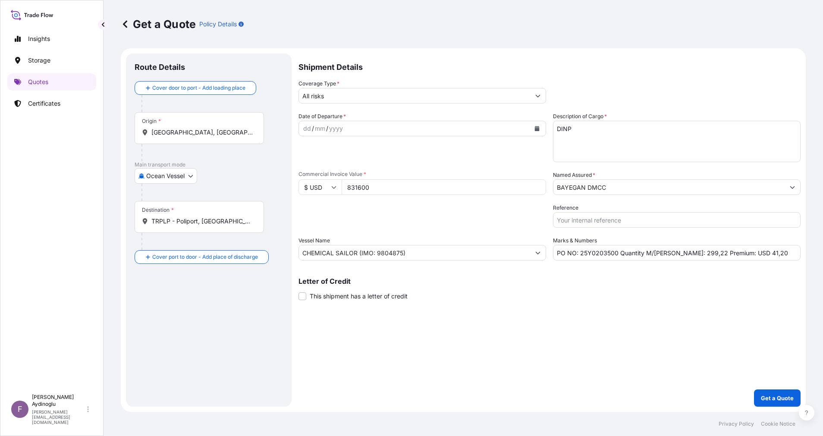
click at [627, 297] on div "Letter of Credit This shipment has a letter of credit Letter of credit * Letter…" at bounding box center [549, 289] width 502 height 23
drag, startPoint x: 670, startPoint y: 252, endPoint x: 689, endPoint y: 254, distance: 19.0
click at [689, 254] on input "PO NO: 25Y0203500 Quantity M/Tonn: 299,22 Premium: USD 41,20" at bounding box center [676, 253] width 247 height 16
paste input "693,965"
type input "PO NO: 25Y0203500 Quantity M/Tonn: 693,97 Premium: USD 41,20"
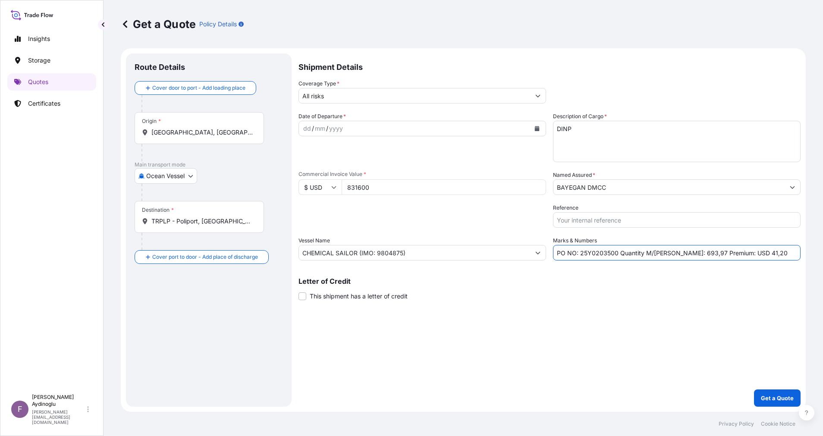
click at [719, 301] on div "Shipment Details Coverage Type * All risks Date of Departure * dd / mm / yyyy C…" at bounding box center [549, 229] width 502 height 353
click at [423, 251] on input "CHEMICAL SAILOR (IMO: 9804875)" at bounding box center [414, 253] width 231 height 16
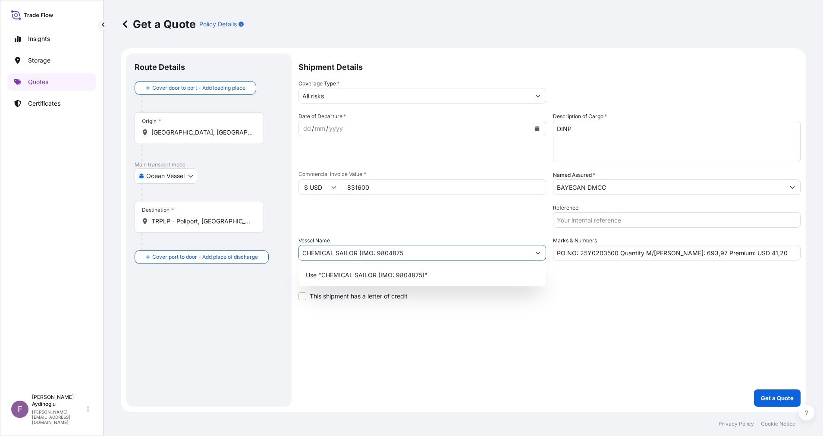
type input "CHEMICAL SAILOR (IMO: 9804875)"
click at [442, 273] on div "Use "CHEMICAL SAILOR (IMO: 9804875)"" at bounding box center [422, 275] width 240 height 16
click at [479, 302] on div "Shipment Details Coverage Type * All risks Date of Departure * dd / mm / yyyy C…" at bounding box center [549, 229] width 502 height 353
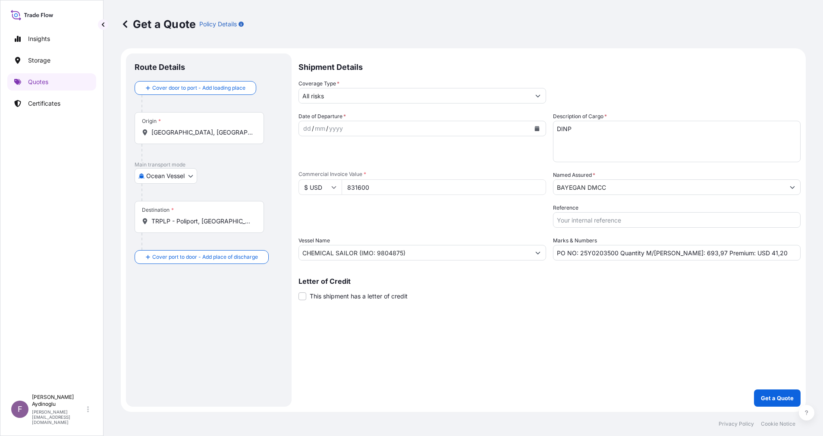
click at [208, 133] on input "Rotterdam, Netherlands" at bounding box center [202, 132] width 102 height 9
click at [227, 172] on div "Rotterdam, Netherlands Any port in this location" at bounding box center [220, 163] width 164 height 24
click at [232, 185] on div "Main transport mode Ocean Vessel Ocean Vessel Air Land" at bounding box center [209, 181] width 148 height 40
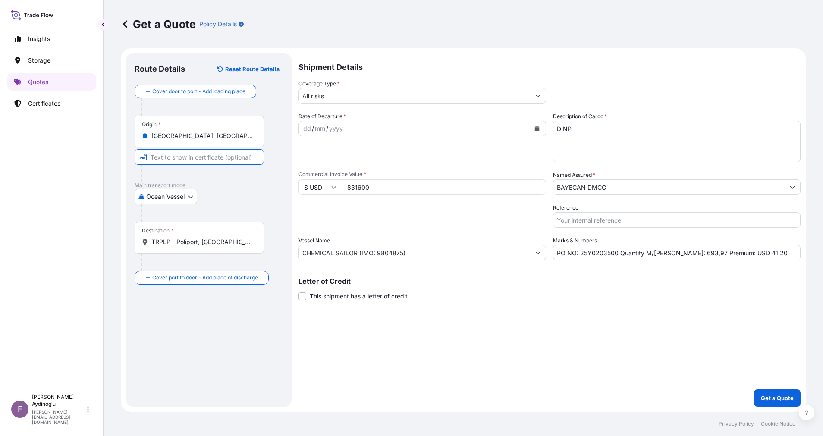
click at [208, 157] on input "Text to appear on certificate" at bounding box center [199, 157] width 129 height 16
type input "ROTTERDAM / NETHERLAND"
click at [217, 343] on div "Route Details Reset Route Details Cover door to port - Add loading place Place …" at bounding box center [209, 230] width 148 height 336
click at [224, 236] on div "Destination * TRPLP - Poliport, Turkey" at bounding box center [199, 238] width 129 height 32
click at [224, 238] on input "TRPLP - Poliport, Turkey" at bounding box center [202, 242] width 102 height 9
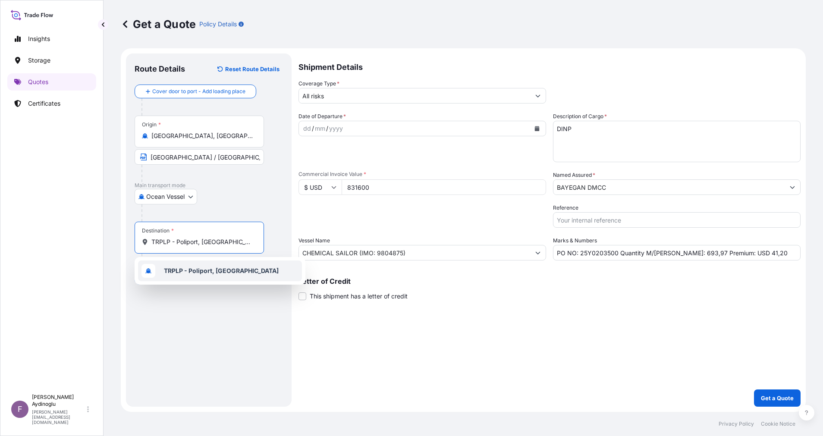
click at [221, 263] on div "TRPLP - Poliport, Turkey" at bounding box center [220, 270] width 164 height 21
click at [216, 308] on div "Route Details Reset Route Details Cover door to port - Add loading place Place …" at bounding box center [209, 230] width 148 height 336
click at [214, 259] on input "Text to appear on certificate" at bounding box center [199, 263] width 129 height 16
type input "POLIPORT / TURKEY"
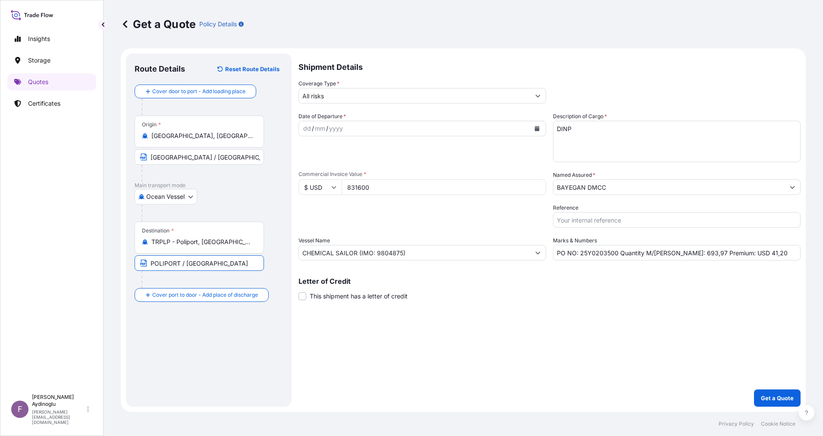
click at [232, 348] on div "Route Details Reset Route Details Cover door to port - Add loading place Place …" at bounding box center [209, 230] width 148 height 336
click at [304, 126] on div "dd" at bounding box center [306, 128] width 9 height 10
click at [403, 220] on div "Packing Category Type to search a container mode Please select a primary mode o…" at bounding box center [421, 215] width 247 height 24
click at [540, 97] on button "Show suggestions" at bounding box center [538, 96] width 16 height 16
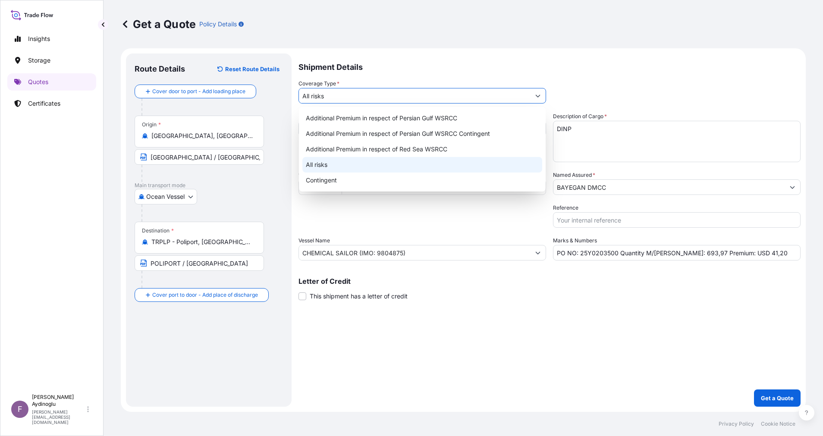
click at [357, 168] on div "All risks" at bounding box center [422, 165] width 240 height 16
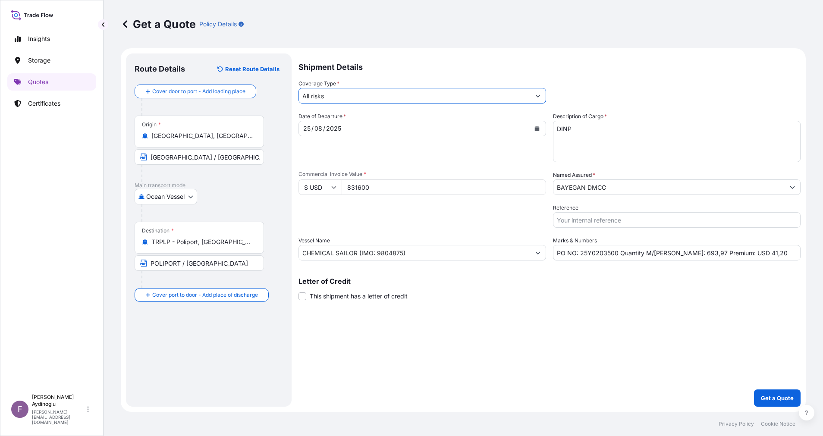
drag, startPoint x: 538, startPoint y: 337, endPoint x: 544, endPoint y: 338, distance: 5.2
click at [539, 337] on div "Shipment Details Coverage Type * All risks Date of Departure * 25 / 08 / 2025 C…" at bounding box center [549, 229] width 502 height 353
drag, startPoint x: 758, startPoint y: 253, endPoint x: 736, endPoint y: 260, distance: 23.5
click at [736, 260] on input "PO NO: 25Y0203500 Quantity M/Tonn: 693,97 Premium: USD 41,20" at bounding box center [676, 253] width 247 height 16
type input "PO NO: 25Y0203500 Quantity M/Tonn: 693,97 Premium: USD 91,48"
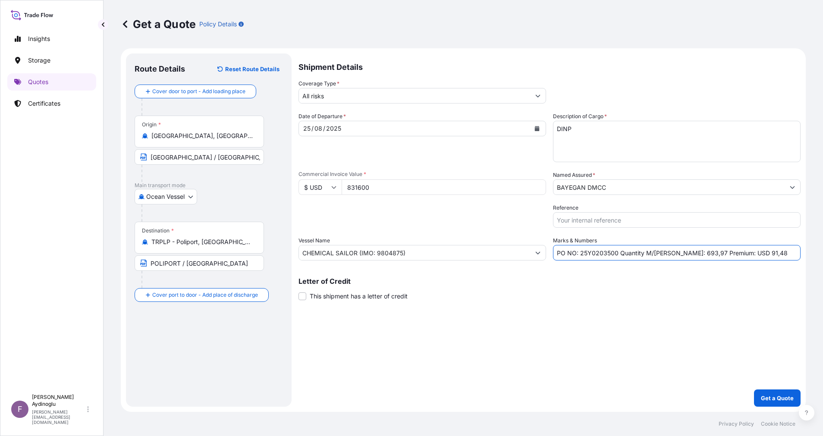
click at [529, 317] on div "Shipment Details Coverage Type * All risks Date of Departure * 25 / 08 / 2025 C…" at bounding box center [549, 229] width 502 height 353
click at [796, 185] on button "Show suggestions" at bounding box center [792, 187] width 16 height 16
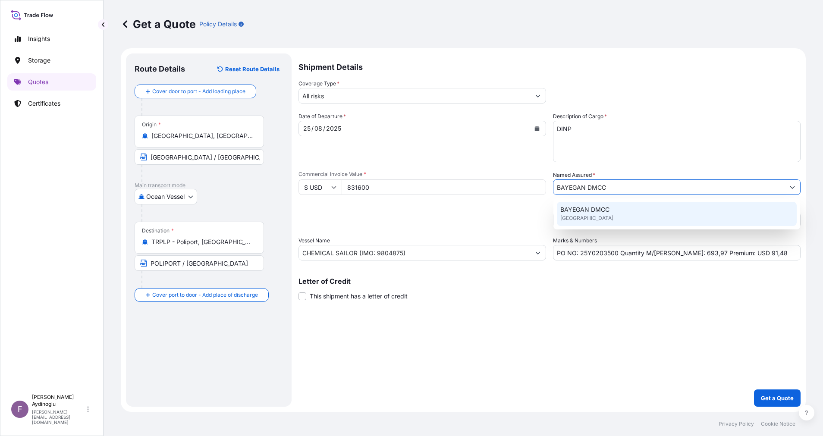
click at [632, 224] on div "BAYEGAN DMCC [GEOGRAPHIC_DATA]" at bounding box center [677, 214] width 240 height 24
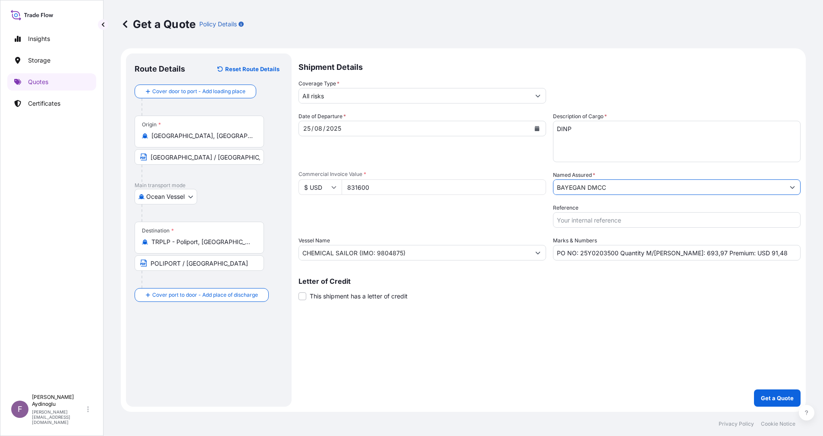
click at [550, 322] on div "Shipment Details Coverage Type * All risks Date of Departure * 25 / 08 / 2025 C…" at bounding box center [549, 229] width 502 height 353
click at [668, 350] on div "Shipment Details Coverage Type * All risks Date of Departure * 25 / 08 / 2025 C…" at bounding box center [549, 229] width 502 height 353
click at [542, 97] on button "Show suggestions" at bounding box center [538, 96] width 16 height 16
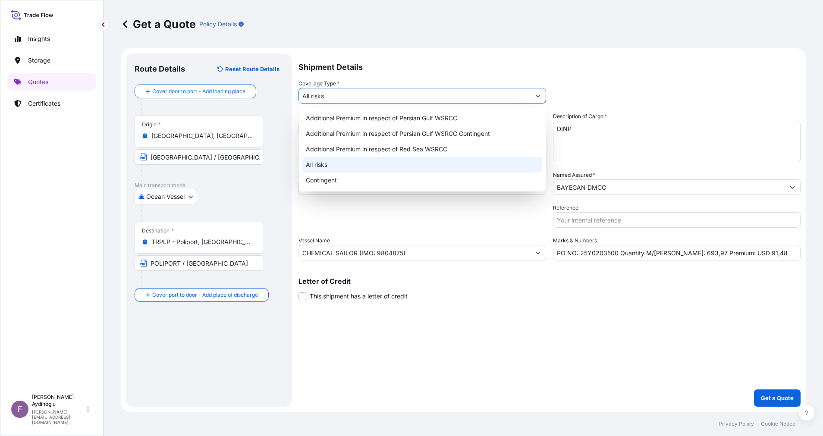
click at [423, 161] on div "All risks" at bounding box center [422, 165] width 240 height 16
click at [474, 371] on div "Shipment Details Coverage Type * All risks Date of Departure * 25 / 08 / 2025 C…" at bounding box center [549, 229] width 502 height 353
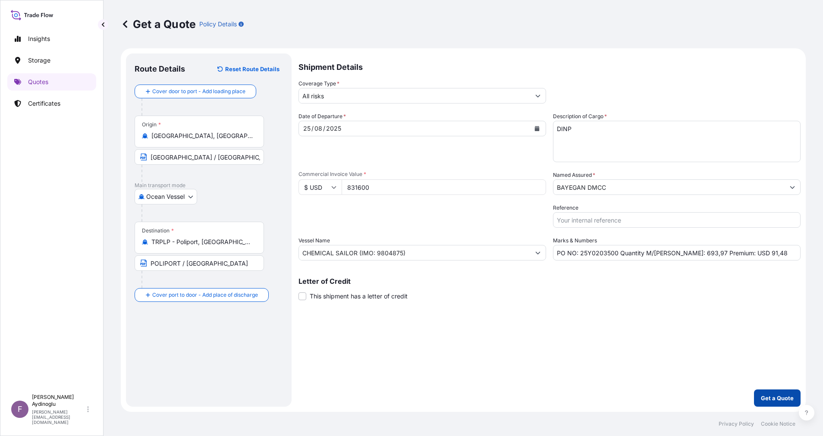
click at [779, 394] on p "Get a Quote" at bounding box center [777, 398] width 33 height 9
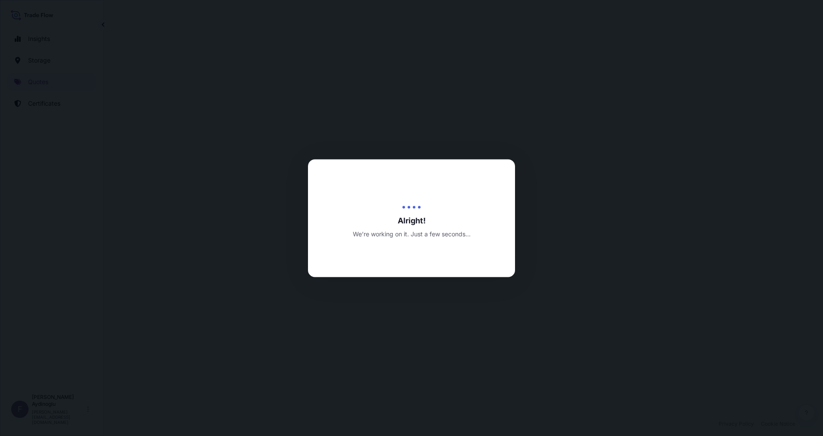
select select "Ocean Vessel"
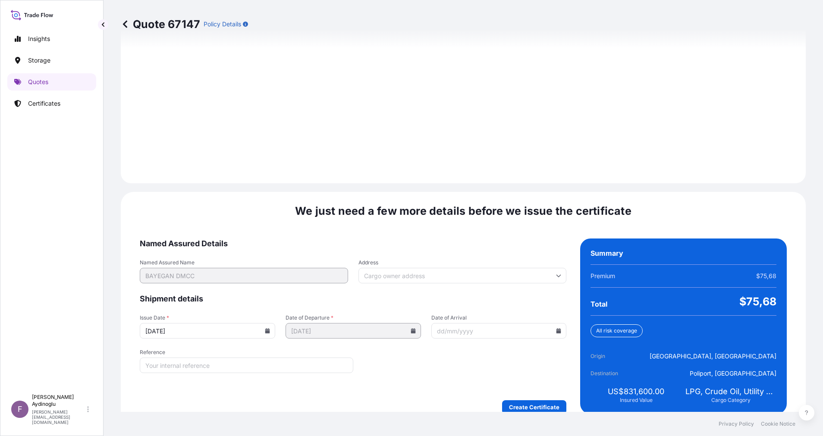
scroll to position [926, 0]
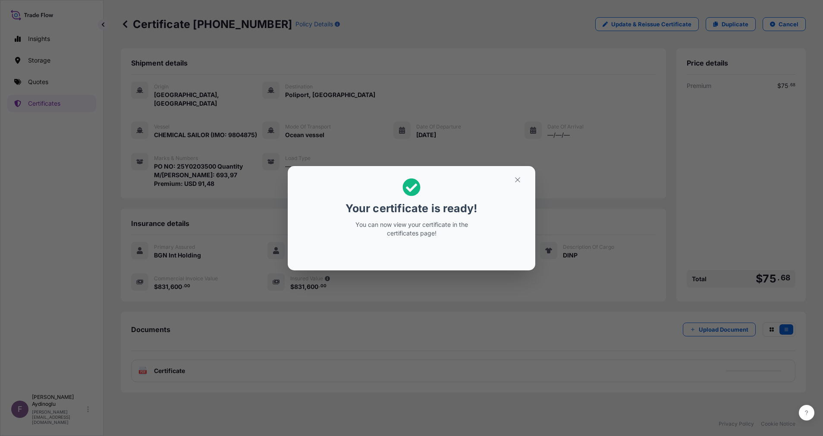
click at [512, 183] on button "button" at bounding box center [518, 180] width 22 height 14
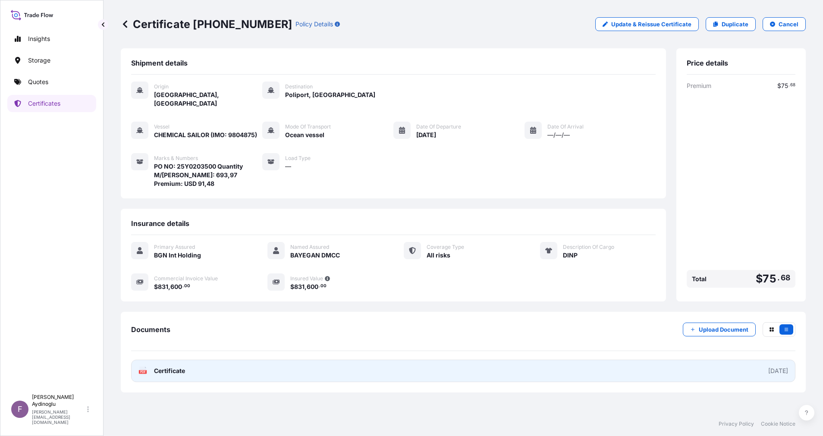
click at [508, 366] on link "PDF Certificate [DATE]" at bounding box center [463, 371] width 664 height 22
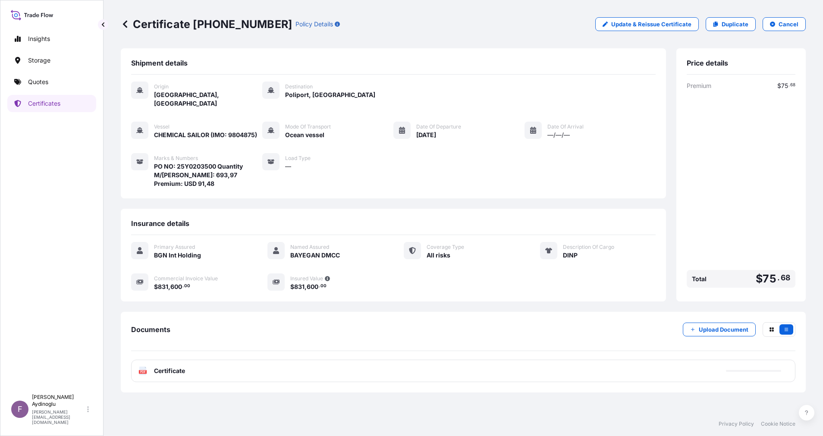
click at [51, 91] on div "Insights Storage Quotes Certificates" at bounding box center [51, 205] width 89 height 367
click at [50, 86] on link "Quotes" at bounding box center [51, 81] width 89 height 17
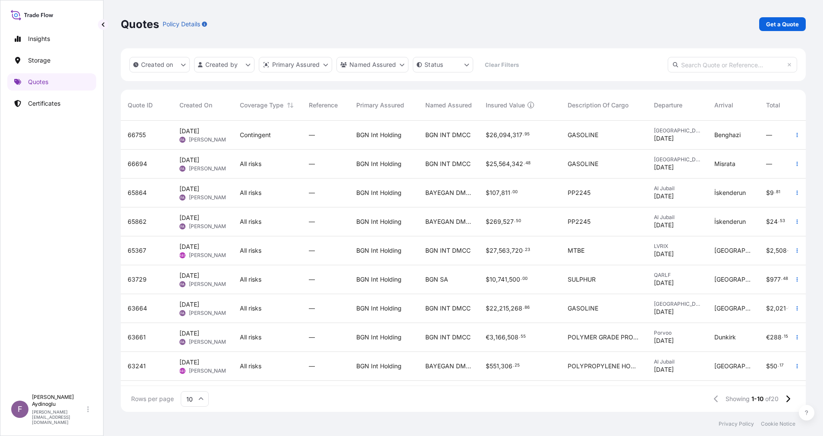
scroll to position [34, 0]
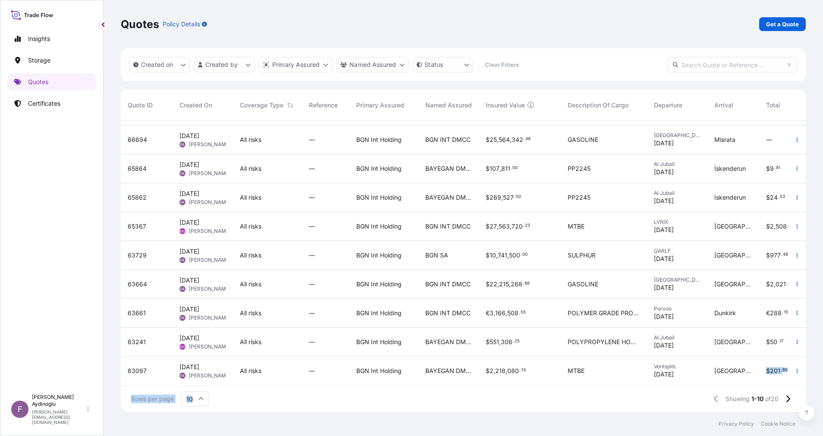
click at [748, 374] on div "Quote ID Created On Coverage Type Reference Primary Assured Named Assured Insur…" at bounding box center [463, 251] width 685 height 322
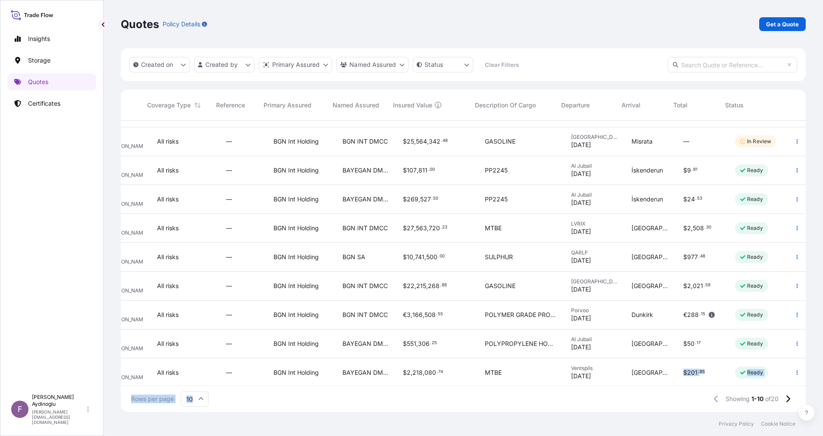
scroll to position [34, 93]
click at [664, 413] on footer "Privacy Policy Cookie Notice" at bounding box center [462, 424] width 719 height 24
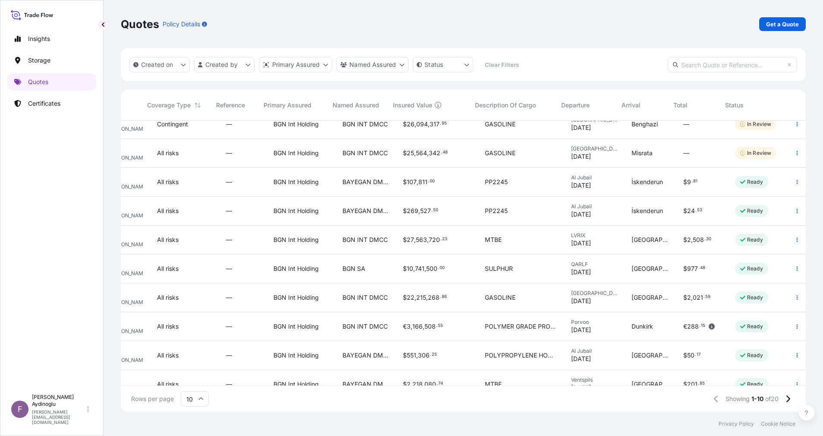
scroll to position [0, 93]
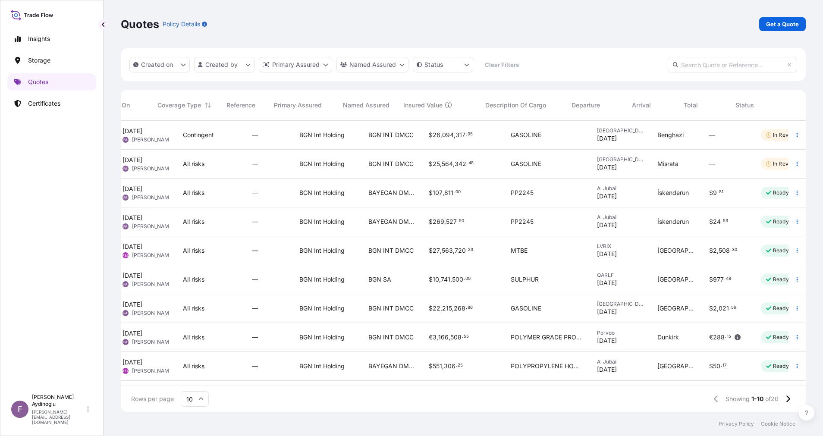
scroll to position [0, 93]
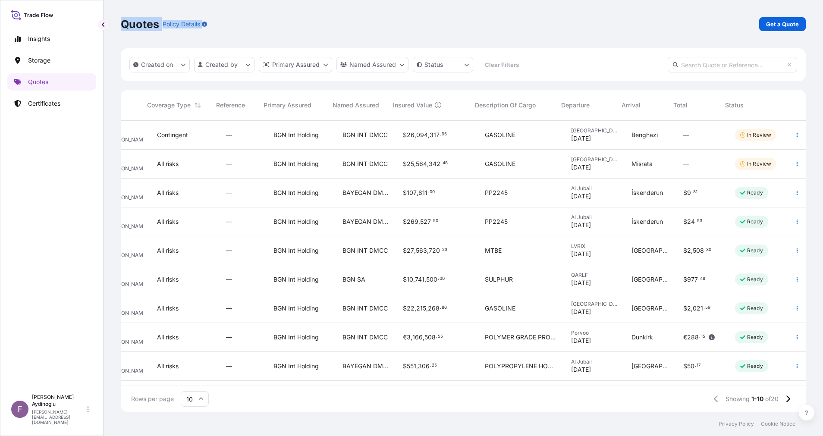
drag, startPoint x: 226, startPoint y: 21, endPoint x: 122, endPoint y: 26, distance: 104.5
click at [122, 26] on div "Quotes Policy Details Get a Quote" at bounding box center [463, 24] width 685 height 14
click at [307, 23] on div "Quotes Policy Details Get a Quote" at bounding box center [463, 24] width 685 height 14
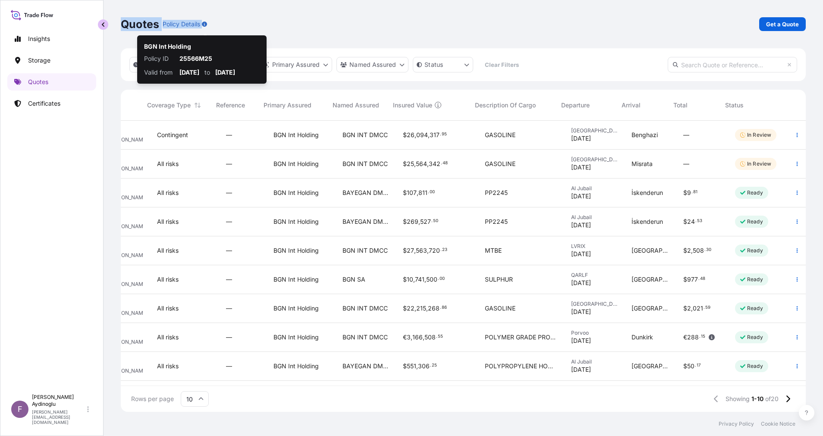
drag, startPoint x: 228, startPoint y: 22, endPoint x: 102, endPoint y: 25, distance: 126.4
click at [102, 25] on div "Insights Storage Quotes Certificates F Fatih Aydinoglu fatih.aydinoglu@polarisb…" at bounding box center [411, 218] width 823 height 436
click at [333, 9] on div "Quotes Policy Details Get a Quote" at bounding box center [463, 24] width 685 height 48
drag, startPoint x: 218, startPoint y: 32, endPoint x: 118, endPoint y: 30, distance: 99.6
click at [118, 30] on div "Quotes Policy Details Get a Quote Created on Created by Primary Assured Named A…" at bounding box center [462, 206] width 719 height 412
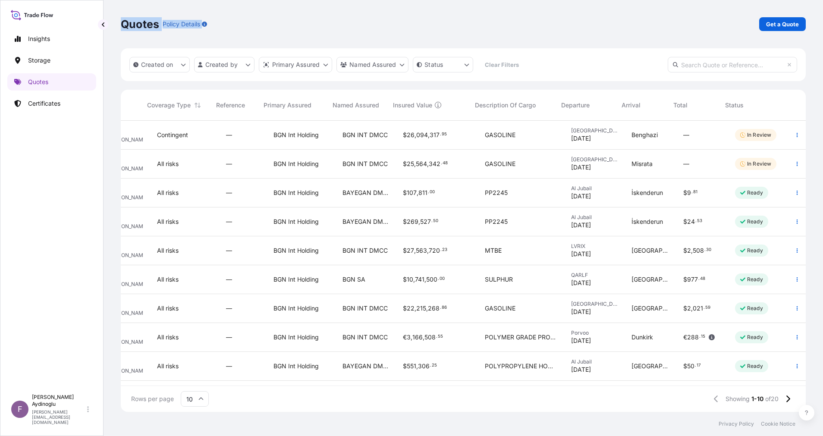
click at [306, 24] on div "Quotes Policy Details Get a Quote" at bounding box center [463, 24] width 685 height 14
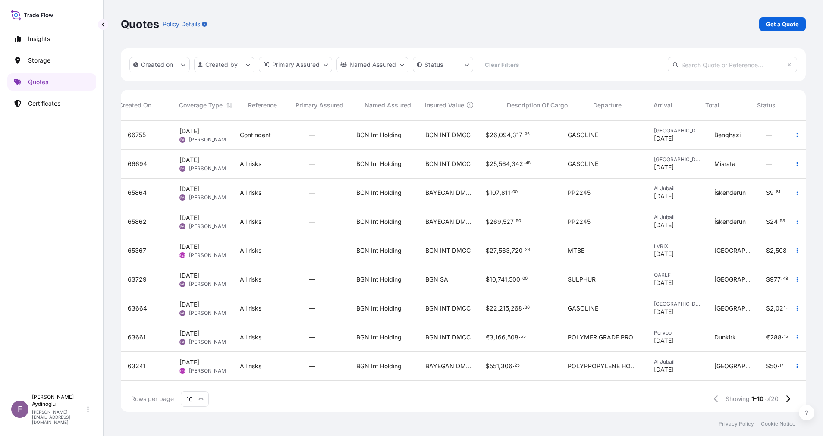
scroll to position [0, 93]
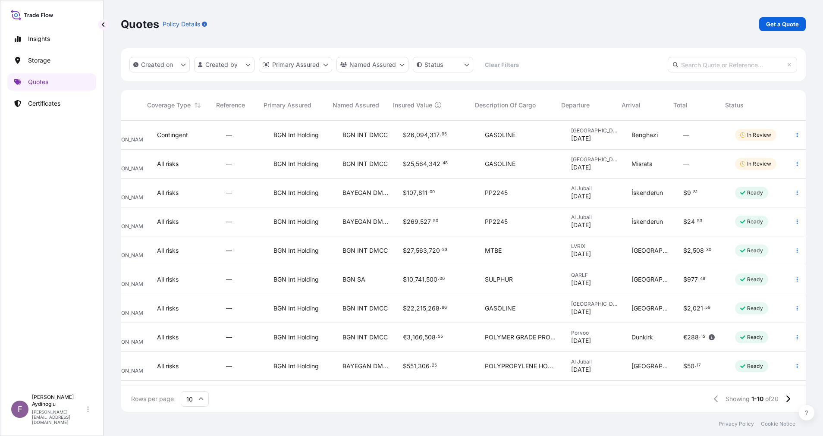
click at [710, 80] on div "Created on Created by Primary Assured Named Assured Status Clear Filters" at bounding box center [463, 64] width 685 height 33
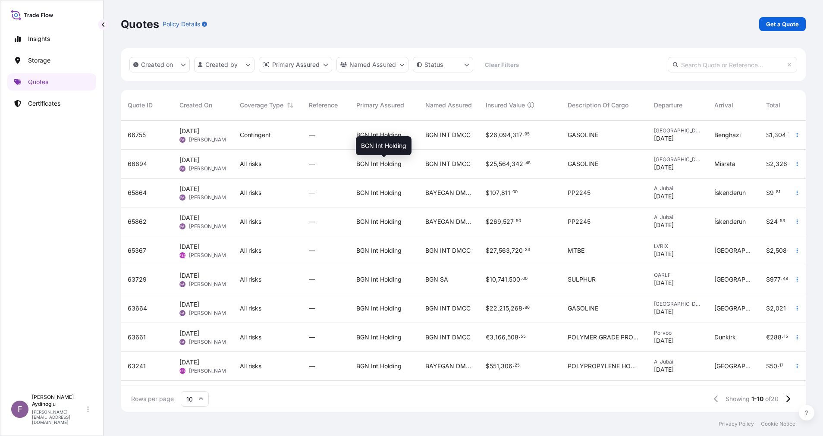
click at [392, 167] on span "BGN Int Holding" at bounding box center [378, 164] width 45 height 9
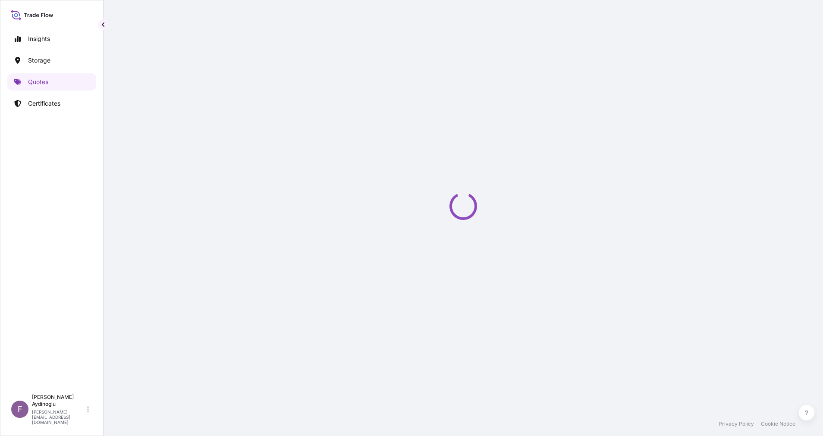
select select "Ocean Vessel"
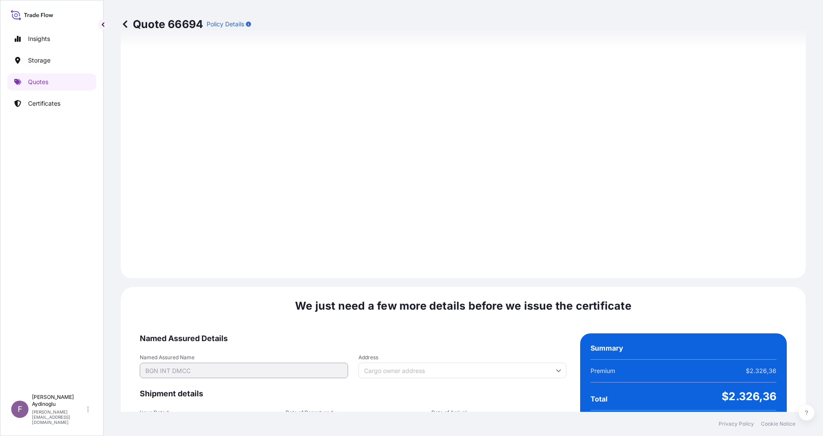
scroll to position [926, 0]
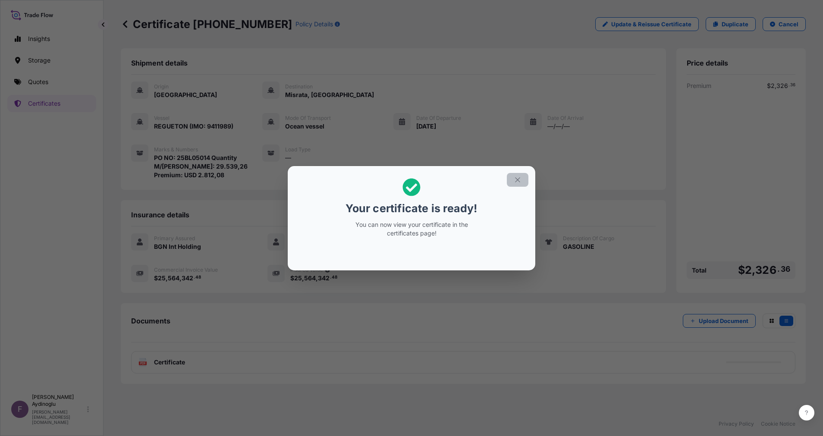
click at [516, 181] on icon "button" at bounding box center [517, 179] width 5 height 5
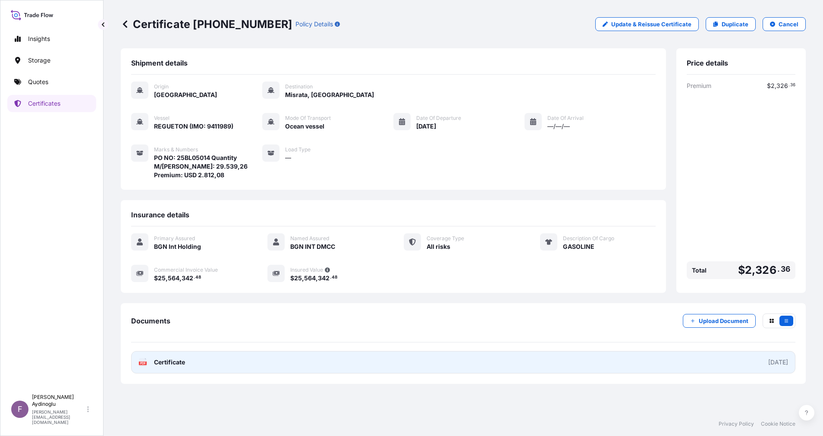
click at [470, 370] on link "PDF Certificate [DATE]" at bounding box center [463, 362] width 664 height 22
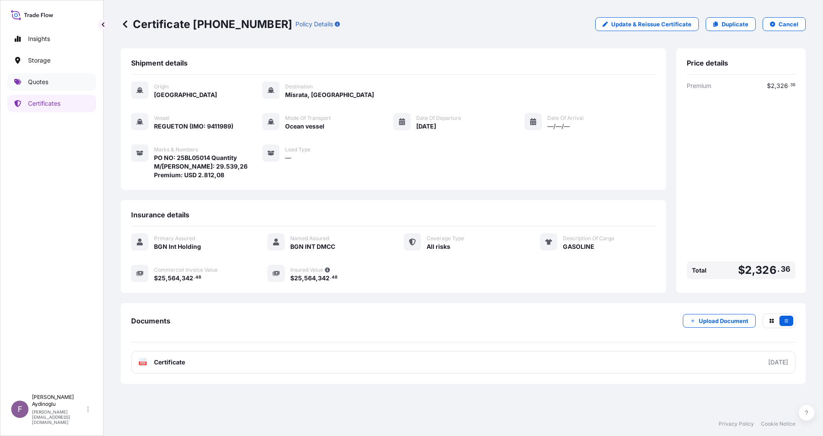
click at [59, 85] on link "Quotes" at bounding box center [51, 81] width 89 height 17
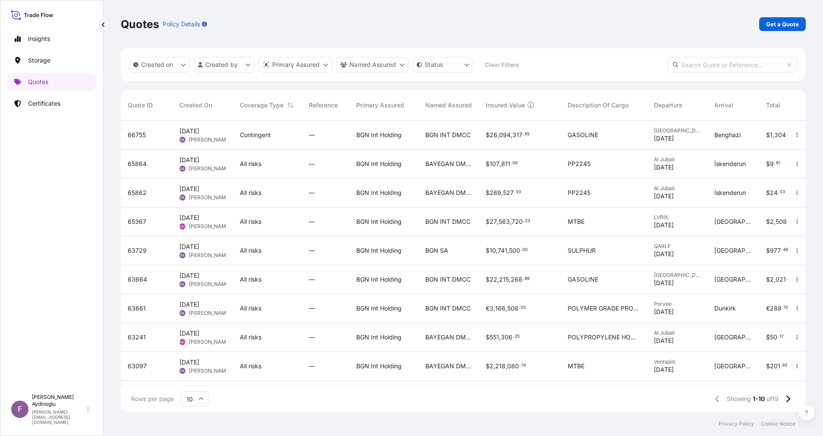
click at [522, 140] on div "$ 26 , 094 , 317 . 95" at bounding box center [520, 135] width 82 height 29
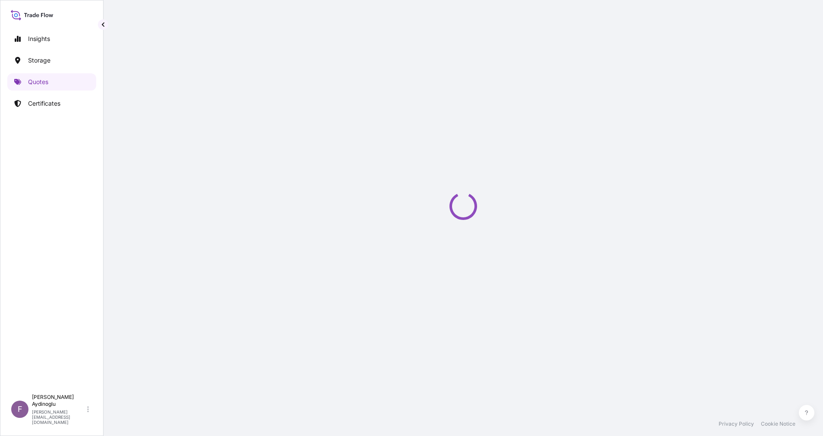
select select "Ocean Vessel"
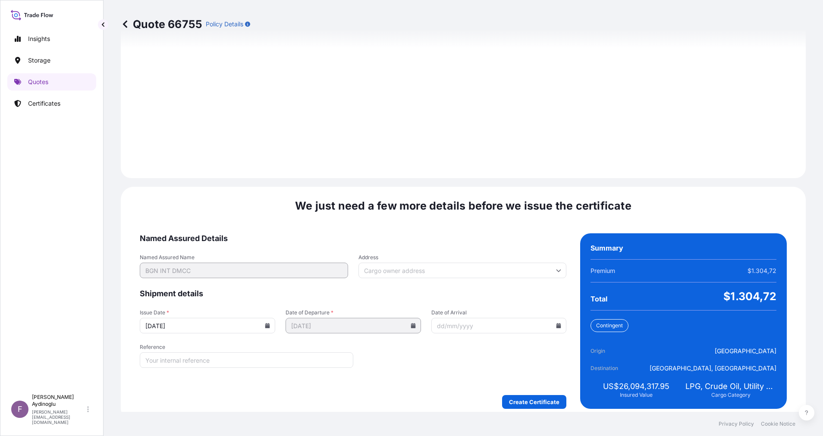
scroll to position [926, 0]
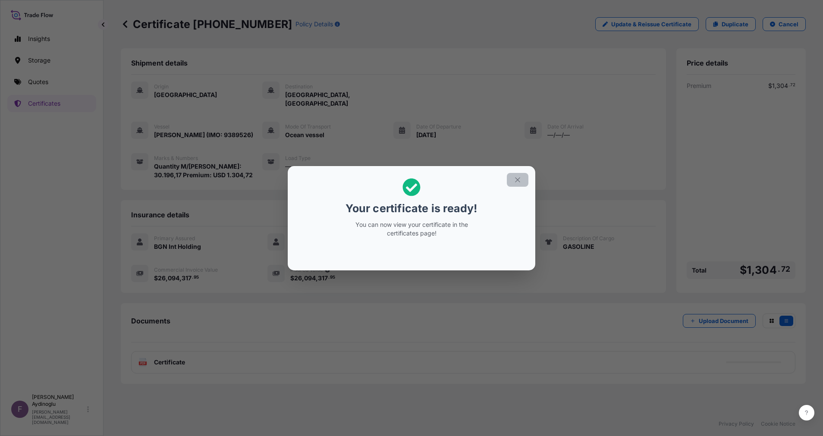
click at [524, 186] on button "button" at bounding box center [518, 180] width 22 height 14
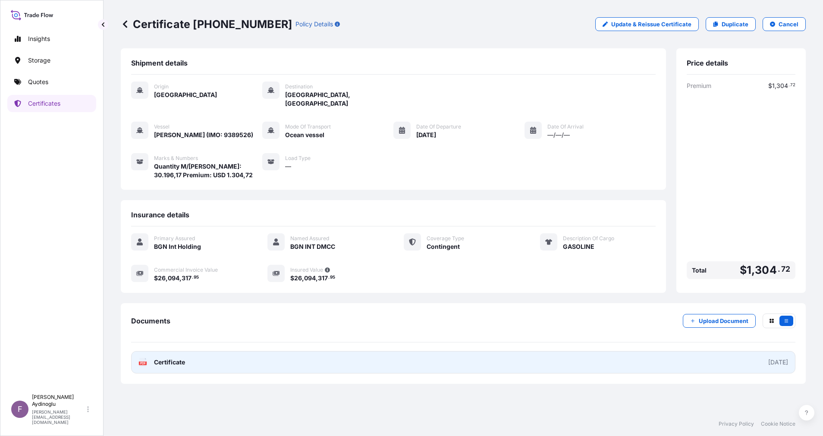
click at [418, 364] on link "PDF Certificate [DATE]" at bounding box center [463, 362] width 664 height 22
click at [364, 359] on link "PDF Certificate [DATE]" at bounding box center [463, 362] width 664 height 22
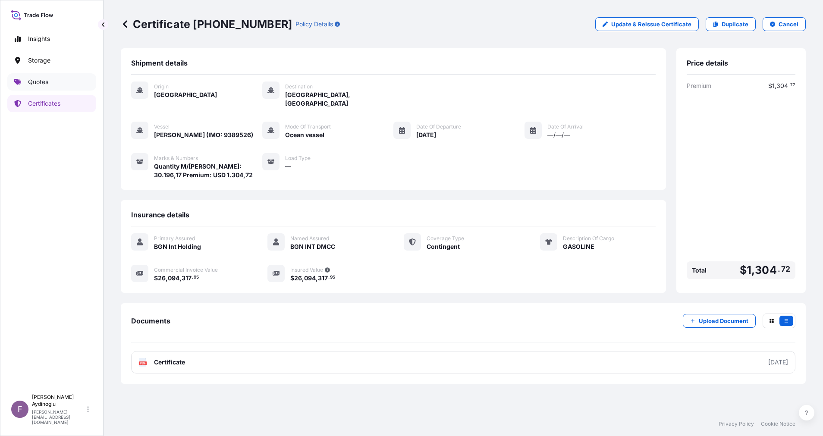
click at [60, 79] on link "Quotes" at bounding box center [51, 81] width 89 height 17
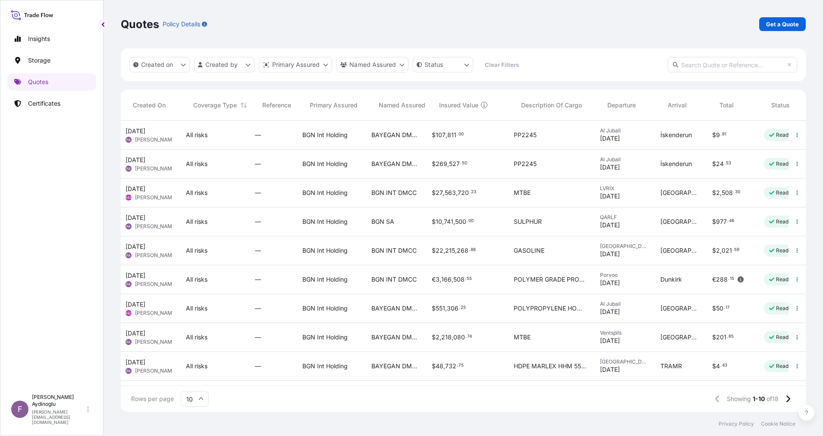
scroll to position [0, 93]
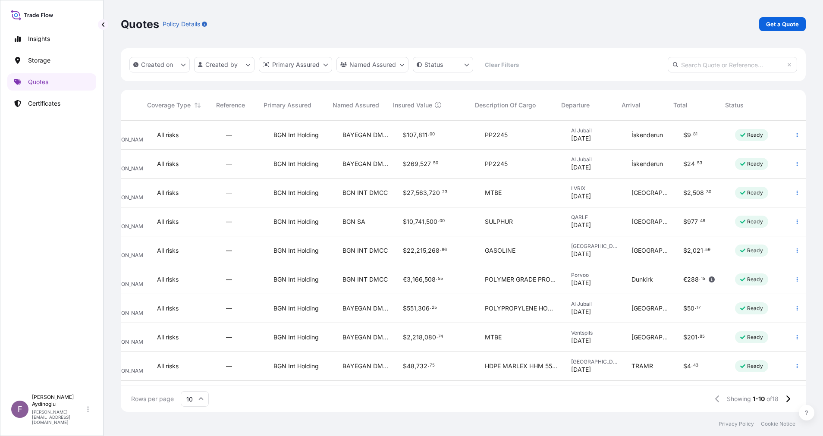
click at [528, 143] on div "PP2245" at bounding box center [521, 135] width 86 height 29
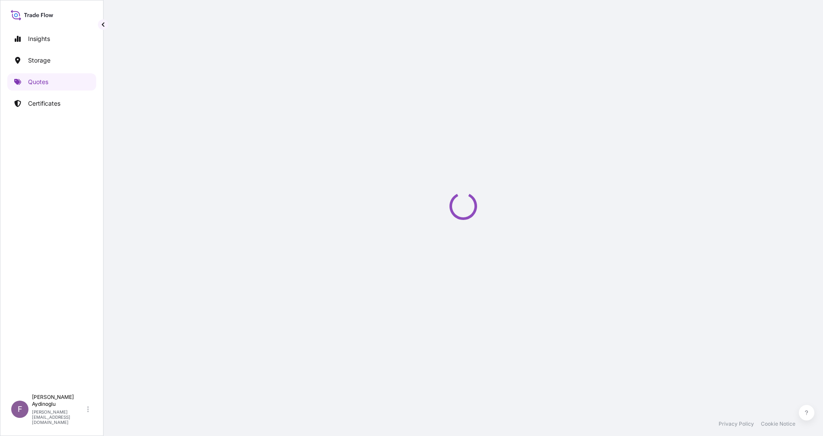
select select "Ocean Vessel"
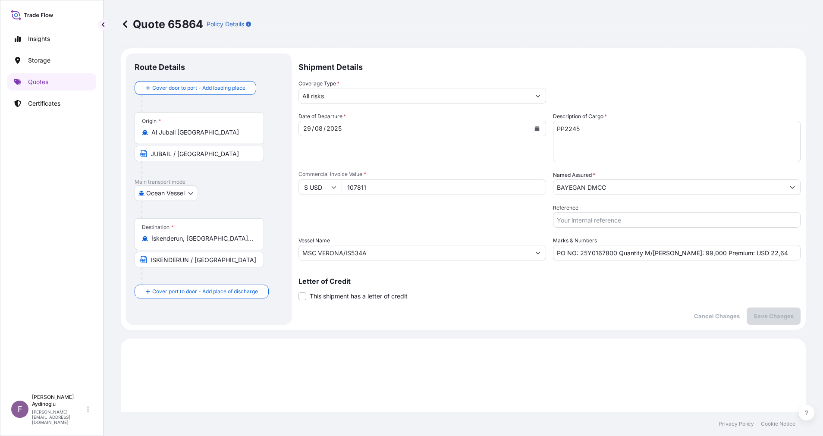
click at [125, 20] on icon at bounding box center [125, 24] width 9 height 9
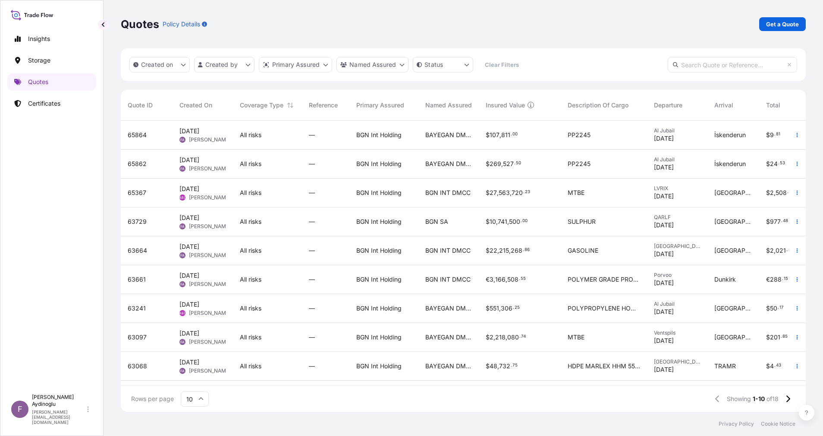
scroll to position [0, 93]
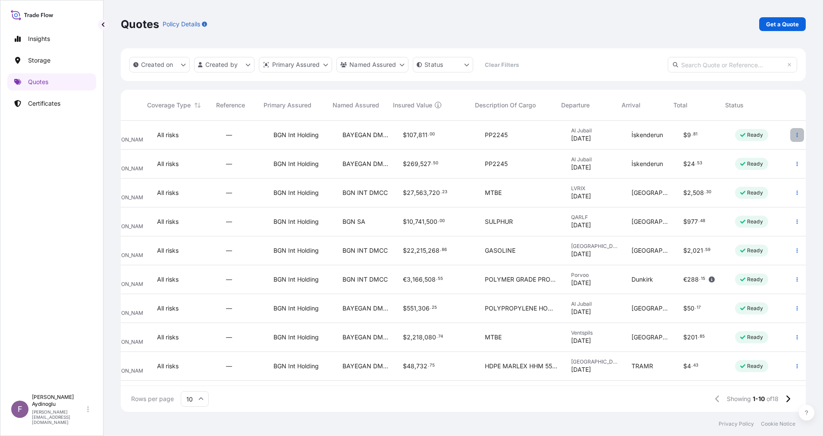
click at [790, 138] on button "button" at bounding box center [797, 135] width 14 height 14
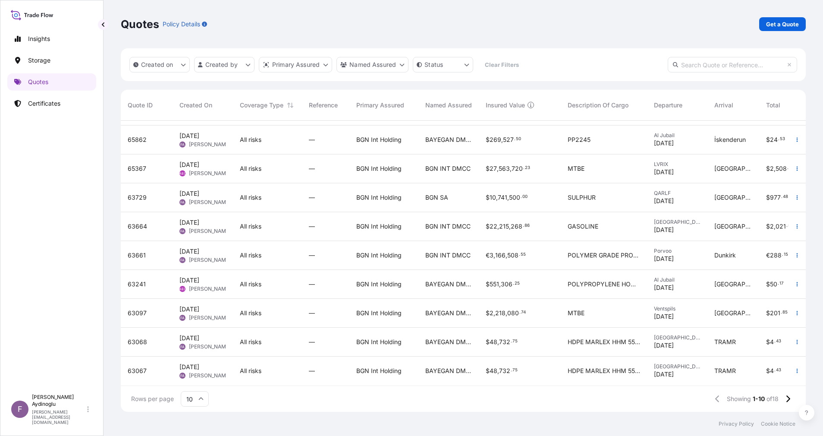
scroll to position [0, 0]
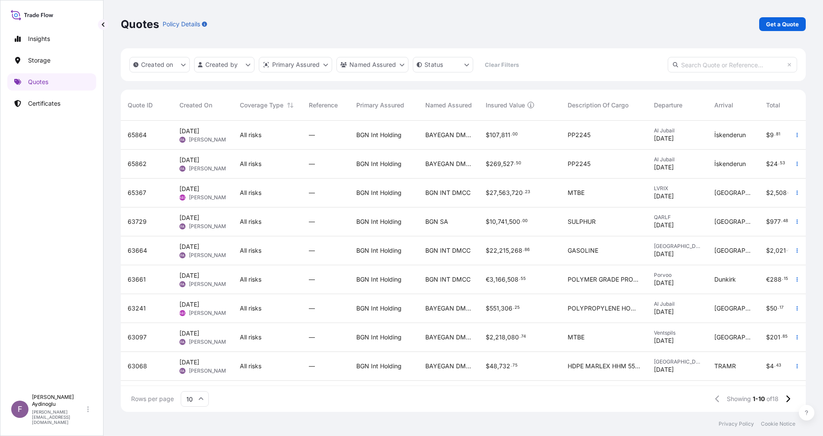
click at [204, 397] on input "10" at bounding box center [195, 399] width 28 height 16
click at [193, 360] on div "25" at bounding box center [194, 357] width 21 height 16
click at [609, 27] on div "Quotes Policy Details Get a Quote" at bounding box center [463, 24] width 685 height 14
